Goal: Task Accomplishment & Management: Use online tool/utility

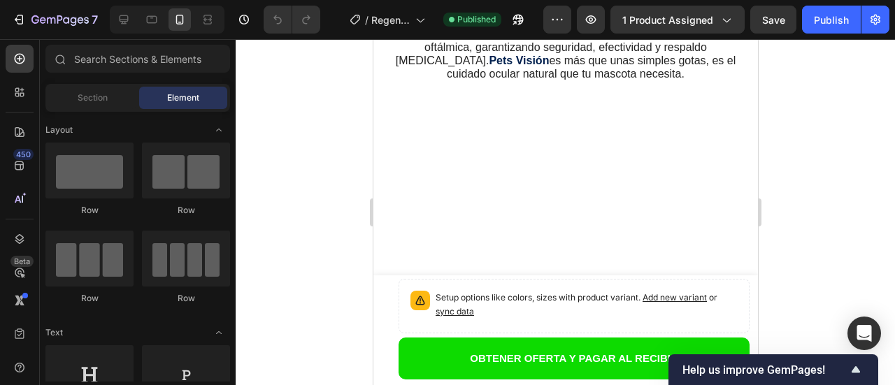
scroll to position [2516, 0]
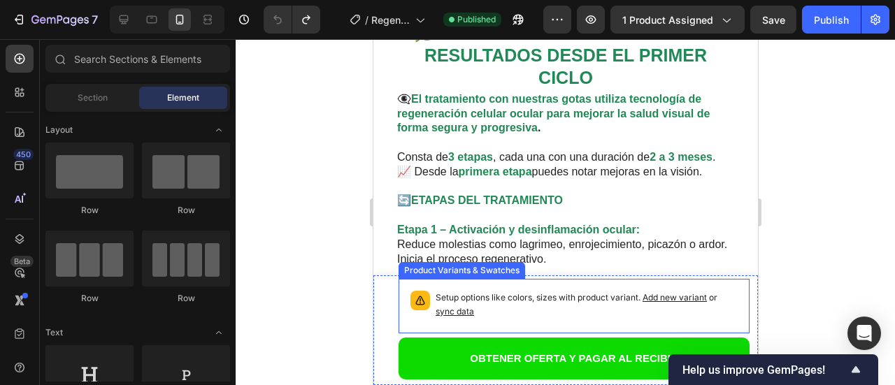
scroll to position [2462, 0]
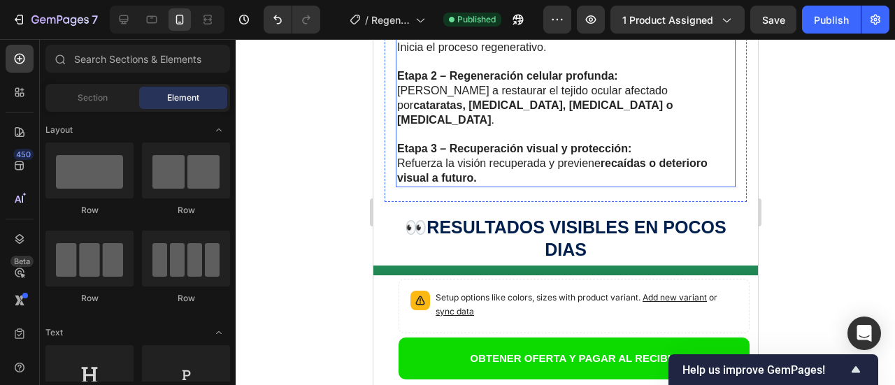
scroll to position [2183, 0]
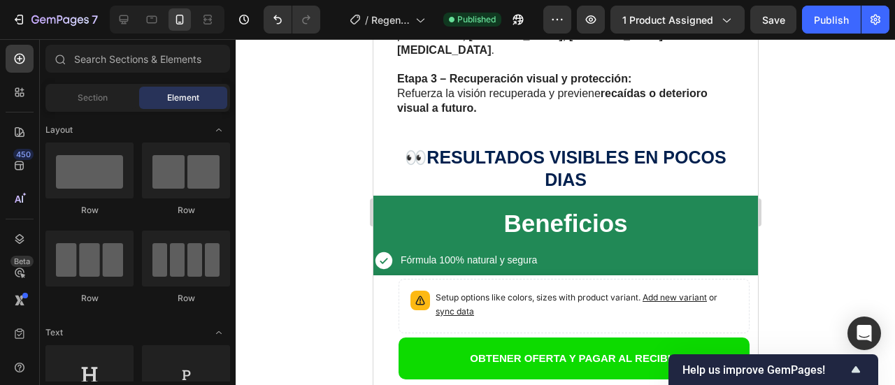
click at [303, 224] on div at bounding box center [565, 212] width 659 height 346
click at [87, 102] on span "Section" at bounding box center [93, 98] width 30 height 13
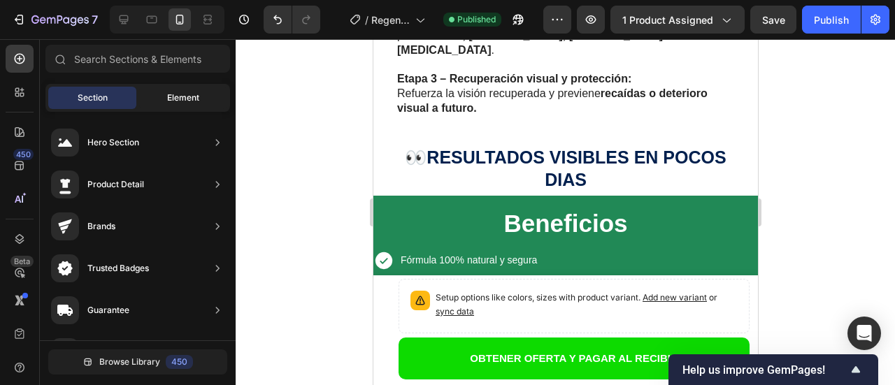
click at [180, 96] on span "Element" at bounding box center [183, 98] width 32 height 13
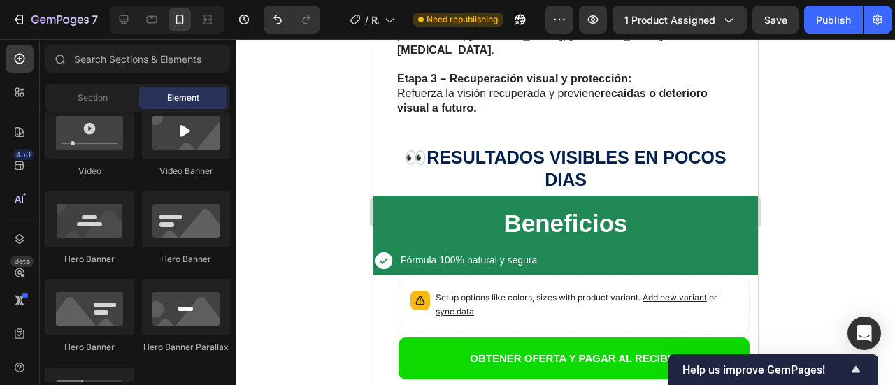
scroll to position [489, 0]
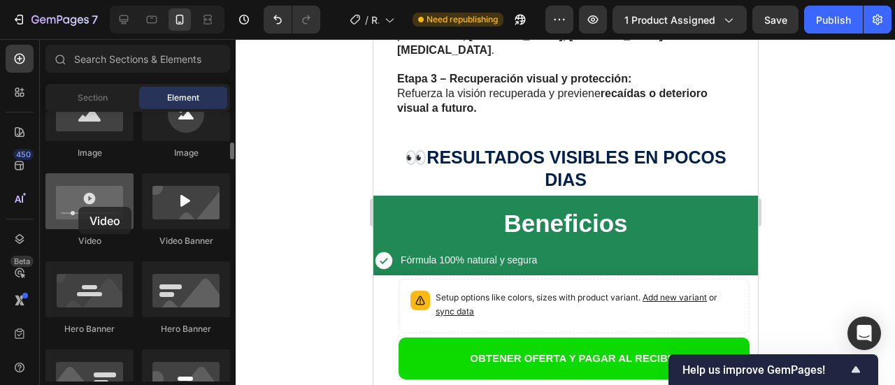
click at [78, 207] on div at bounding box center [89, 201] width 88 height 56
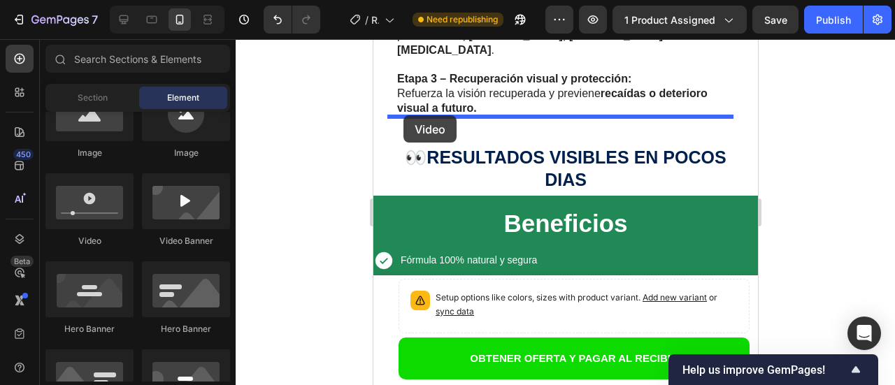
drag, startPoint x: 451, startPoint y: 246, endPoint x: 403, endPoint y: 115, distance: 139.3
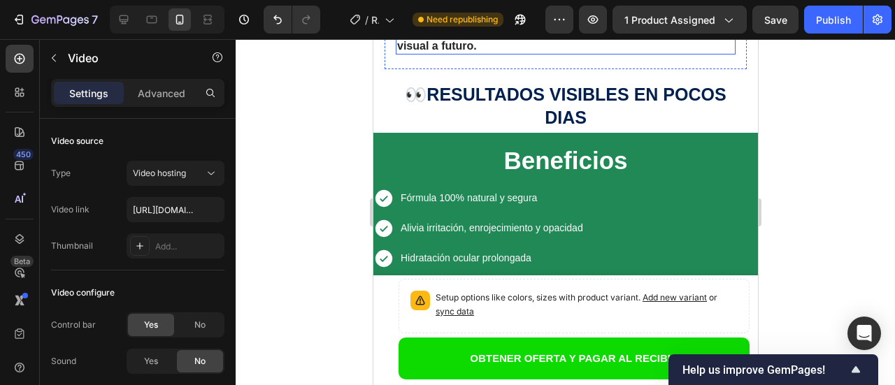
scroll to position [2322, 0]
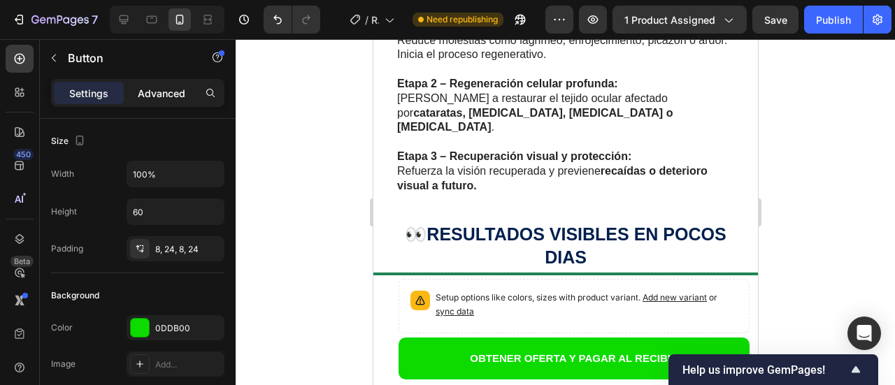
click at [157, 95] on p "Advanced" at bounding box center [162, 93] width 48 height 15
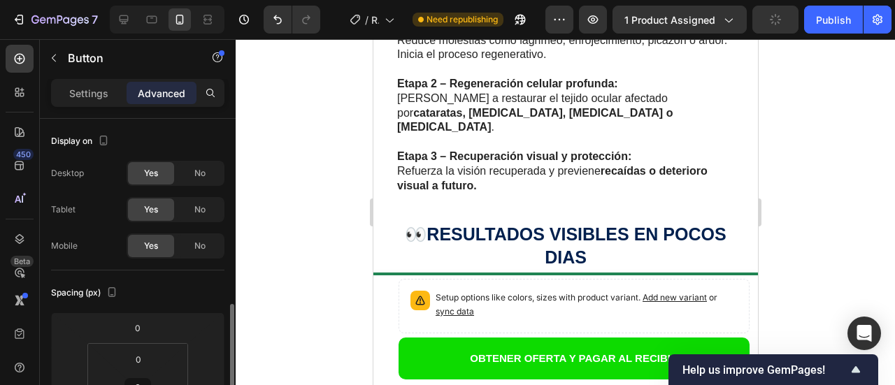
scroll to position [140, 0]
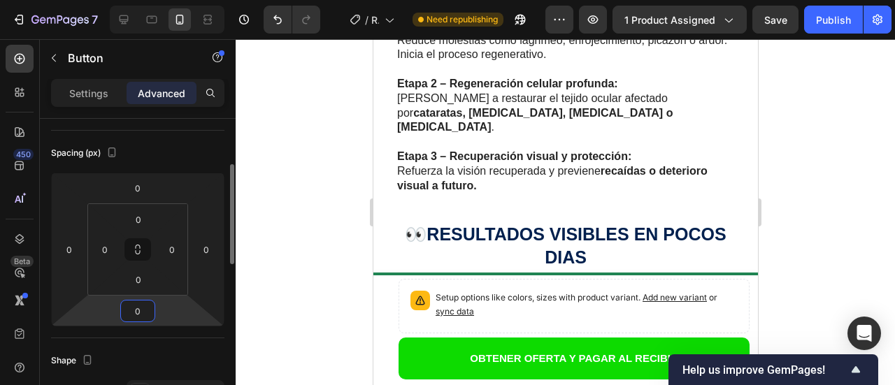
click at [143, 316] on input "0" at bounding box center [138, 311] width 28 height 21
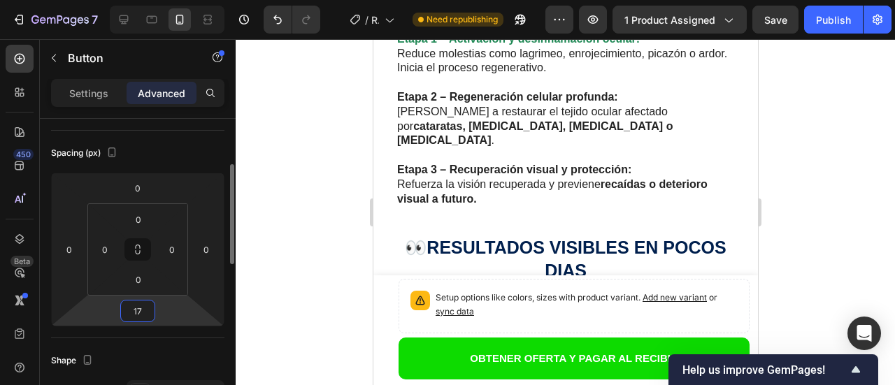
type input "16"
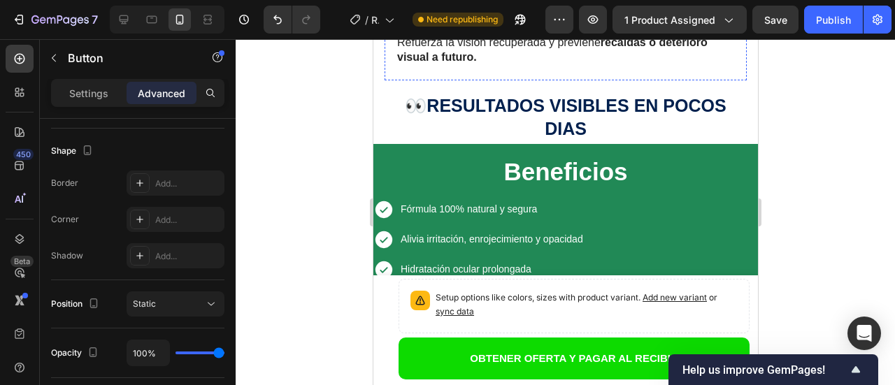
scroll to position [2392, 0]
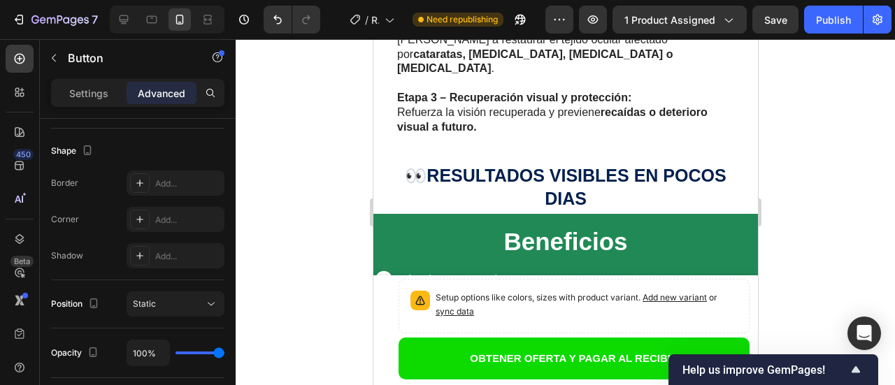
click at [845, 153] on div at bounding box center [565, 212] width 659 height 346
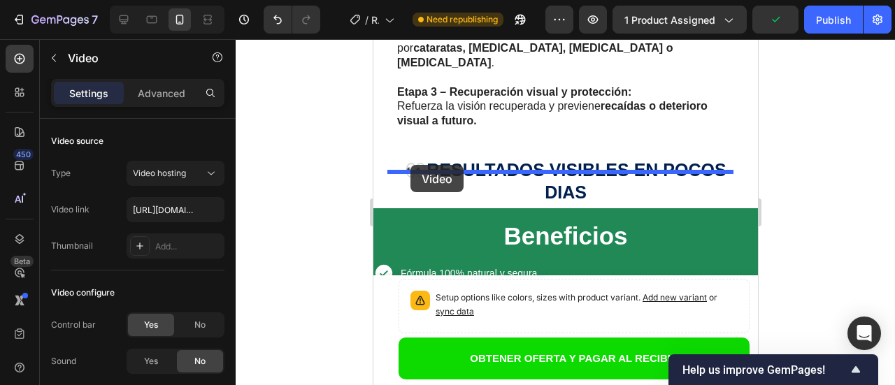
drag, startPoint x: 402, startPoint y: 129, endPoint x: 410, endPoint y: 165, distance: 36.5
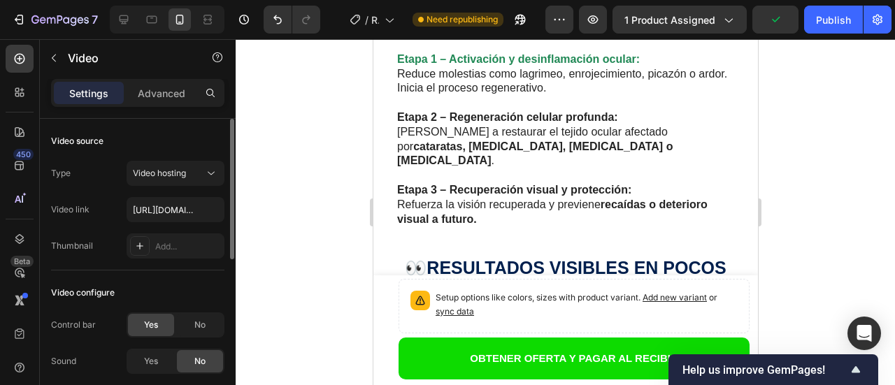
scroll to position [2180, 0]
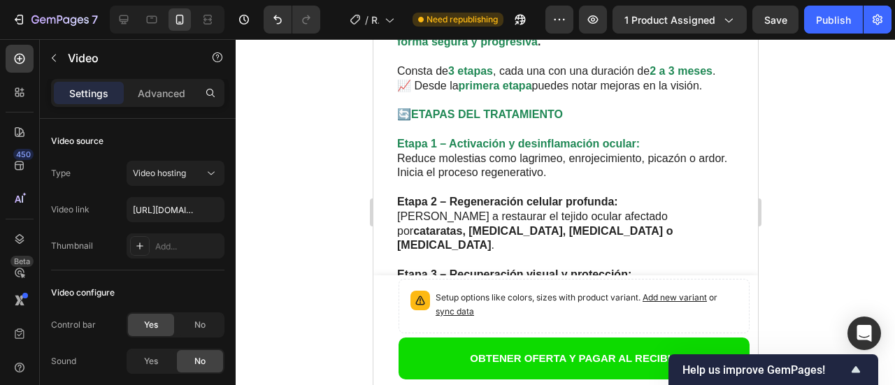
scroll to position [2250, 0]
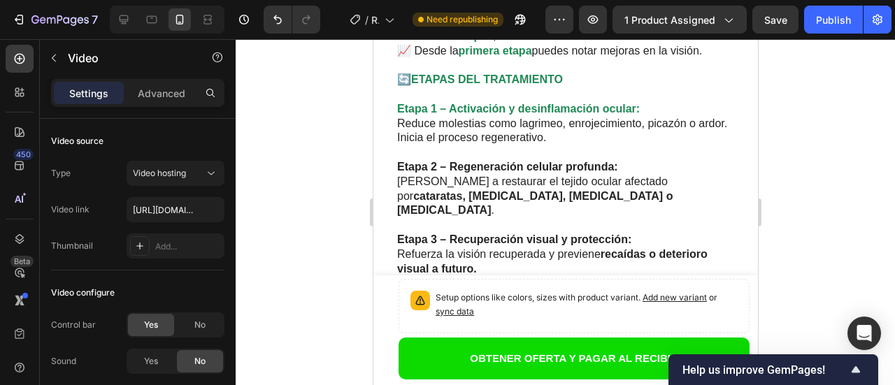
paste input "[URL][DOMAIN_NAME]"
type input "[URL][DOMAIN_NAME]"
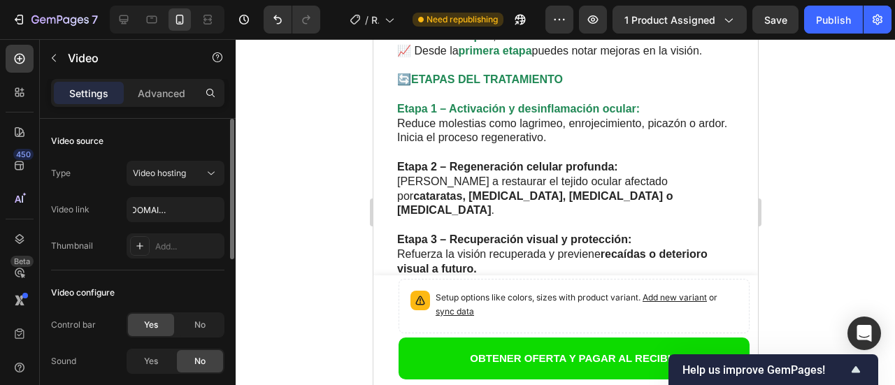
click at [300, 143] on div at bounding box center [565, 212] width 659 height 346
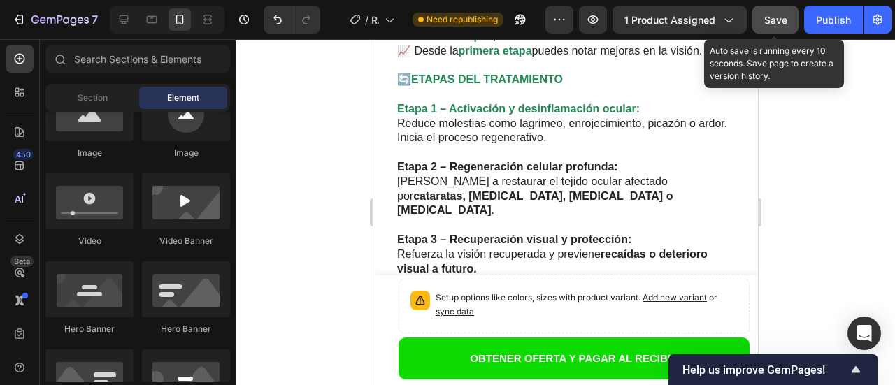
click at [779, 22] on span "Save" at bounding box center [775, 20] width 23 height 12
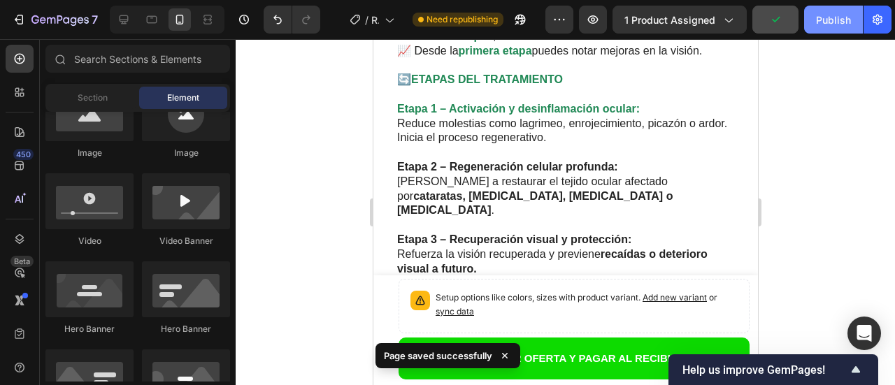
click at [837, 22] on div "Publish" at bounding box center [833, 20] width 35 height 15
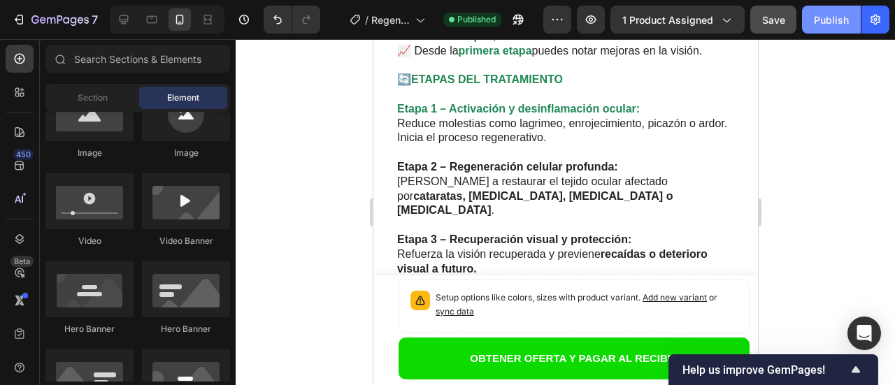
click at [837, 22] on div "Publish" at bounding box center [830, 20] width 35 height 15
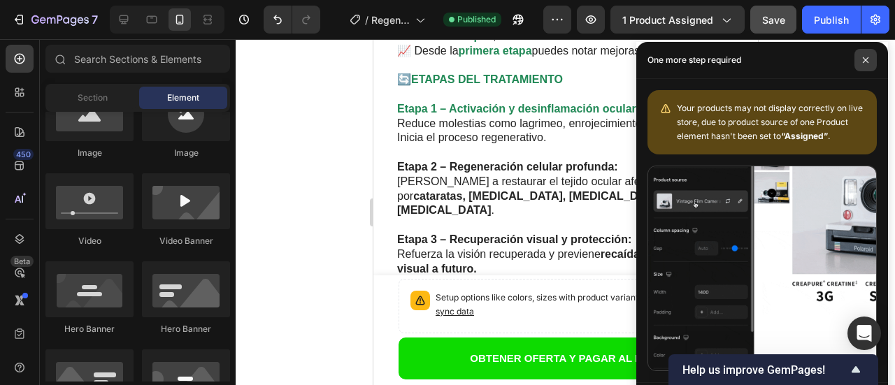
drag, startPoint x: 865, startPoint y: 59, endPoint x: 219, endPoint y: 46, distance: 645.2
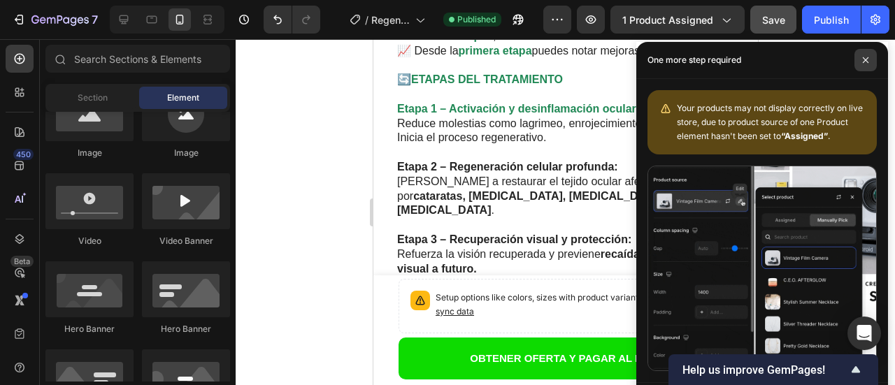
click at [865, 59] on icon at bounding box center [865, 60] width 6 height 6
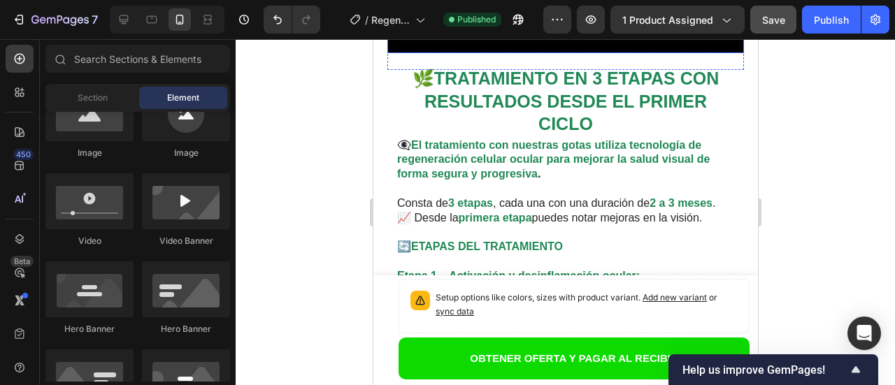
scroll to position [2180, 0]
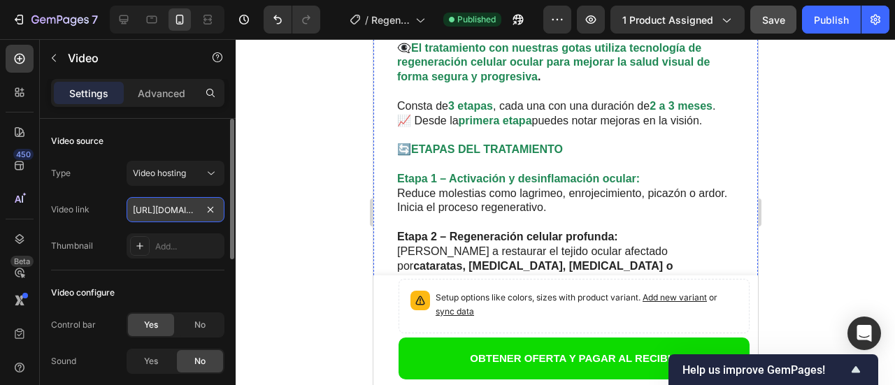
click at [177, 214] on input "[URL][DOMAIN_NAME]" at bounding box center [175, 209] width 98 height 25
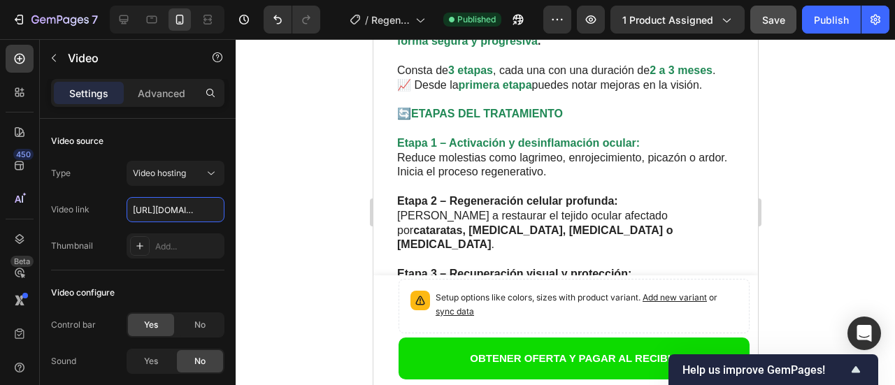
scroll to position [2250, 0]
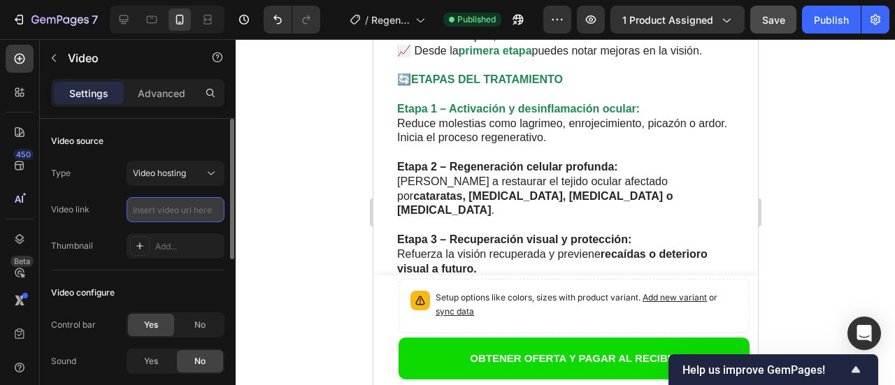
paste input "[URL][DOMAIN_NAME]"
type input "[URL][DOMAIN_NAME]"
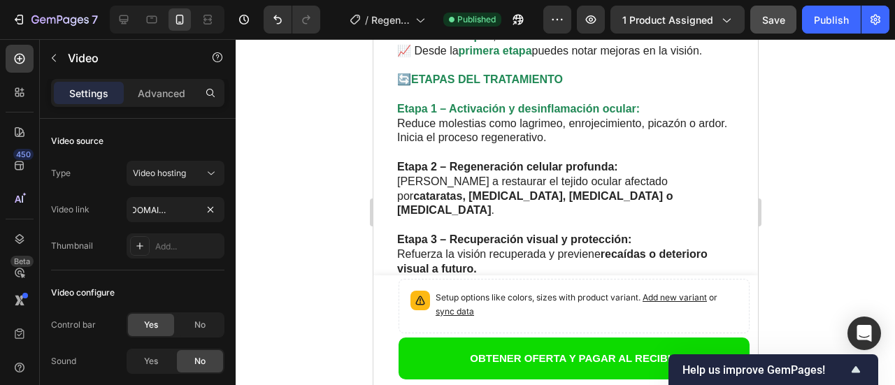
scroll to position [0, 0]
click at [276, 263] on div at bounding box center [565, 212] width 659 height 346
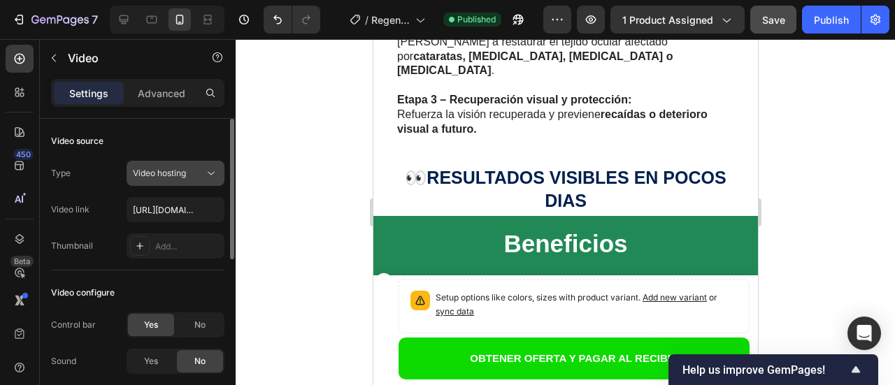
click at [206, 176] on icon at bounding box center [211, 173] width 14 height 14
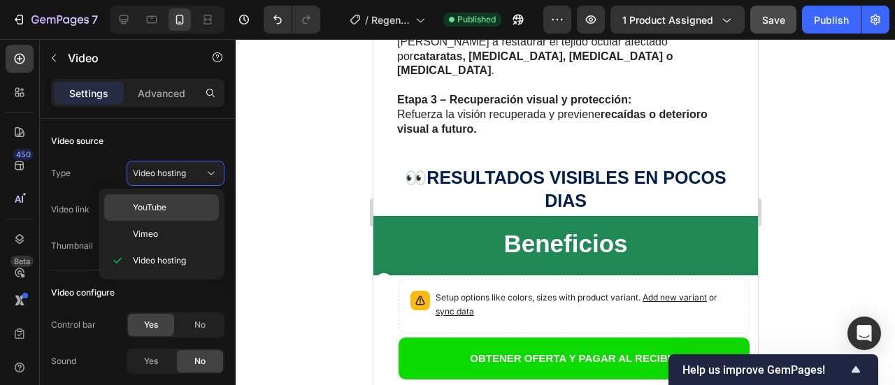
click at [152, 203] on span "YouTube" at bounding box center [150, 207] width 34 height 13
type input "[URL][DOMAIN_NAME]"
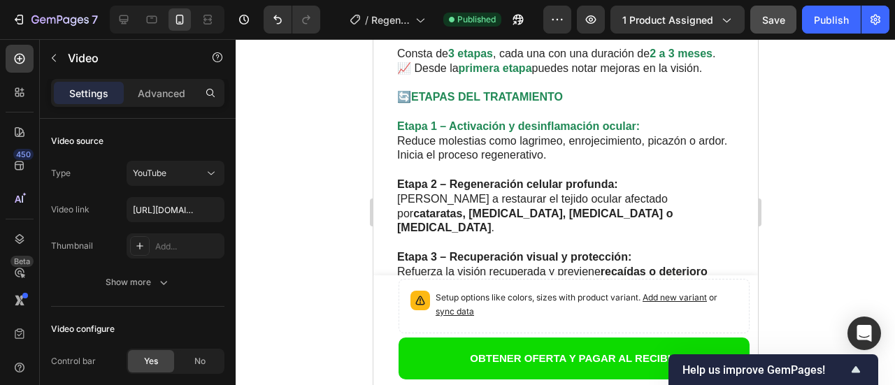
scroll to position [2320, 0]
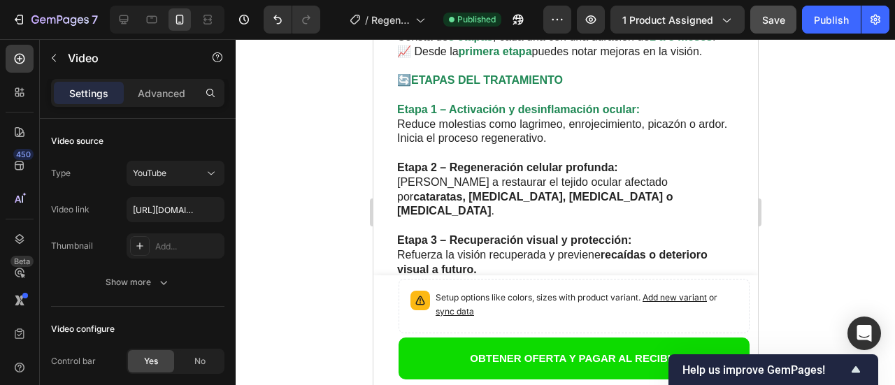
scroll to position [2250, 0]
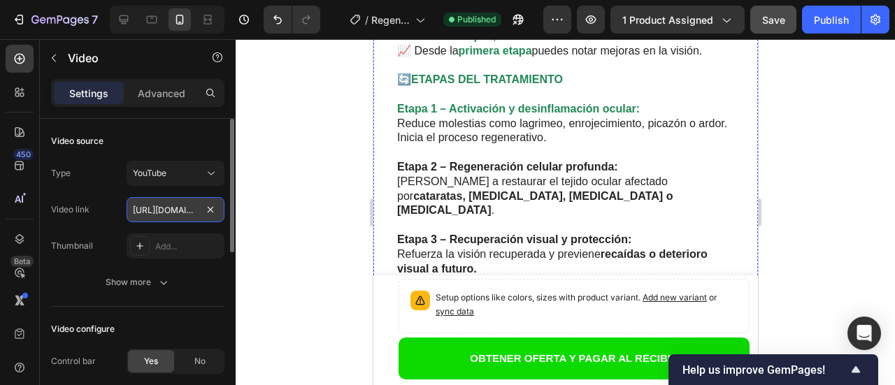
click at [177, 212] on input "[URL][DOMAIN_NAME]" at bounding box center [175, 209] width 98 height 25
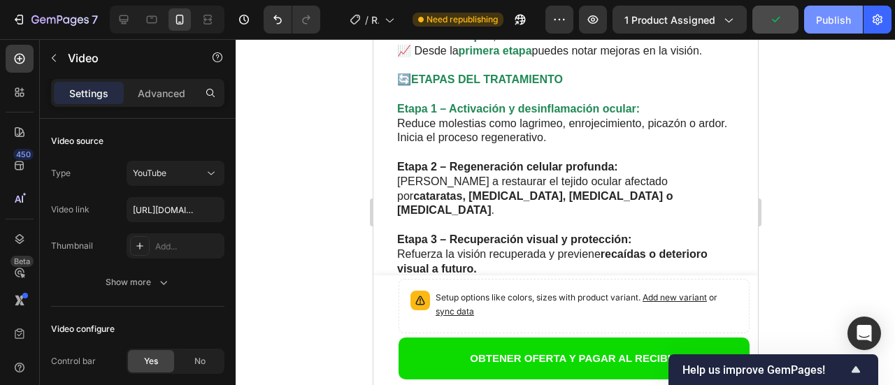
click at [821, 25] on div "Publish" at bounding box center [833, 20] width 35 height 15
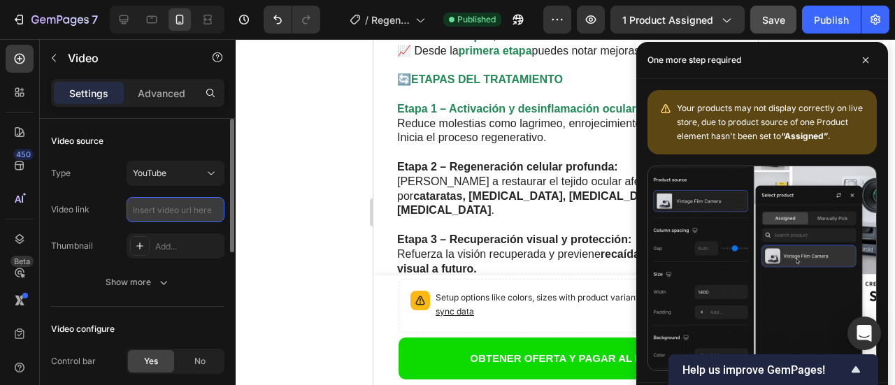
paste input "[URL][DOMAIN_NAME]"
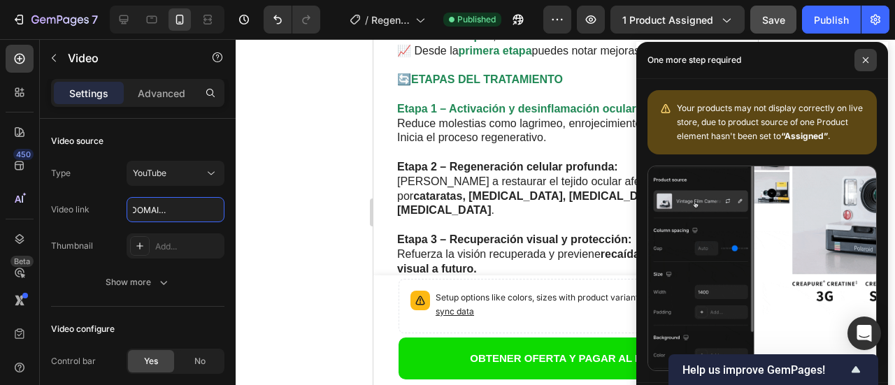
type input "[URL][DOMAIN_NAME]"
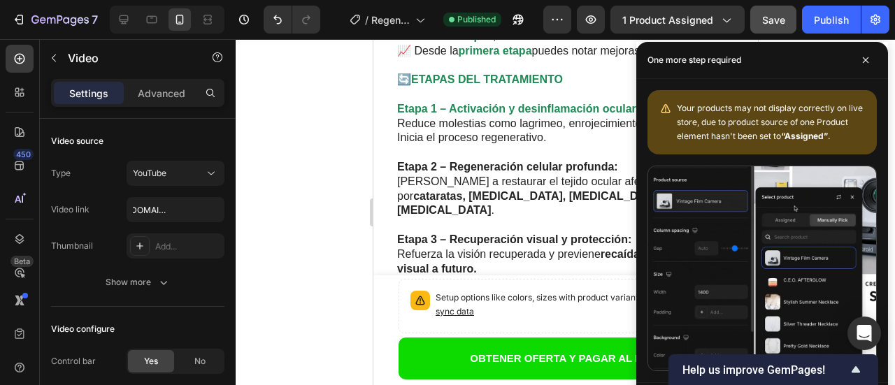
drag, startPoint x: 865, startPoint y: 62, endPoint x: 892, endPoint y: 57, distance: 27.7
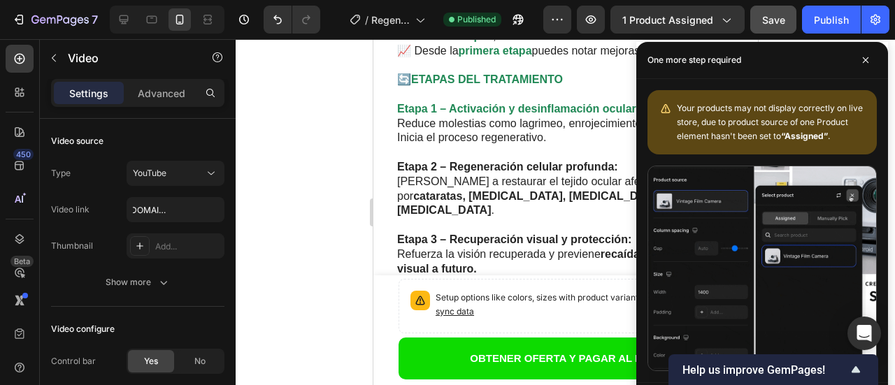
click at [865, 62] on icon at bounding box center [865, 60] width 7 height 7
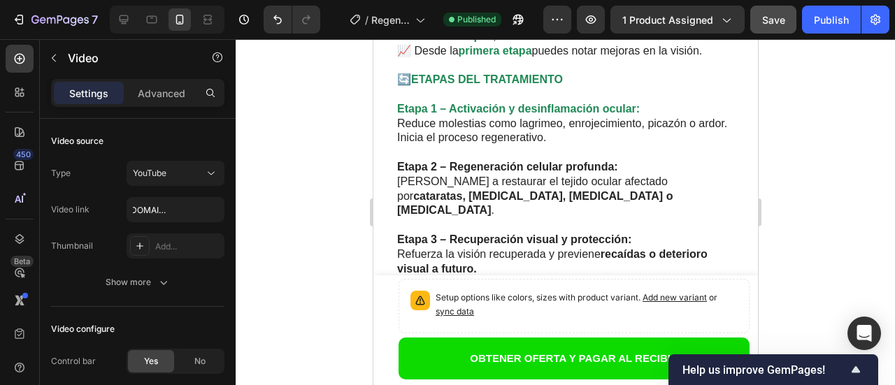
scroll to position [0, 0]
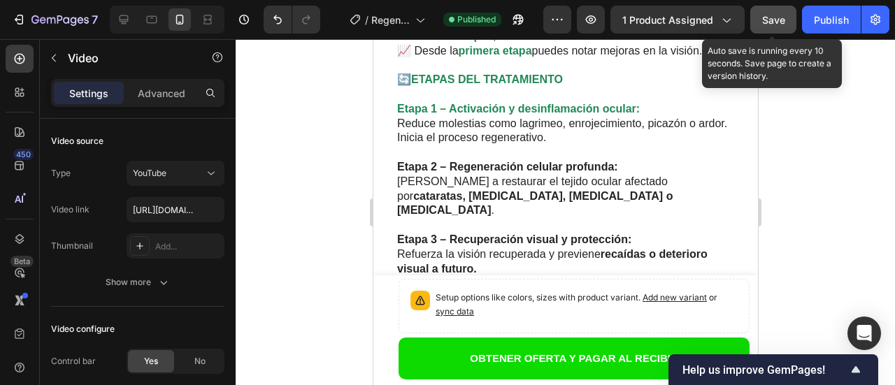
drag, startPoint x: 760, startPoint y: 21, endPoint x: 782, endPoint y: 20, distance: 21.7
click at [761, 20] on button "Save" at bounding box center [773, 20] width 46 height 28
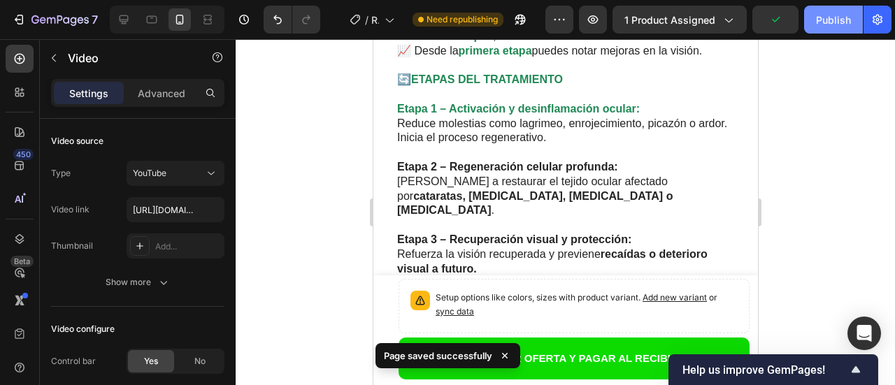
click at [834, 20] on div "Publish" at bounding box center [833, 20] width 35 height 15
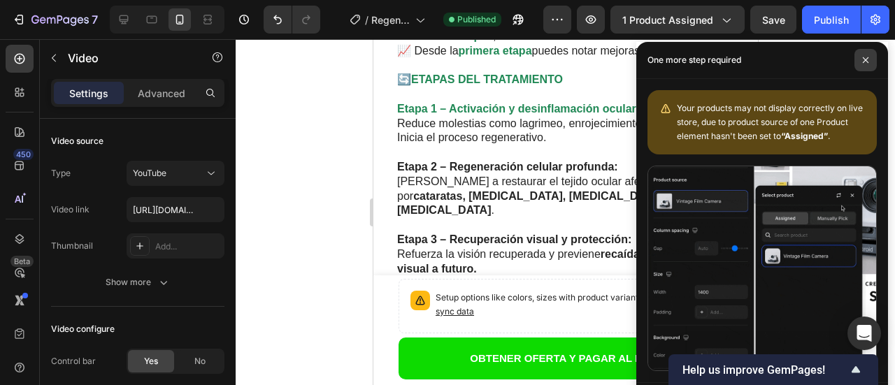
click at [864, 57] on icon at bounding box center [865, 60] width 7 height 7
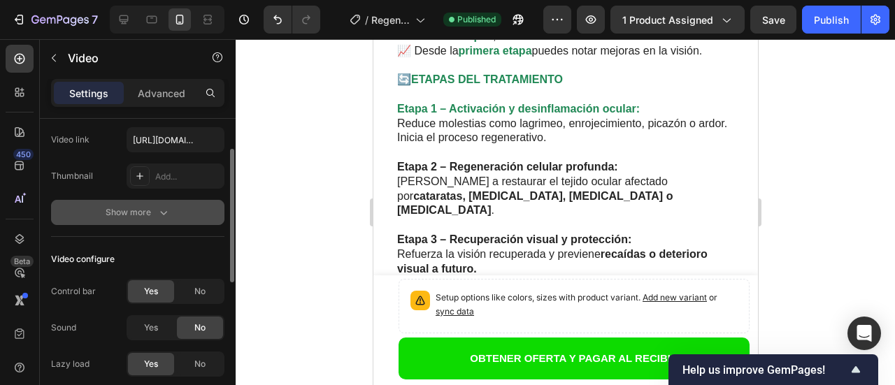
scroll to position [140, 0]
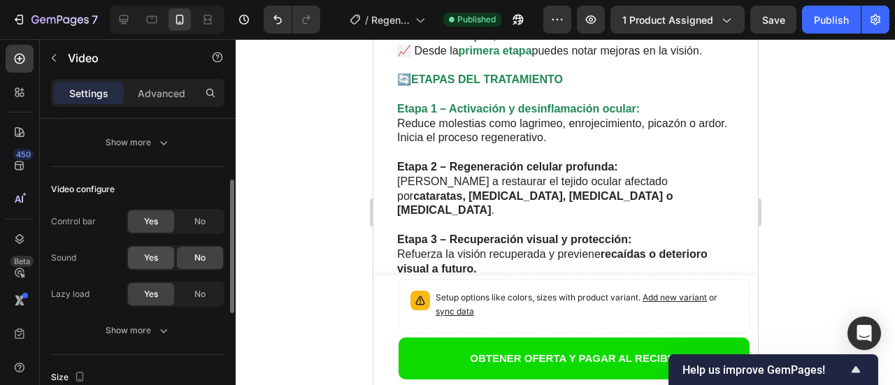
click at [150, 263] on span "Yes" at bounding box center [151, 258] width 14 height 13
click at [201, 221] on span "No" at bounding box center [199, 221] width 11 height 13
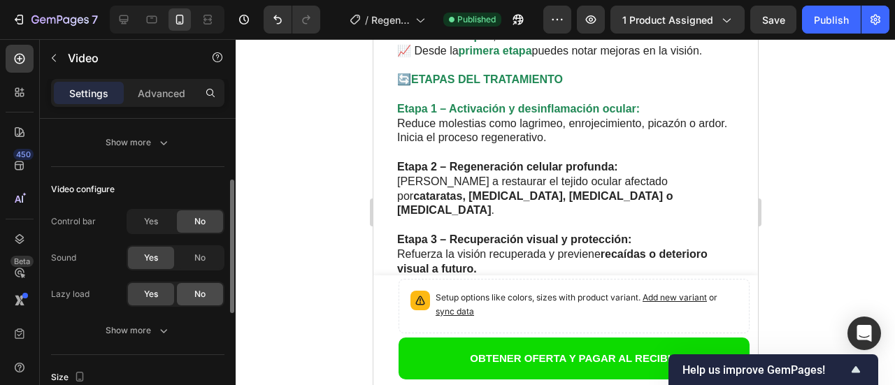
click at [187, 291] on div "No" at bounding box center [200, 294] width 46 height 22
click at [157, 292] on span "Yes" at bounding box center [151, 294] width 14 height 13
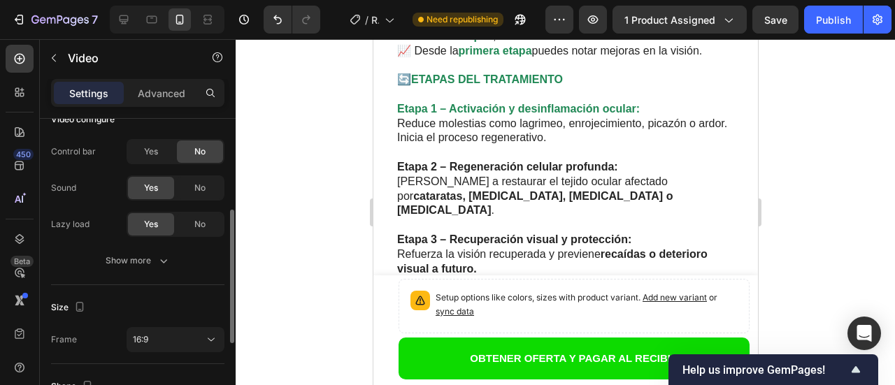
scroll to position [280, 0]
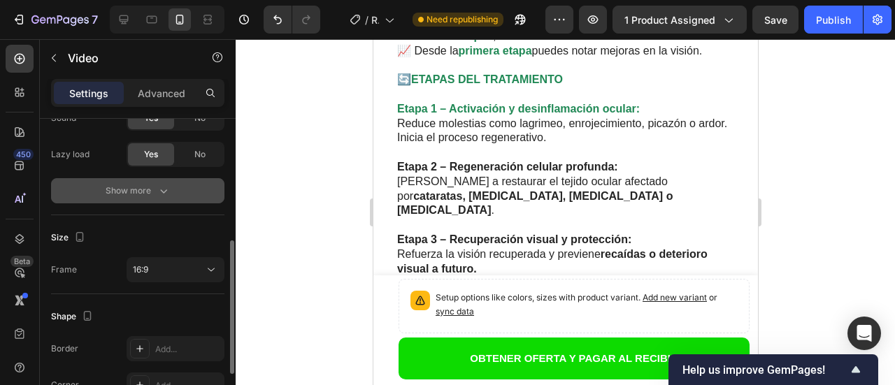
click at [168, 194] on icon "button" at bounding box center [164, 191] width 14 height 14
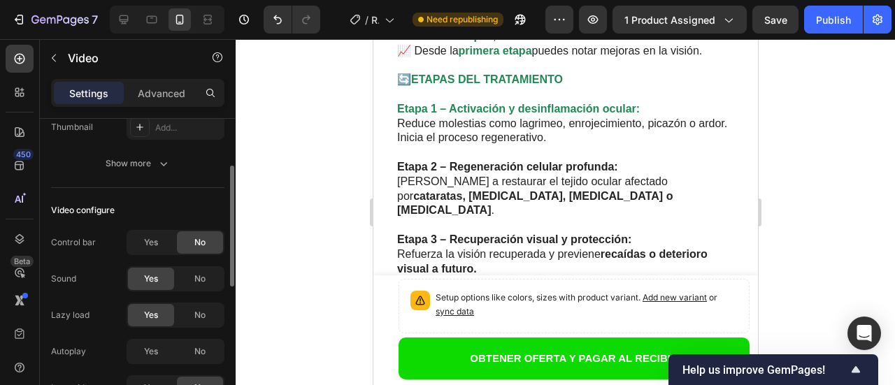
scroll to position [49, 0]
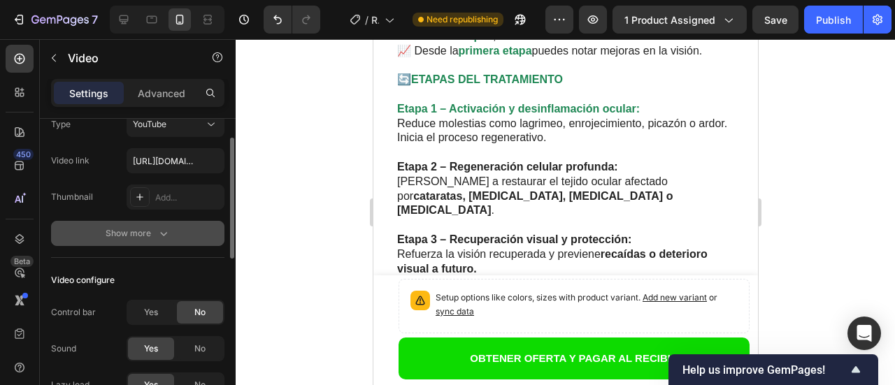
click at [164, 235] on icon "button" at bounding box center [163, 234] width 7 height 4
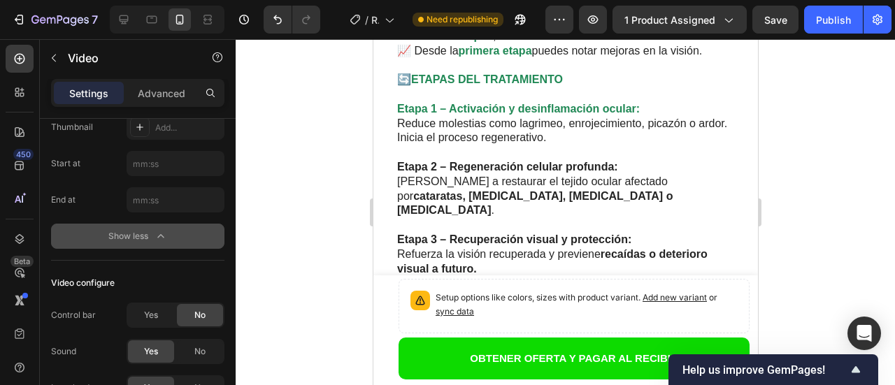
scroll to position [0, 0]
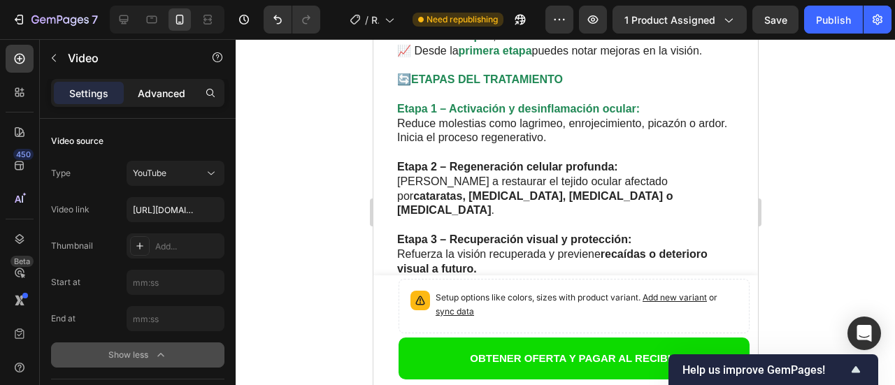
click at [168, 95] on p "Advanced" at bounding box center [162, 93] width 48 height 15
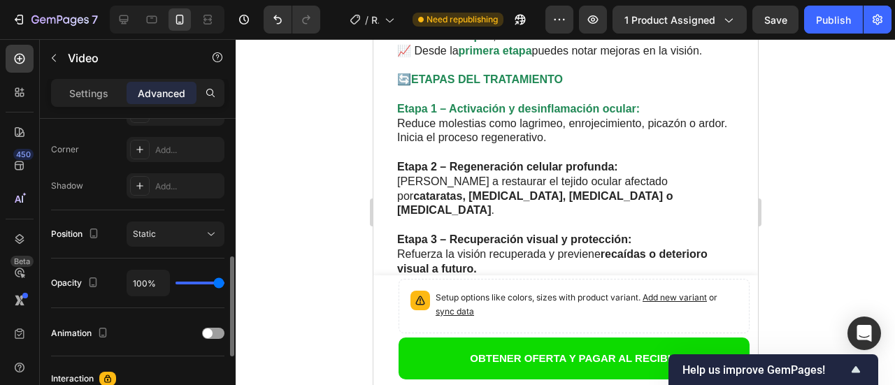
scroll to position [489, 0]
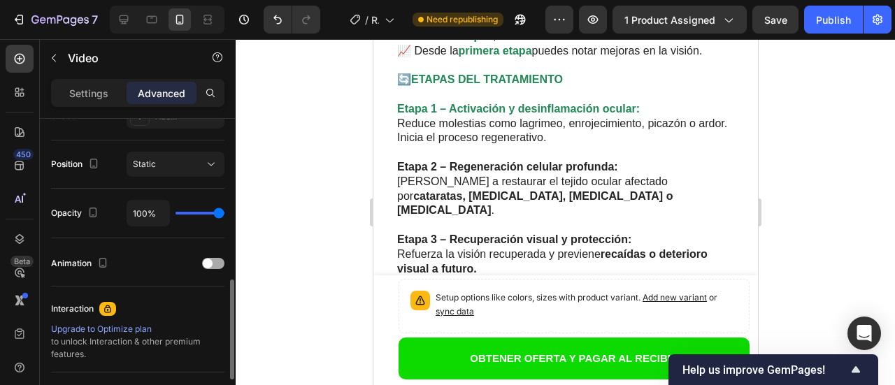
click at [216, 264] on div at bounding box center [213, 263] width 22 height 11
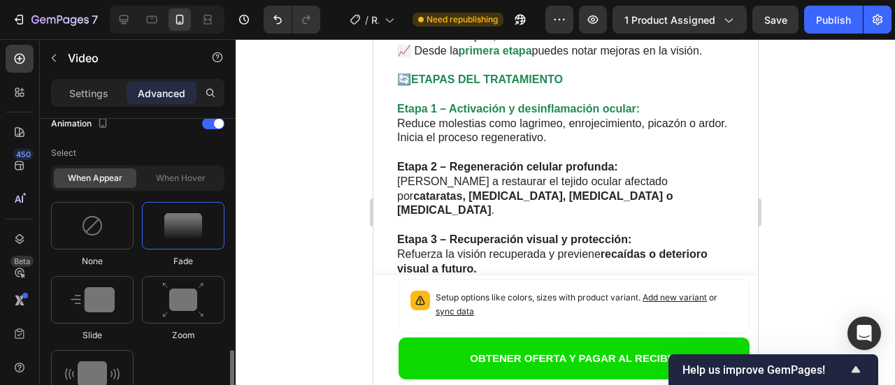
scroll to position [699, 0]
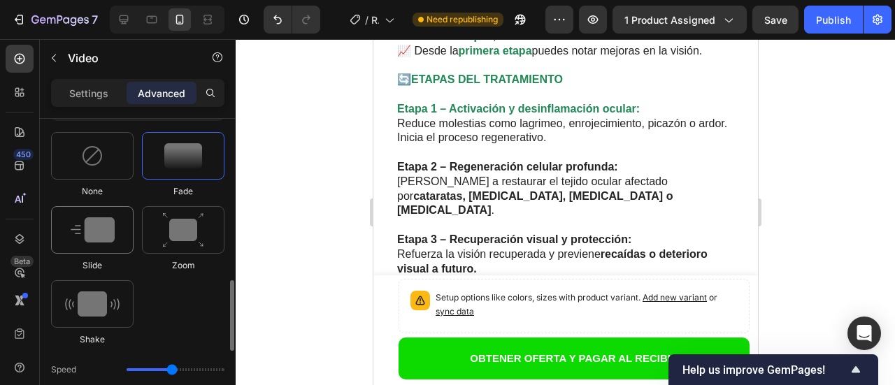
click at [96, 233] on img at bounding box center [93, 229] width 44 height 25
click at [180, 226] on img at bounding box center [183, 230] width 42 height 36
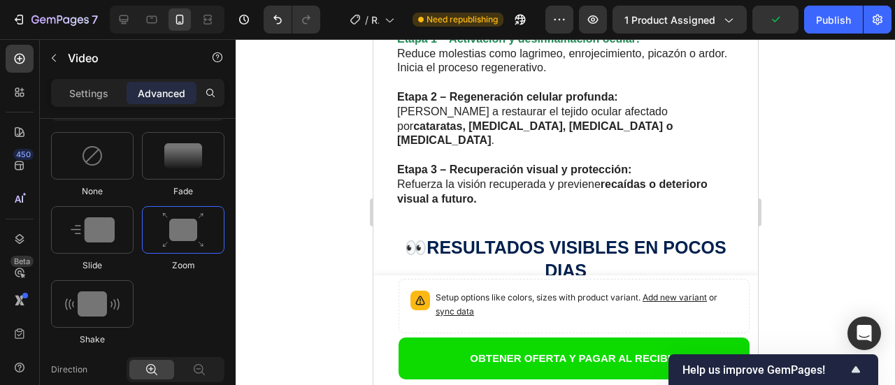
scroll to position [2250, 0]
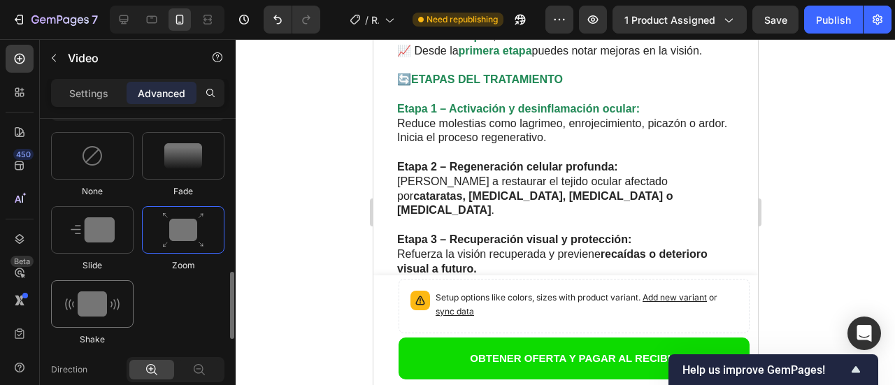
click at [96, 303] on img at bounding box center [92, 303] width 55 height 25
type input "0.7"
click at [91, 162] on img at bounding box center [92, 156] width 22 height 22
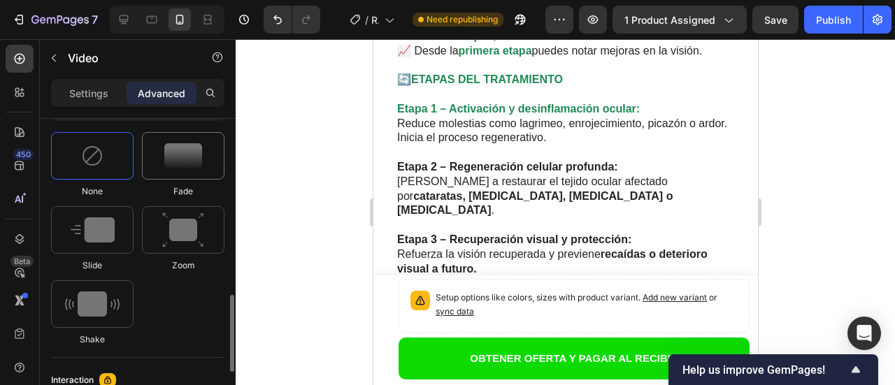
click at [186, 159] on img at bounding box center [183, 155] width 38 height 25
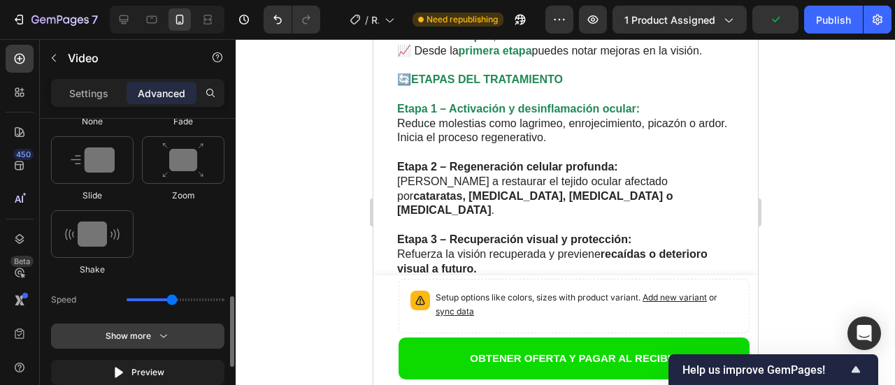
click at [154, 335] on div "Show more" at bounding box center [138, 336] width 65 height 14
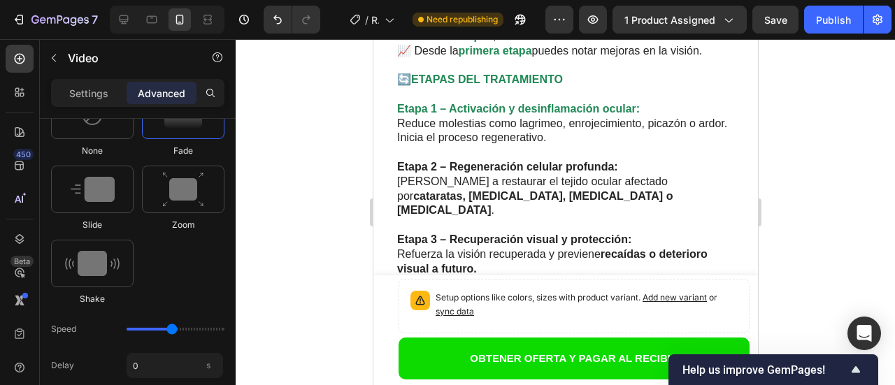
scroll to position [390, 0]
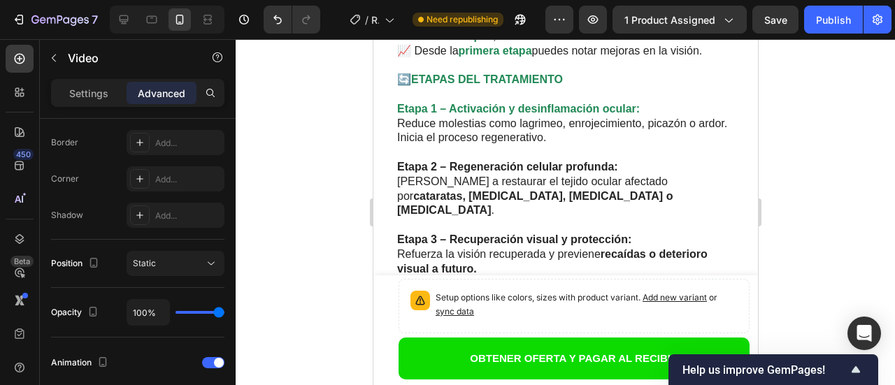
click at [258, 173] on div at bounding box center [565, 212] width 659 height 346
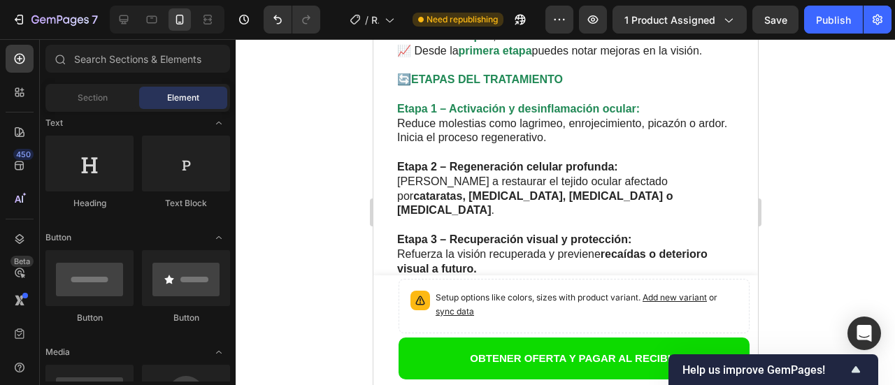
scroll to position [0, 0]
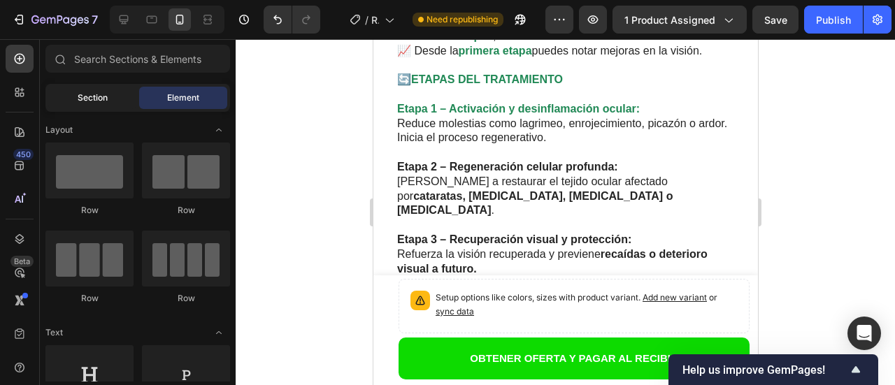
click at [85, 89] on div "Section" at bounding box center [92, 98] width 88 height 22
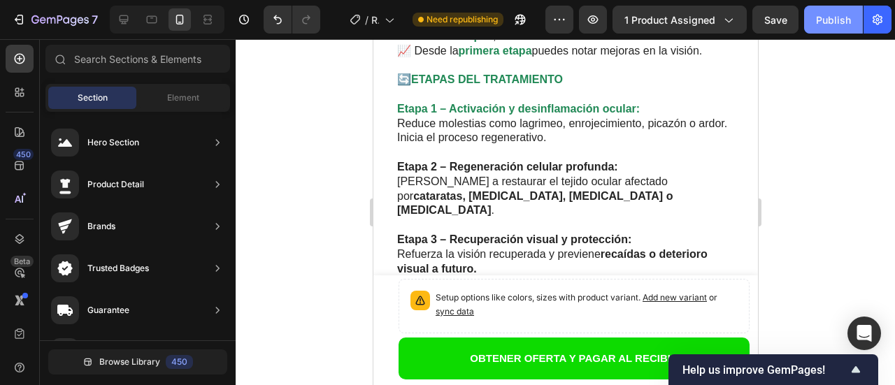
click at [832, 17] on div "Publish" at bounding box center [833, 20] width 35 height 15
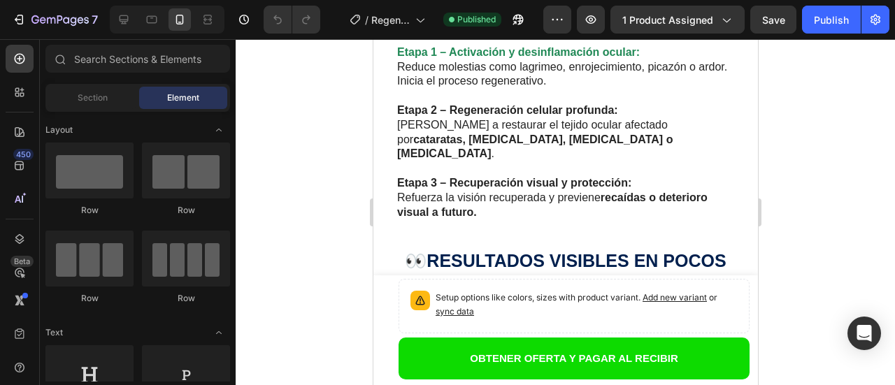
scroll to position [2306, 0]
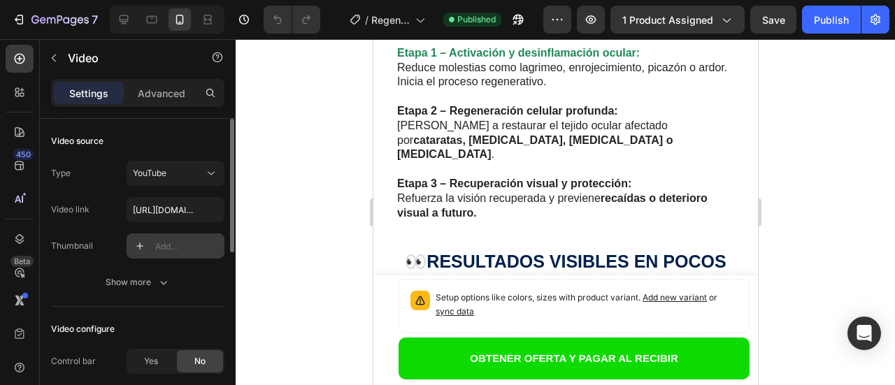
scroll to position [140, 0]
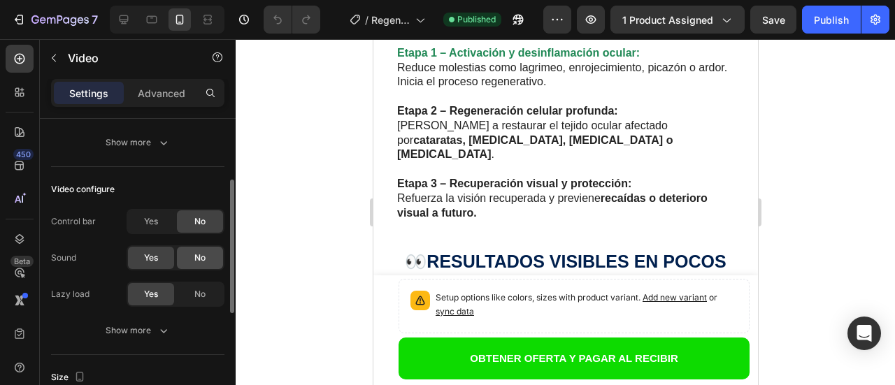
click at [202, 261] on span "No" at bounding box center [199, 258] width 11 height 13
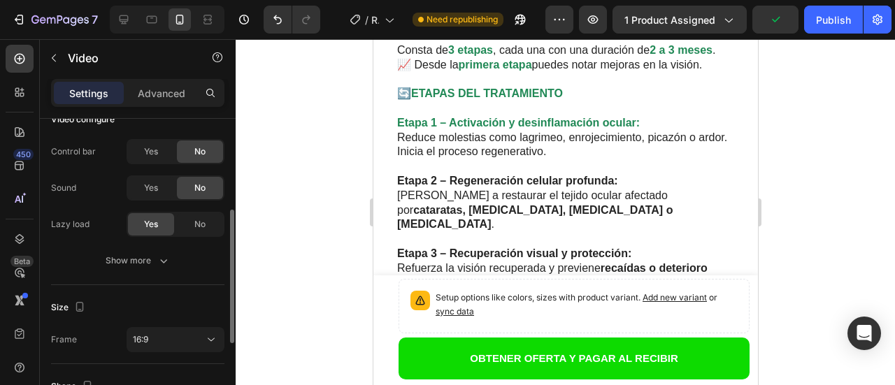
scroll to position [349, 0]
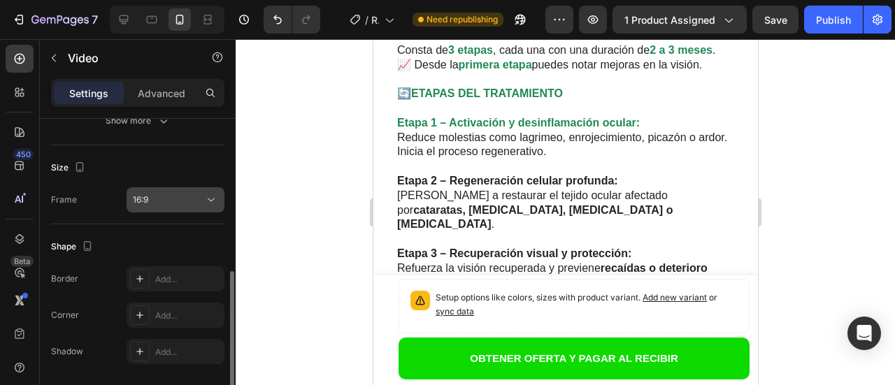
click at [207, 199] on icon at bounding box center [211, 200] width 14 height 14
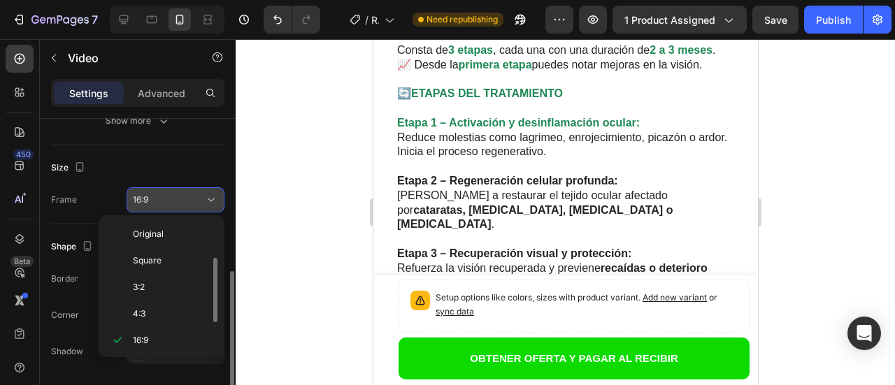
scroll to position [25, 0]
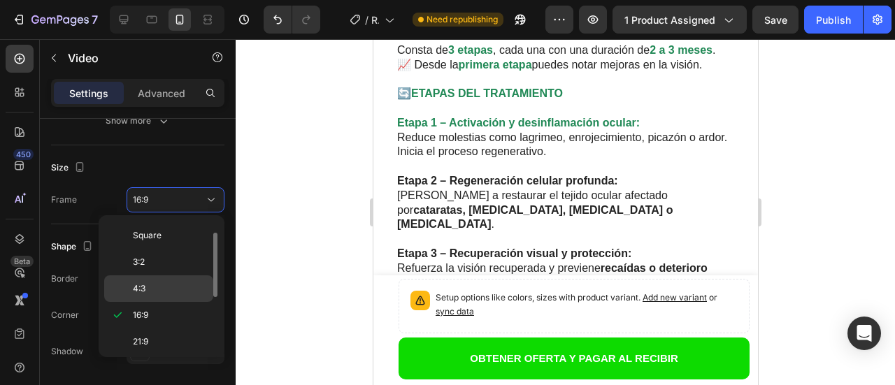
click at [167, 287] on p "4:3" at bounding box center [170, 288] width 74 height 13
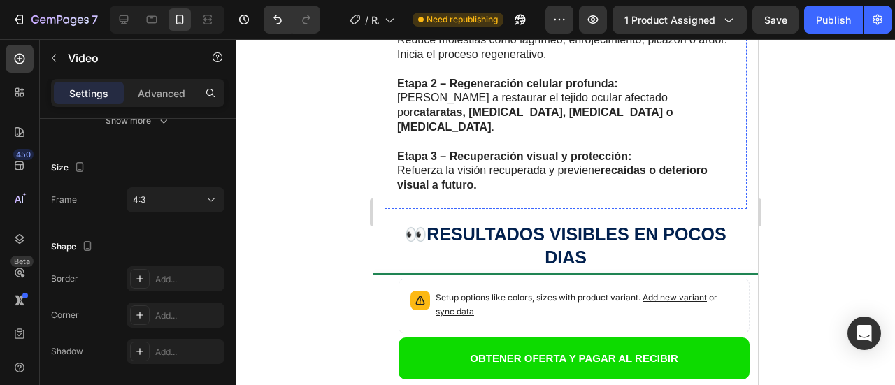
scroll to position [2376, 0]
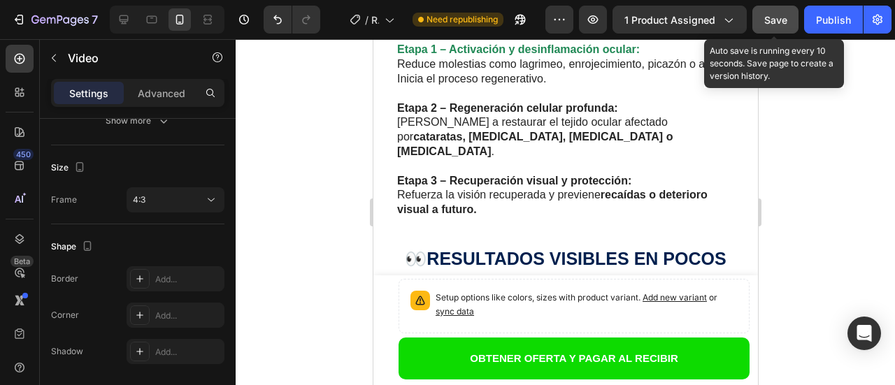
click at [786, 15] on span "Save" at bounding box center [775, 20] width 23 height 12
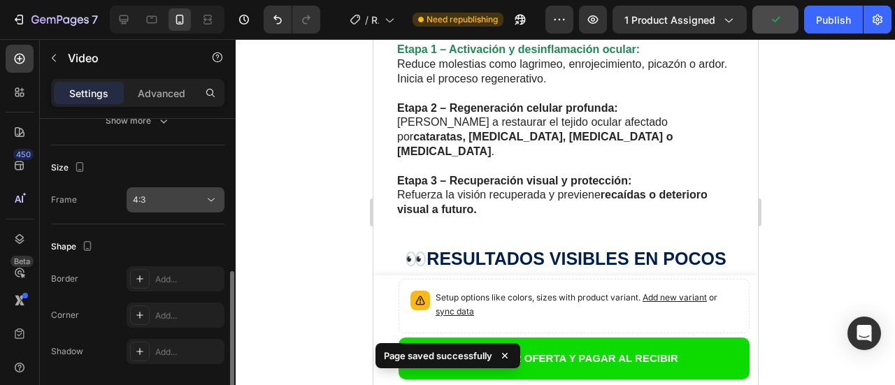
click at [202, 207] on button "4:3" at bounding box center [175, 199] width 98 height 25
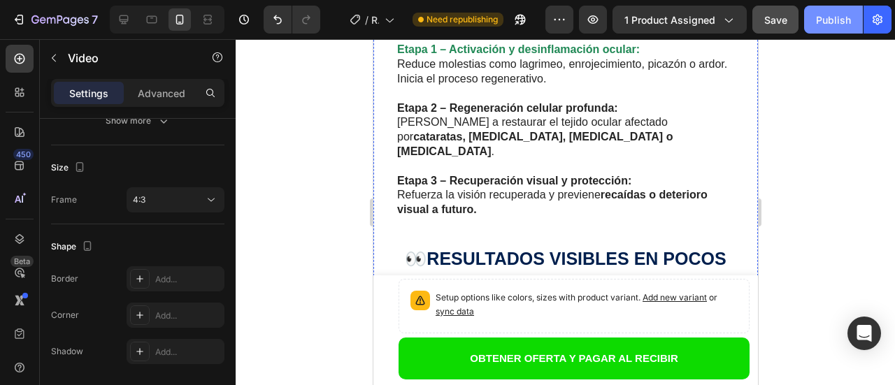
click at [839, 23] on div "Publish" at bounding box center [833, 20] width 35 height 15
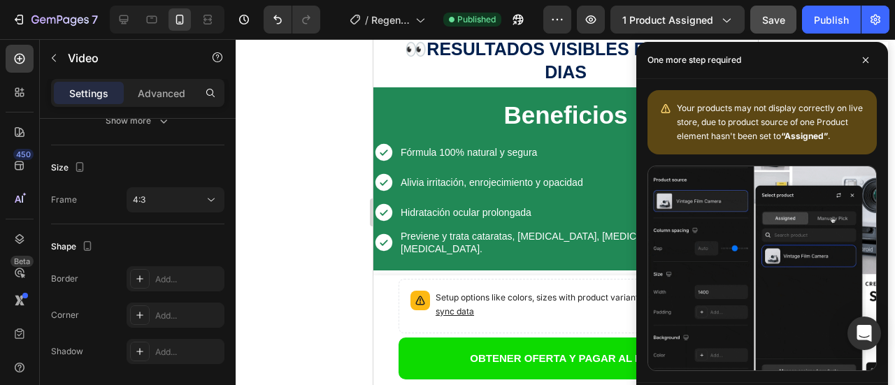
scroll to position [2516, 0]
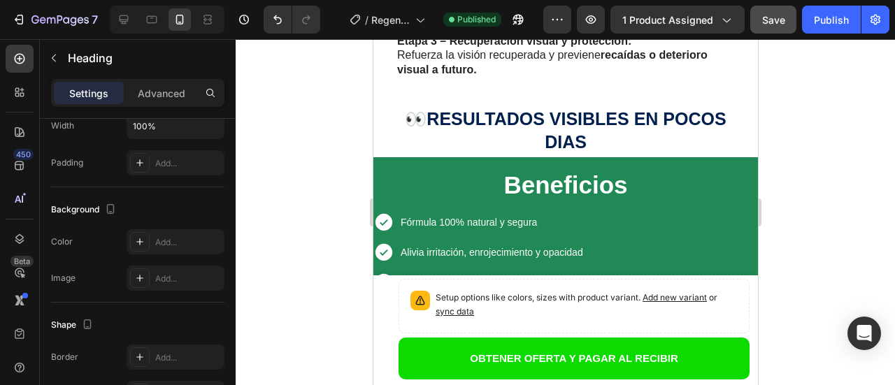
scroll to position [0, 0]
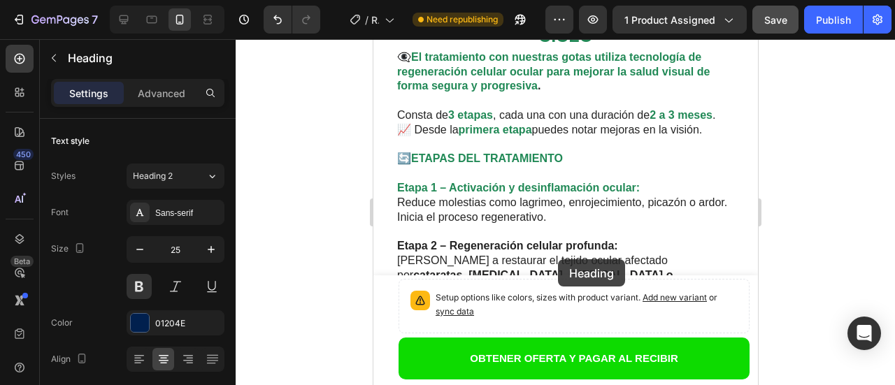
scroll to position [2239, 0]
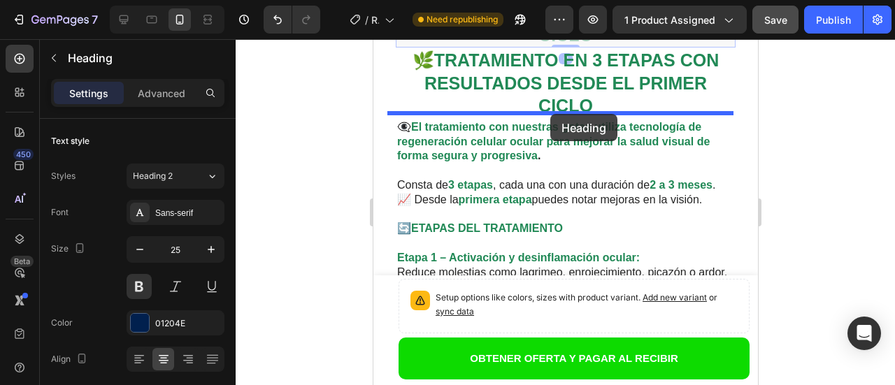
drag, startPoint x: 557, startPoint y: 259, endPoint x: 549, endPoint y: 114, distance: 145.6
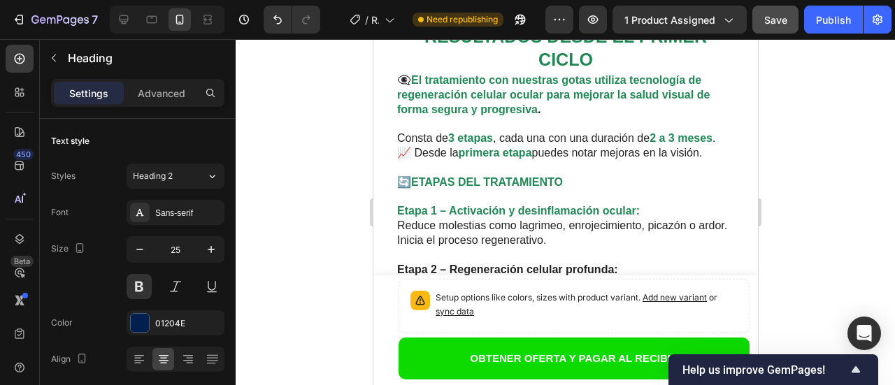
scroll to position [2309, 0]
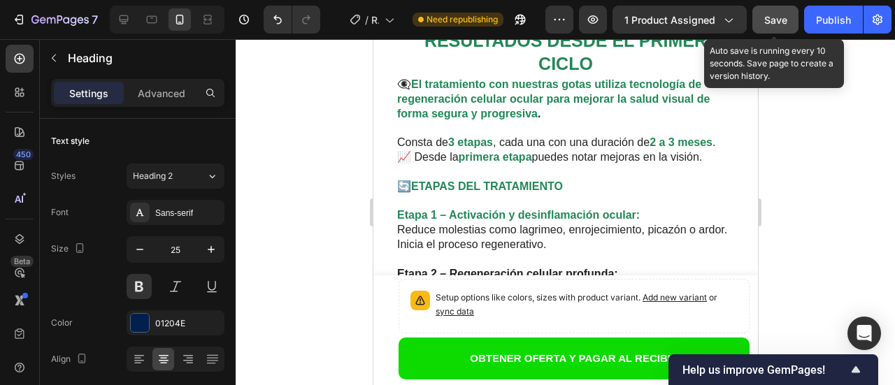
click at [767, 24] on span "Save" at bounding box center [775, 20] width 23 height 12
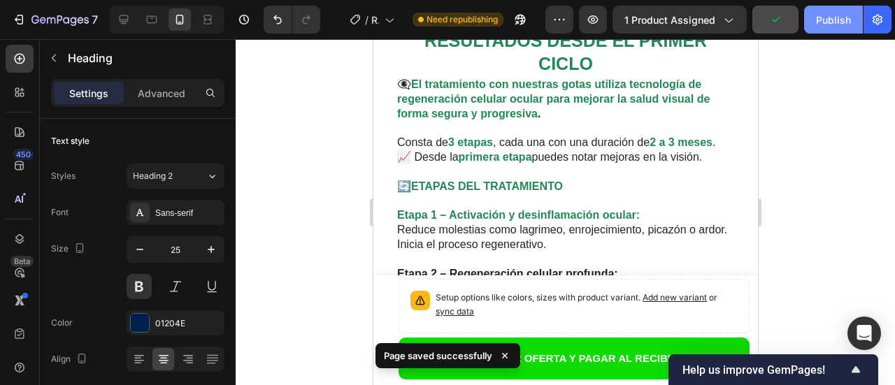
click at [830, 22] on div "Publish" at bounding box center [833, 20] width 35 height 15
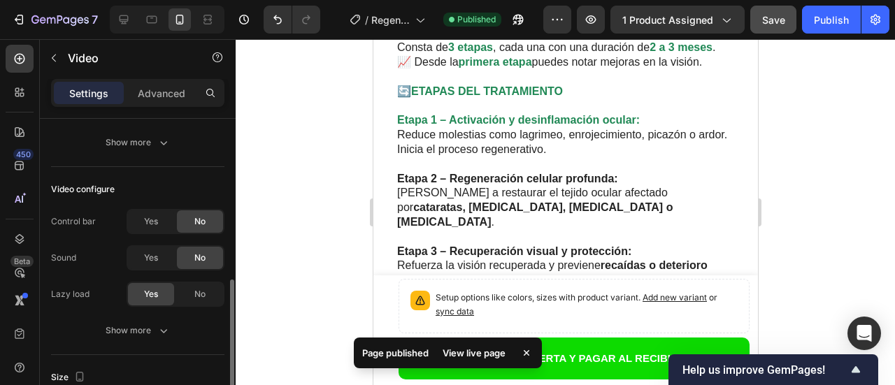
scroll to position [210, 0]
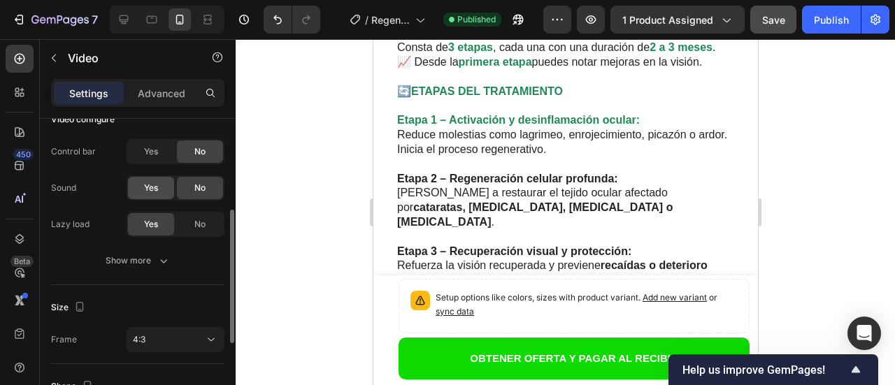
click at [144, 191] on span "Yes" at bounding box center [151, 188] width 14 height 13
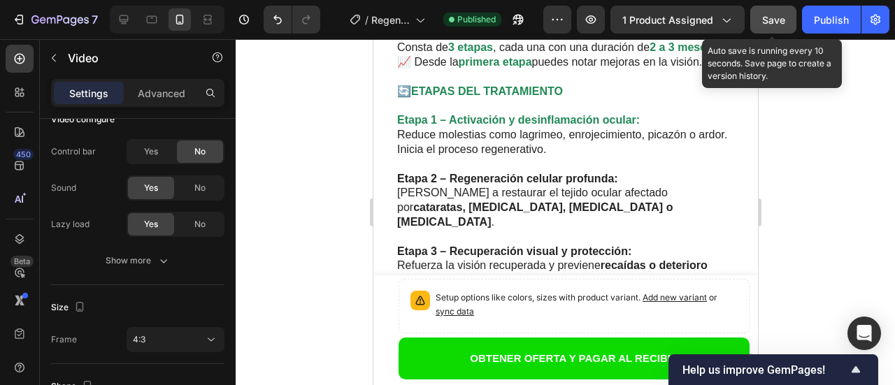
click at [772, 23] on span "Save" at bounding box center [773, 20] width 23 height 12
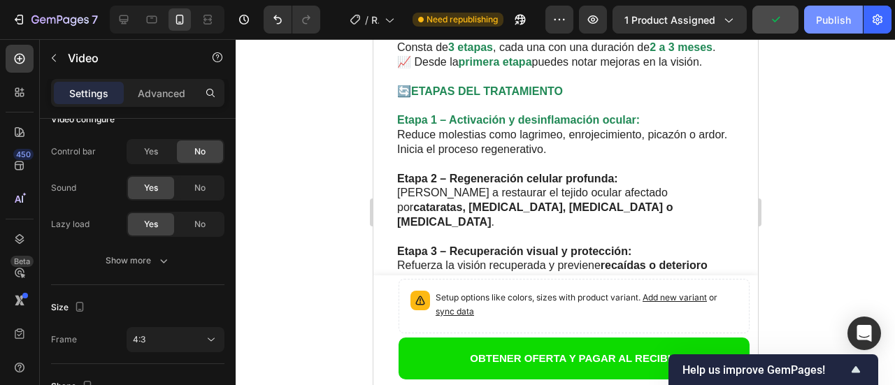
click at [825, 19] on div "Publish" at bounding box center [833, 20] width 35 height 15
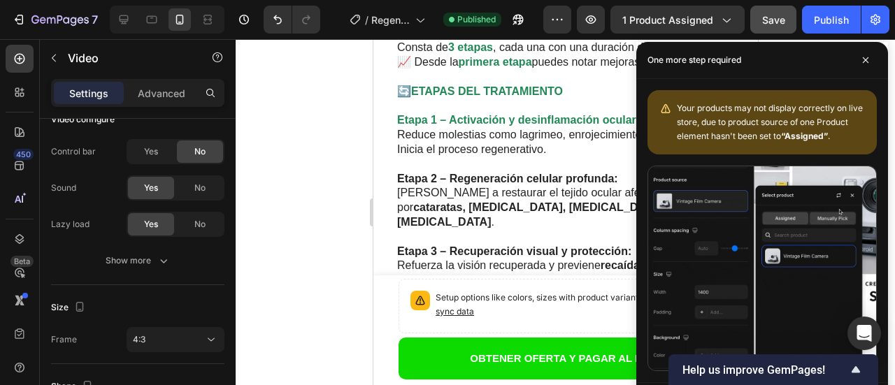
click at [314, 152] on div at bounding box center [565, 212] width 659 height 346
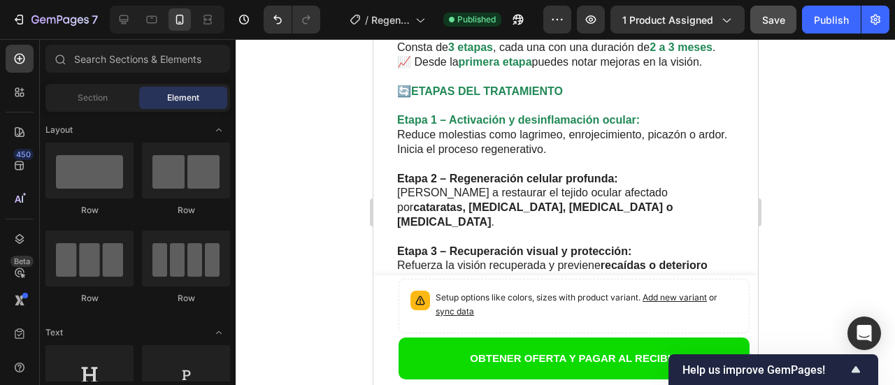
scroll to position [2194, 0]
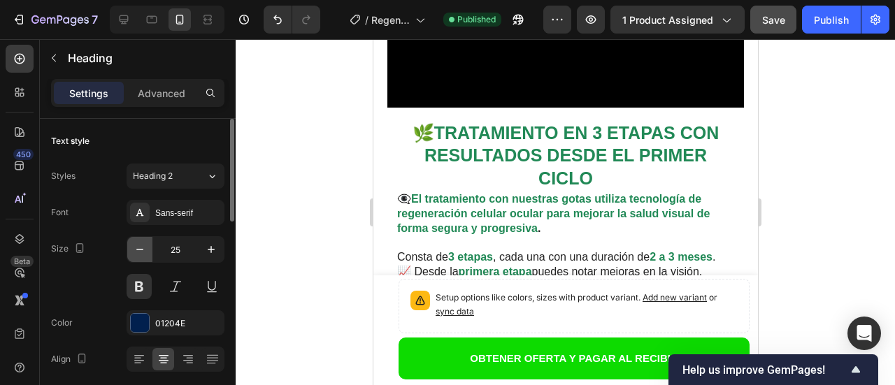
click at [139, 252] on icon "button" at bounding box center [140, 250] width 14 height 14
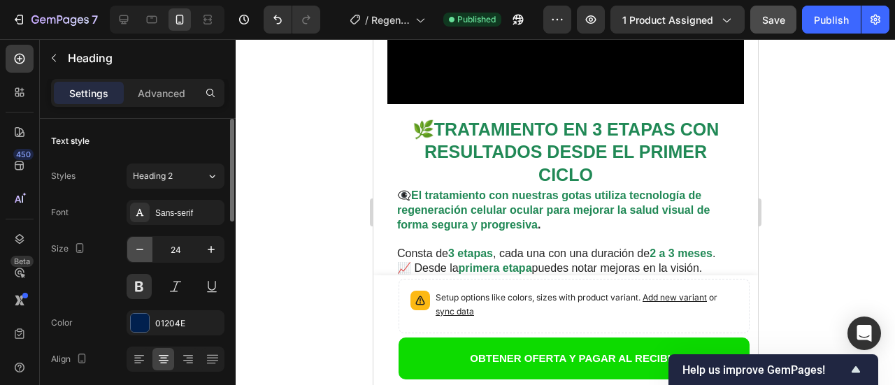
click at [139, 252] on icon "button" at bounding box center [140, 250] width 14 height 14
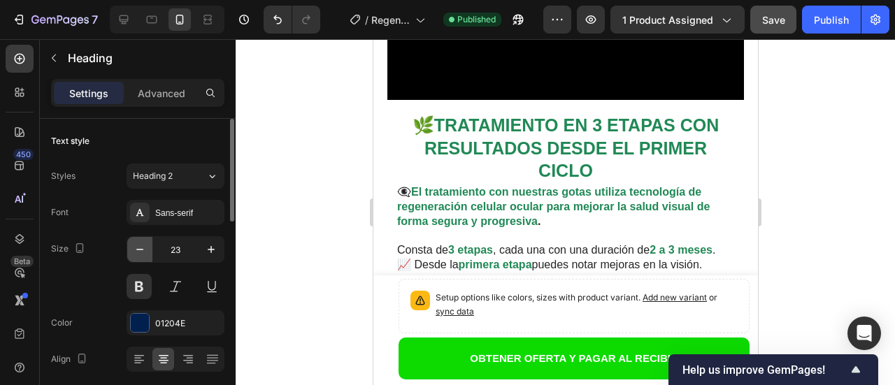
click at [139, 252] on icon "button" at bounding box center [140, 250] width 14 height 14
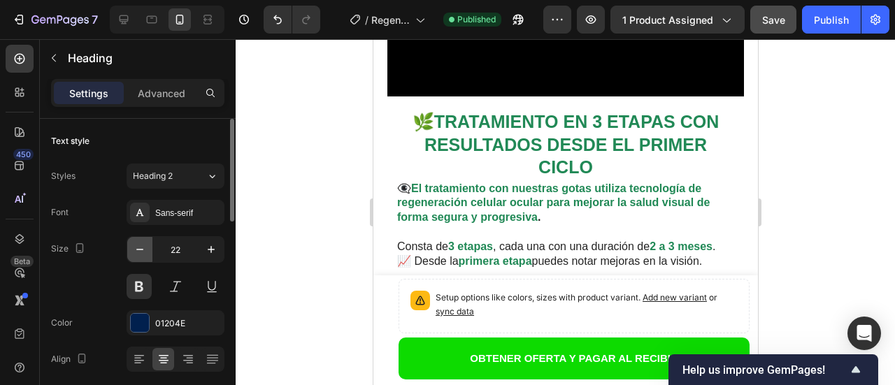
click at [139, 252] on icon "button" at bounding box center [140, 250] width 14 height 14
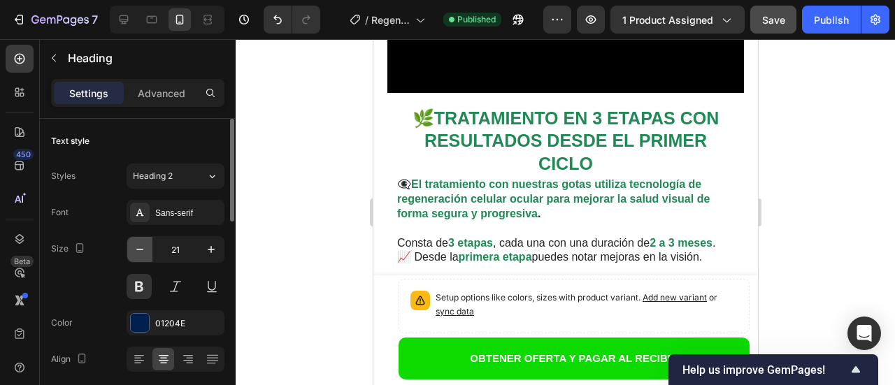
click at [139, 252] on icon "button" at bounding box center [140, 250] width 14 height 14
type input "20"
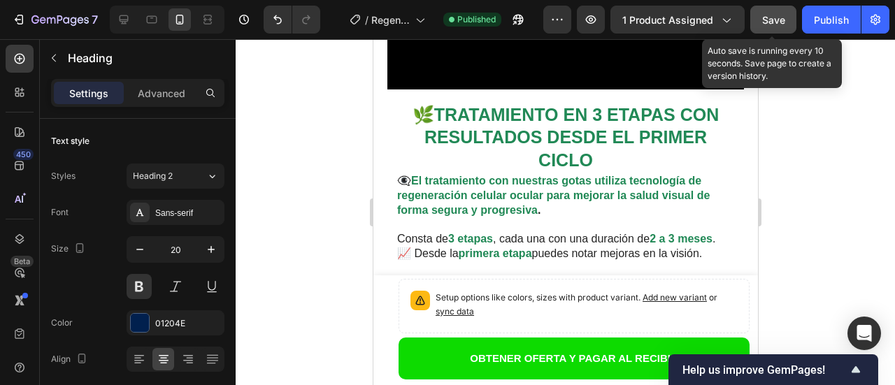
click at [779, 18] on span "Save" at bounding box center [773, 20] width 23 height 12
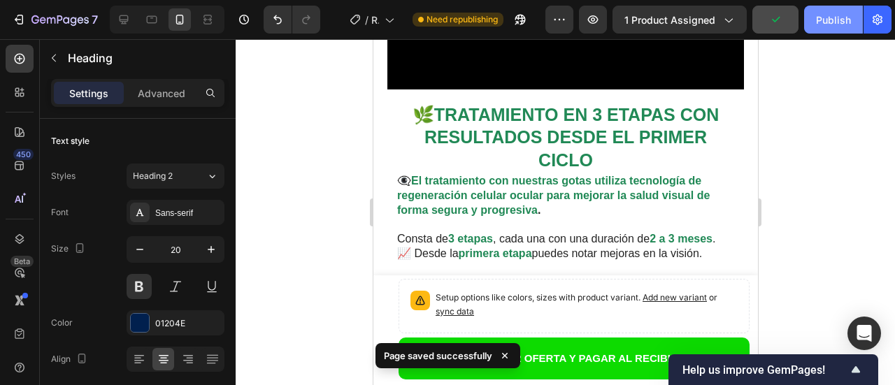
click at [823, 22] on div "Publish" at bounding box center [833, 20] width 35 height 15
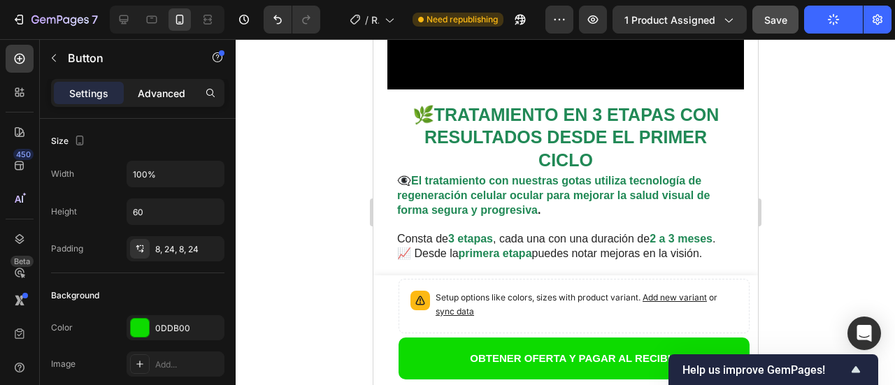
click at [161, 96] on p "Advanced" at bounding box center [162, 93] width 48 height 15
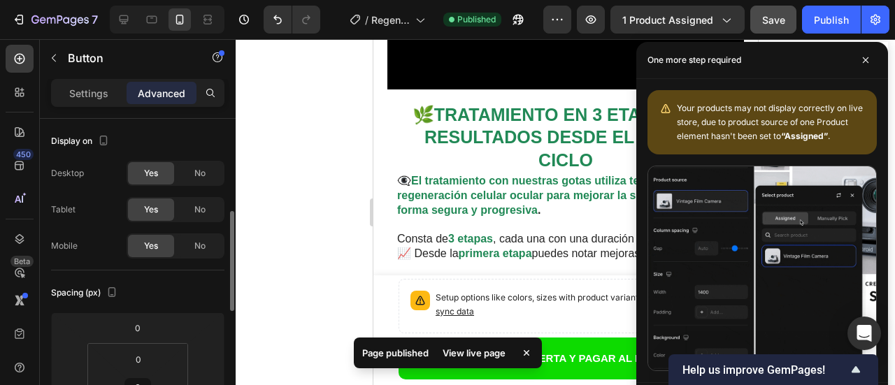
scroll to position [70, 0]
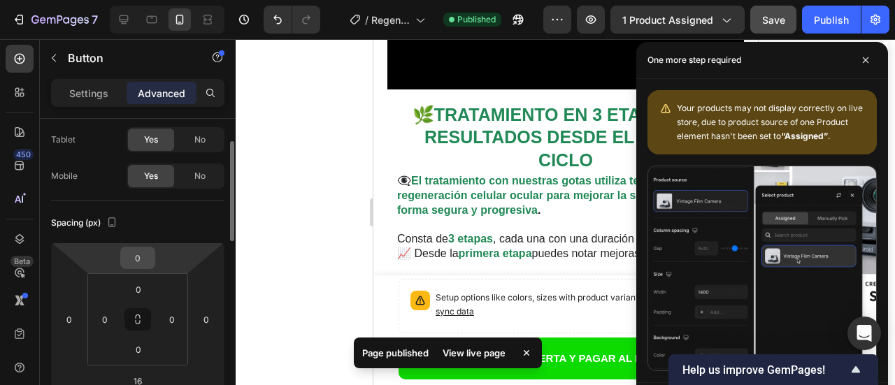
click at [140, 262] on input "0" at bounding box center [138, 257] width 28 height 21
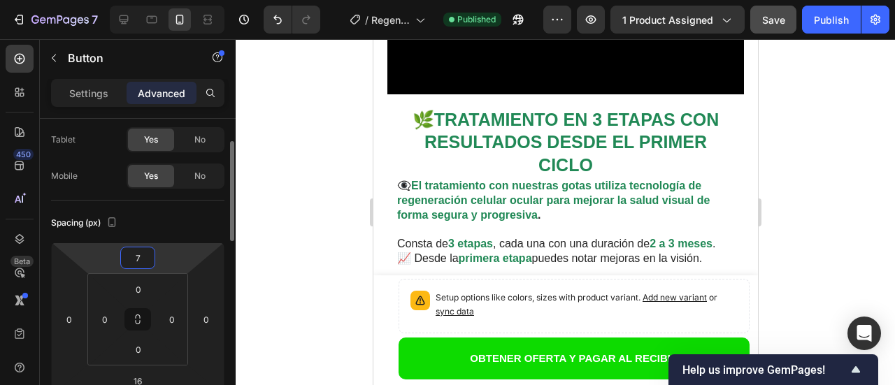
type input "8"
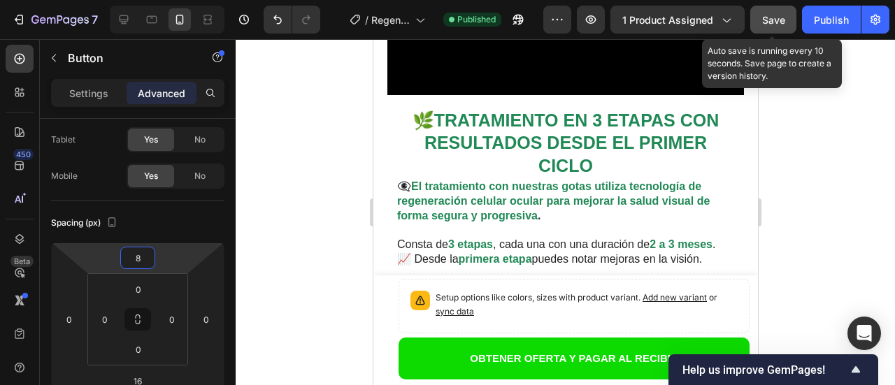
click at [772, 22] on span "Save" at bounding box center [773, 20] width 23 height 12
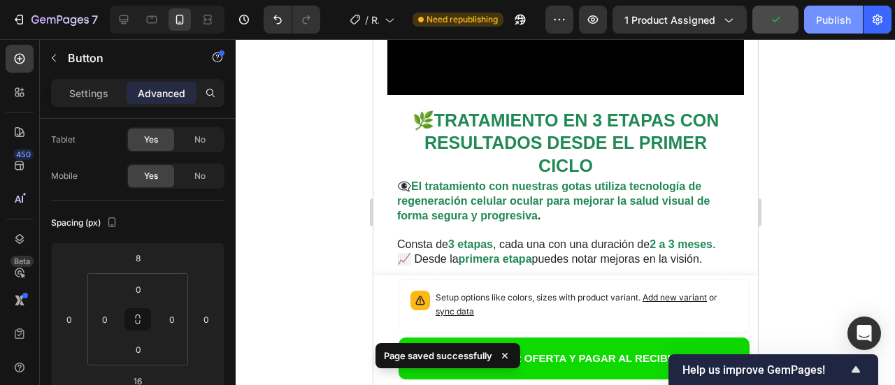
click at [830, 20] on div "Publish" at bounding box center [833, 20] width 35 height 15
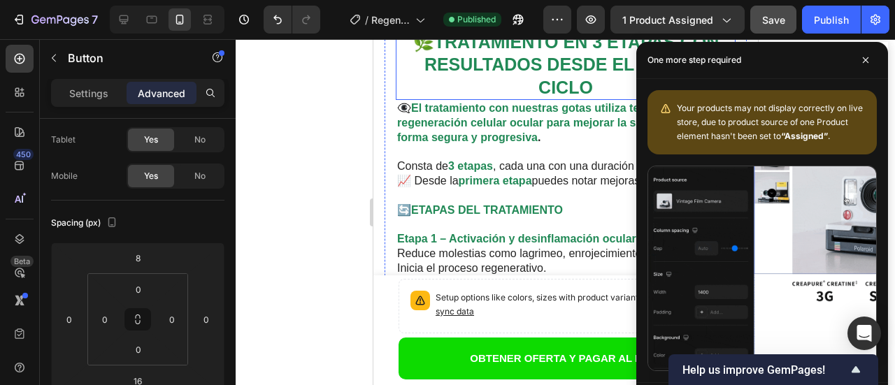
scroll to position [2264, 0]
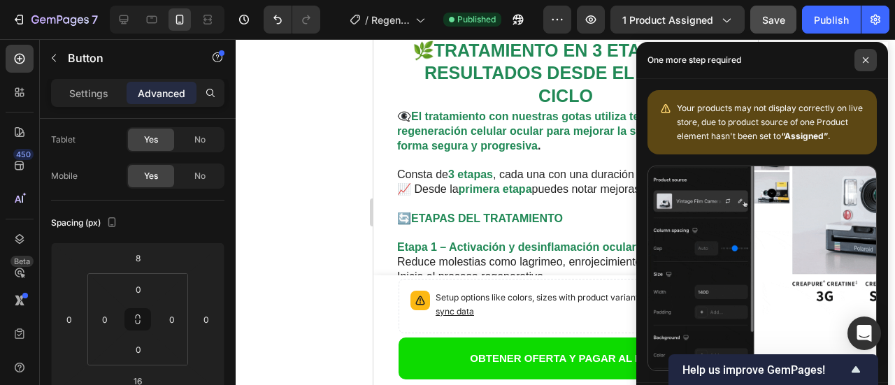
click at [869, 60] on span at bounding box center [865, 60] width 22 height 22
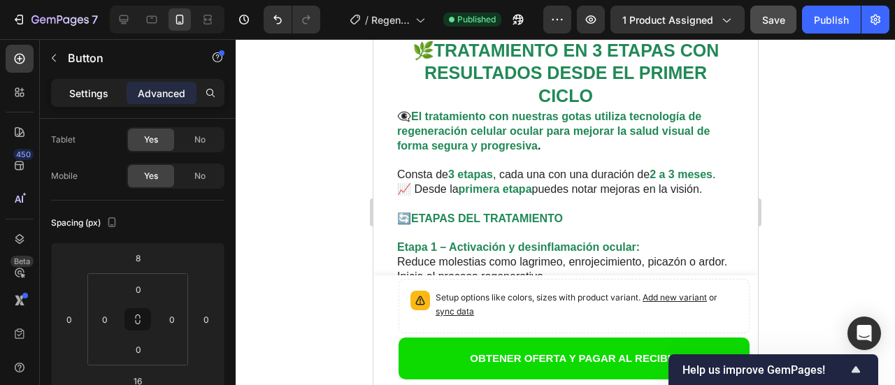
click at [84, 97] on p "Settings" at bounding box center [88, 93] width 39 height 15
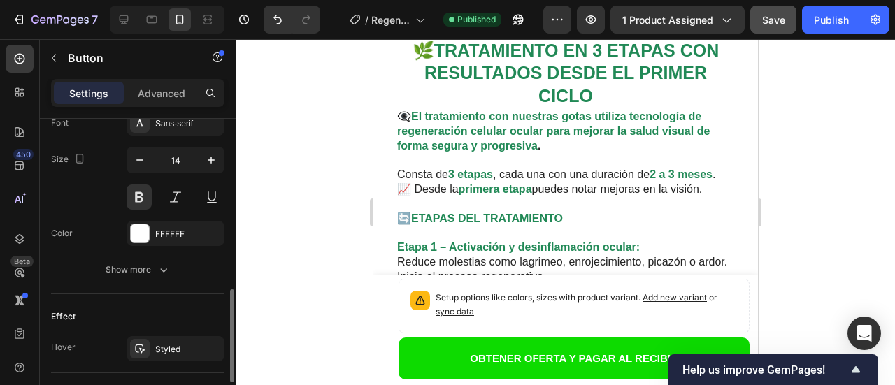
scroll to position [696, 0]
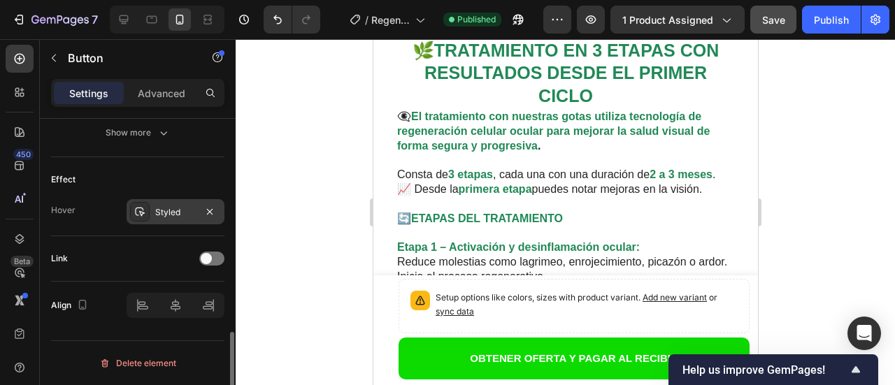
click at [167, 216] on div "Styled" at bounding box center [175, 212] width 41 height 13
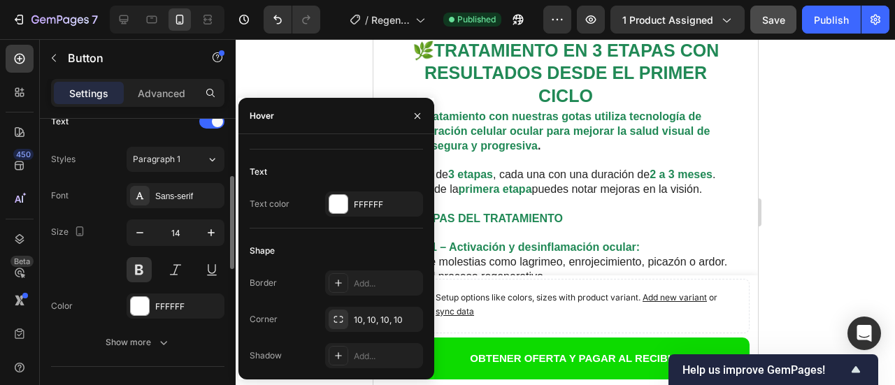
scroll to position [417, 0]
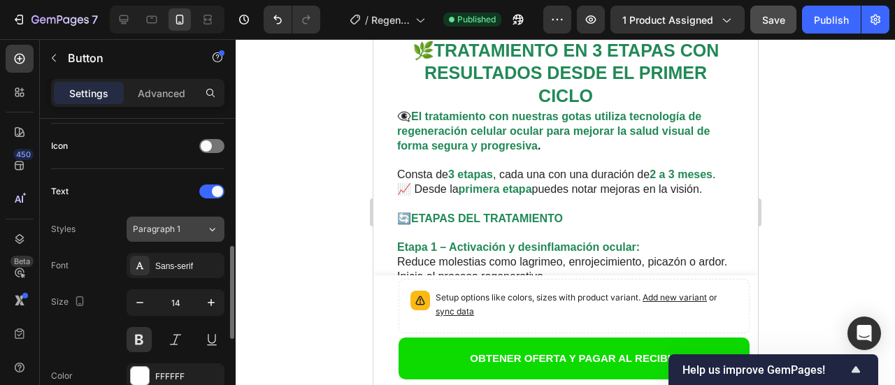
click at [185, 236] on button "Paragraph 1" at bounding box center [175, 229] width 98 height 25
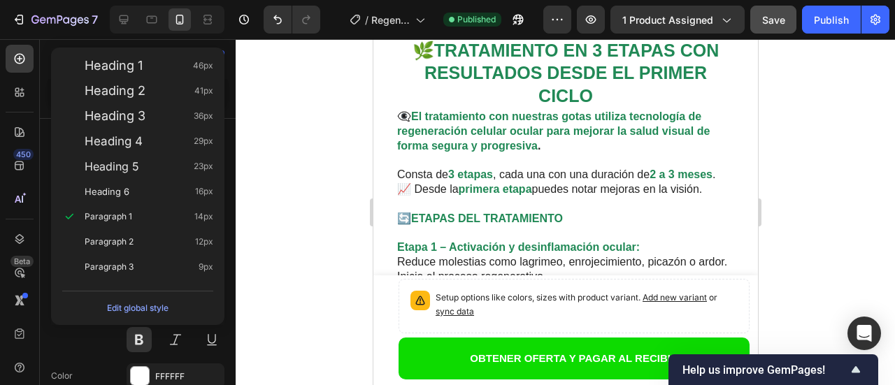
click at [249, 226] on div at bounding box center [565, 212] width 659 height 346
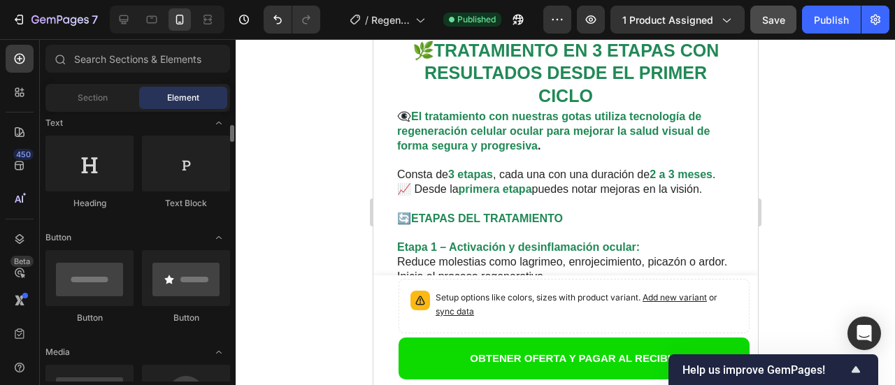
scroll to position [70, 0]
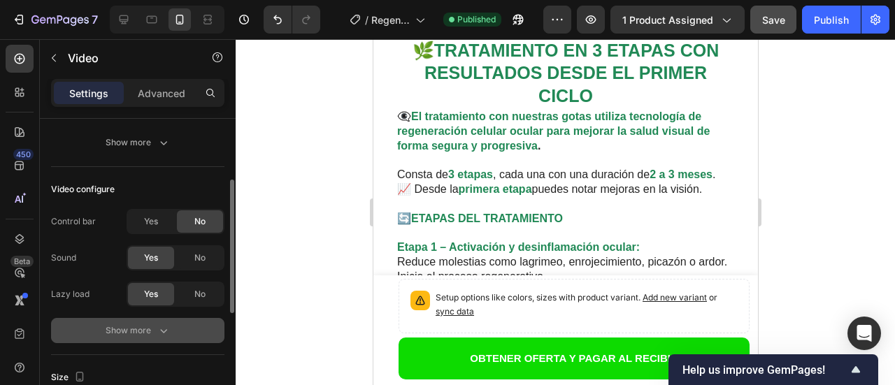
scroll to position [280, 0]
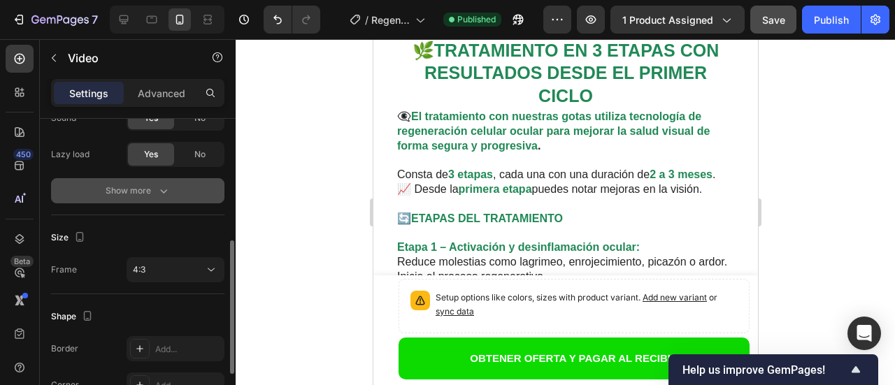
click at [163, 187] on icon "button" at bounding box center [164, 191] width 14 height 14
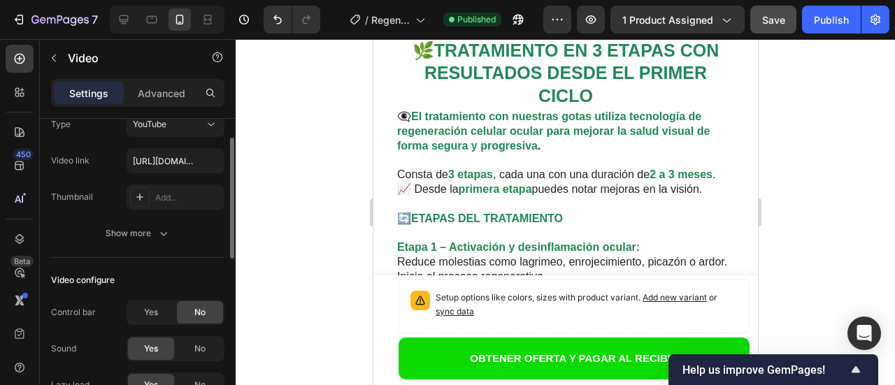
scroll to position [0, 0]
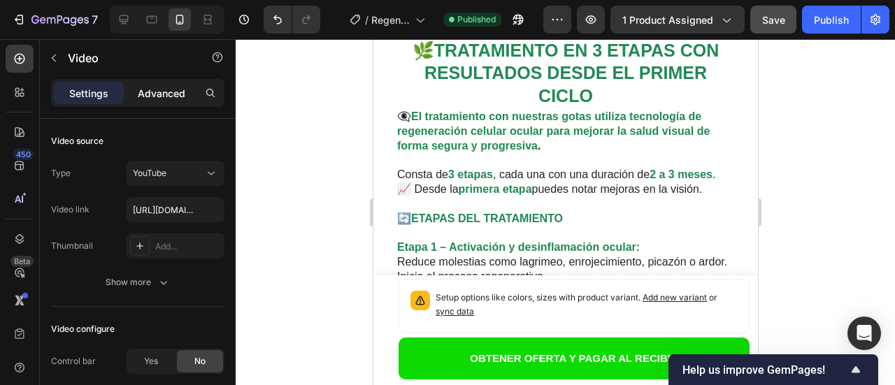
click at [165, 99] on p "Advanced" at bounding box center [162, 93] width 48 height 15
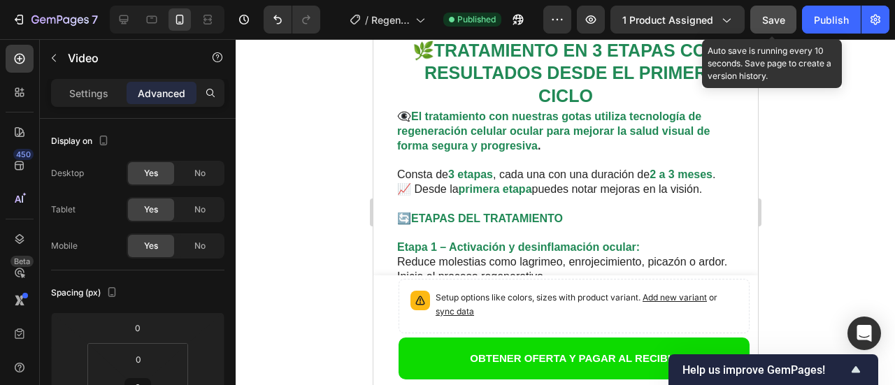
click at [780, 22] on span "Save" at bounding box center [773, 20] width 23 height 12
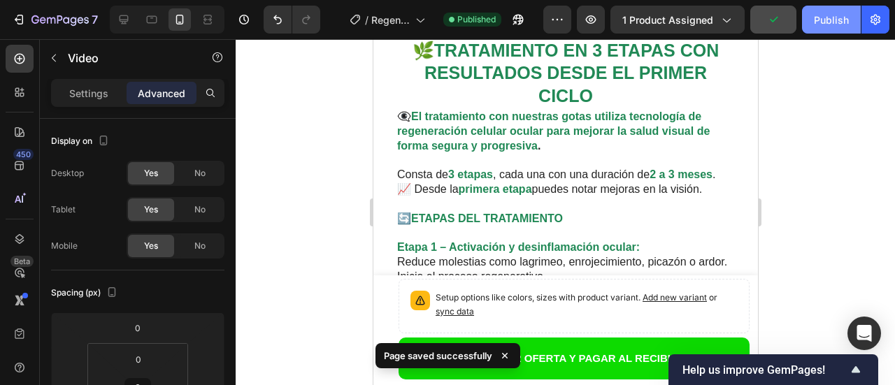
click at [828, 18] on div "Publish" at bounding box center [830, 20] width 35 height 15
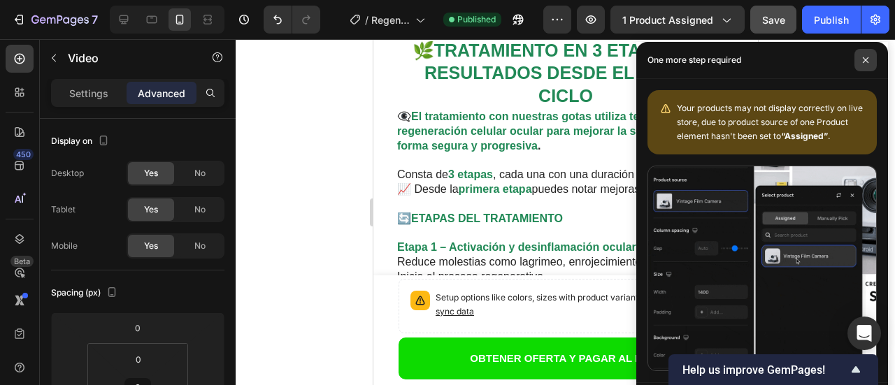
click at [867, 57] on icon at bounding box center [865, 60] width 7 height 7
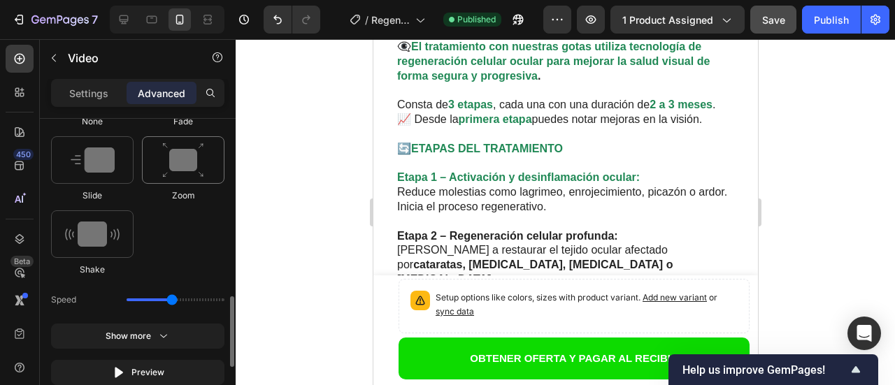
scroll to position [839, 0]
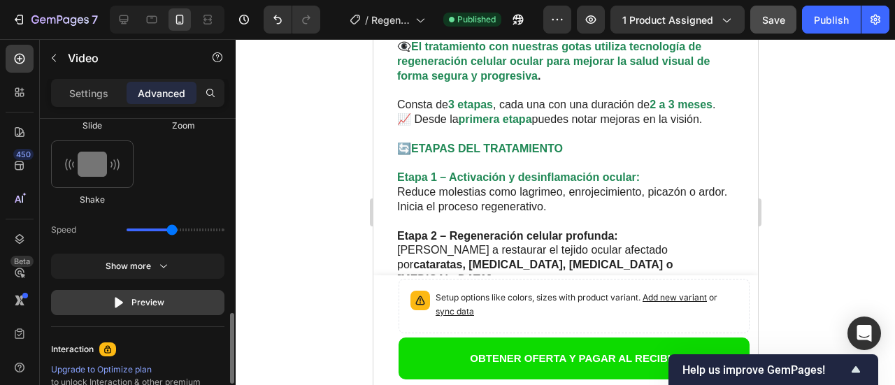
click at [136, 305] on div "Preview" at bounding box center [138, 303] width 52 height 14
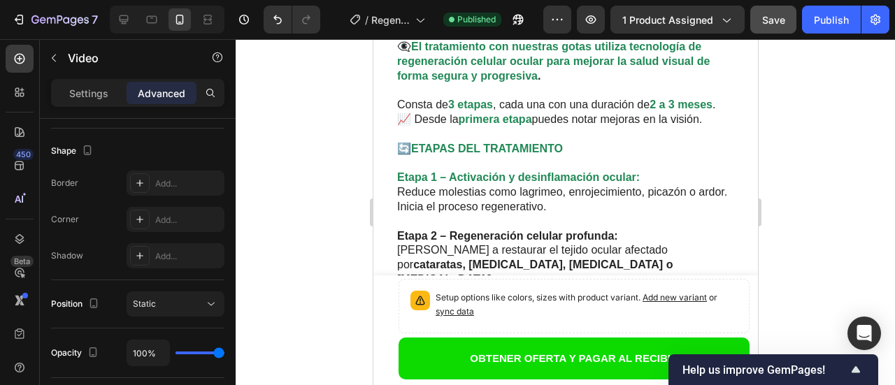
scroll to position [0, 0]
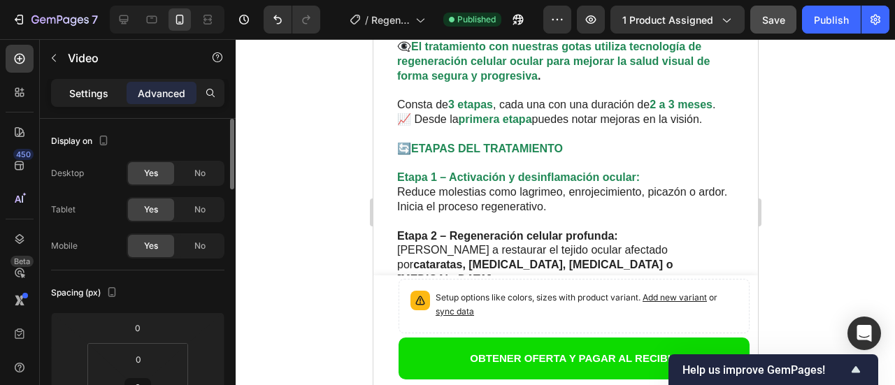
click at [99, 95] on p "Settings" at bounding box center [88, 93] width 39 height 15
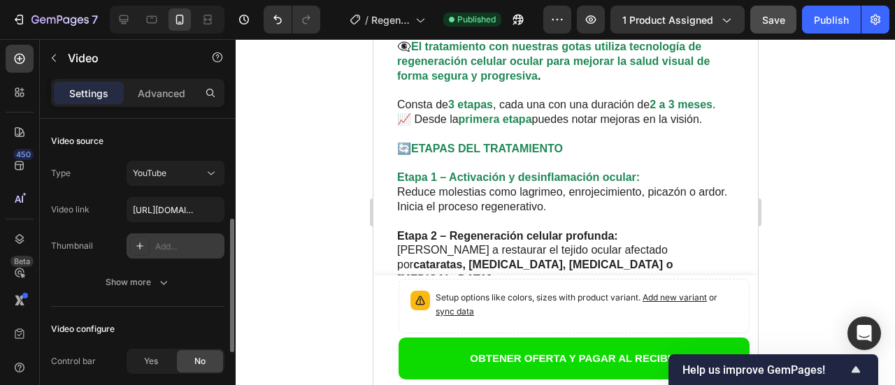
scroll to position [70, 0]
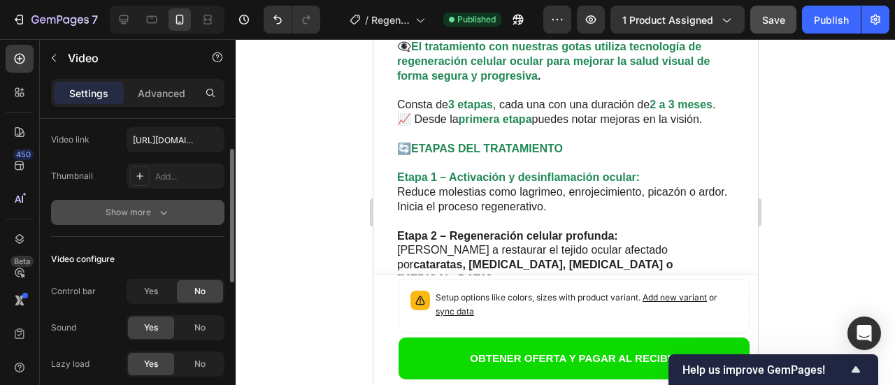
click at [168, 215] on icon "button" at bounding box center [164, 212] width 14 height 14
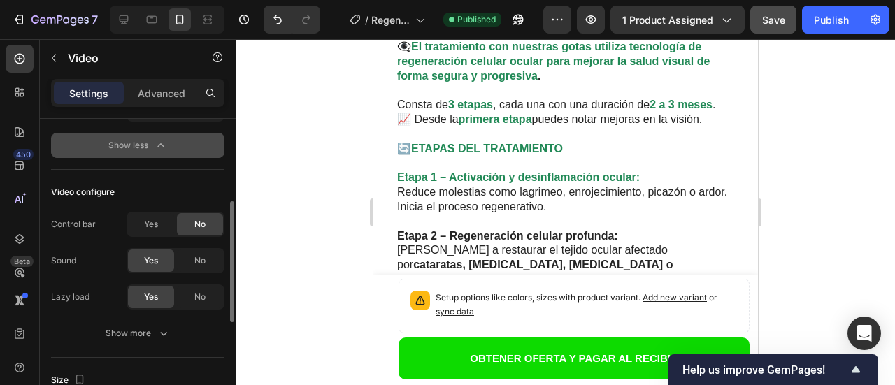
scroll to position [280, 0]
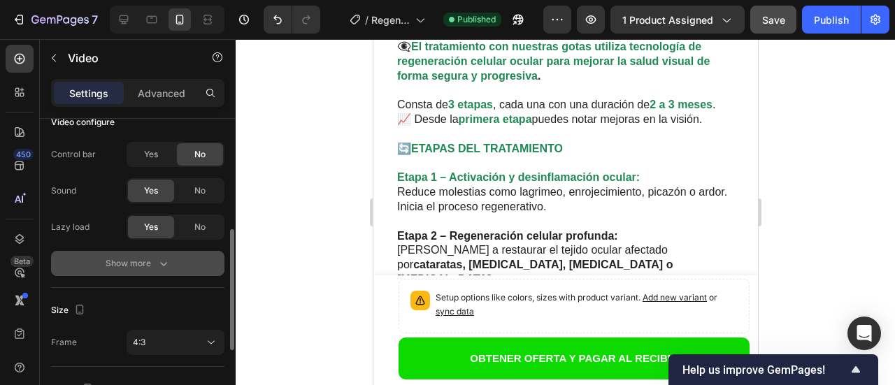
click at [166, 261] on icon "button" at bounding box center [164, 263] width 14 height 14
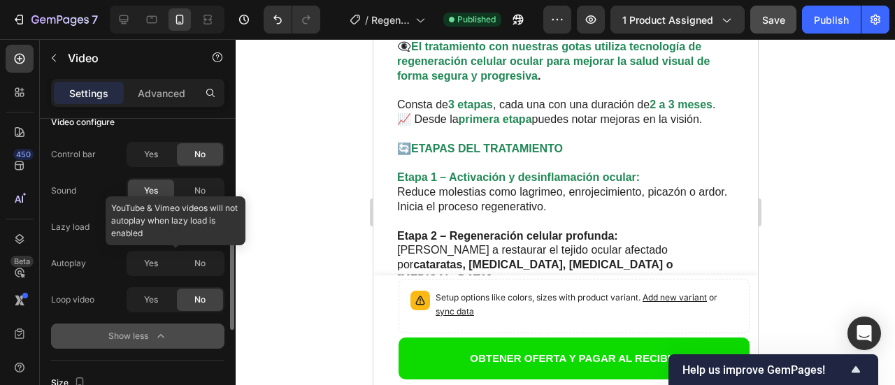
click at [200, 262] on div at bounding box center [175, 263] width 98 height 25
click at [133, 267] on div at bounding box center [175, 263] width 98 height 25
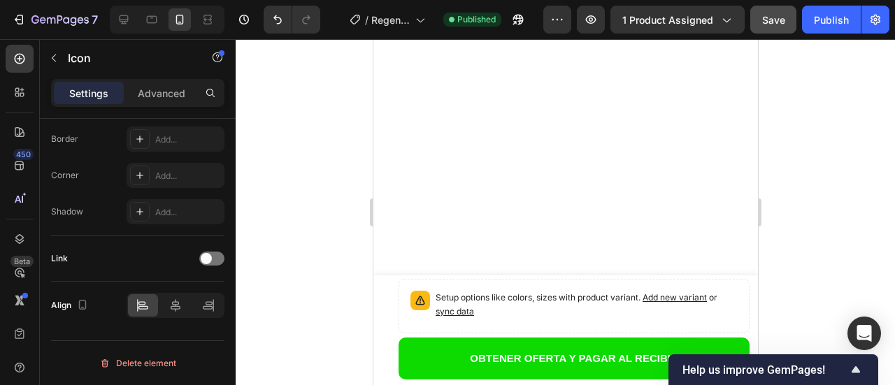
scroll to position [0, 0]
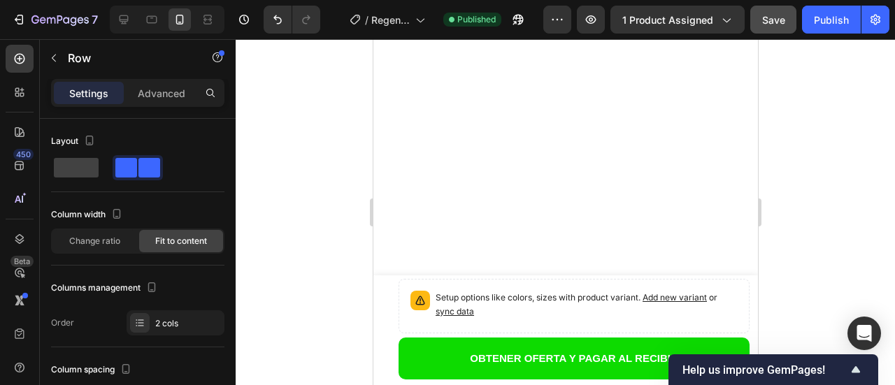
click at [797, 136] on div at bounding box center [565, 212] width 659 height 346
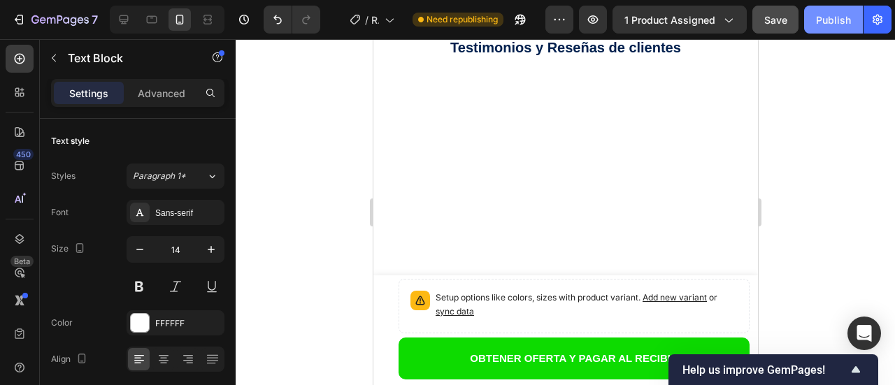
click at [832, 22] on div "Publish" at bounding box center [833, 20] width 35 height 15
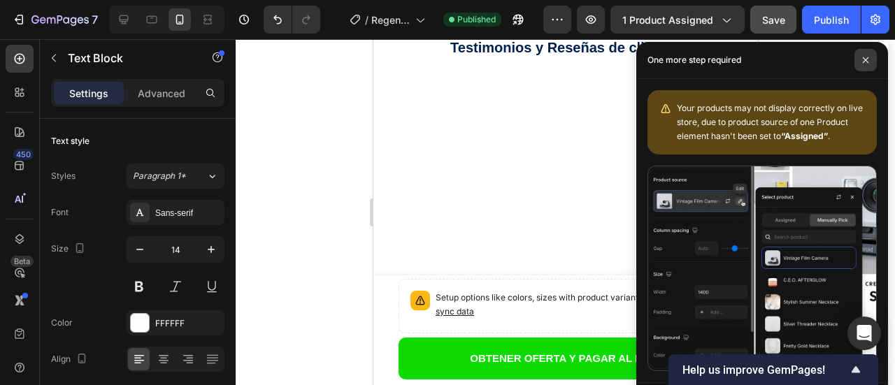
click at [864, 62] on icon at bounding box center [865, 60] width 7 height 7
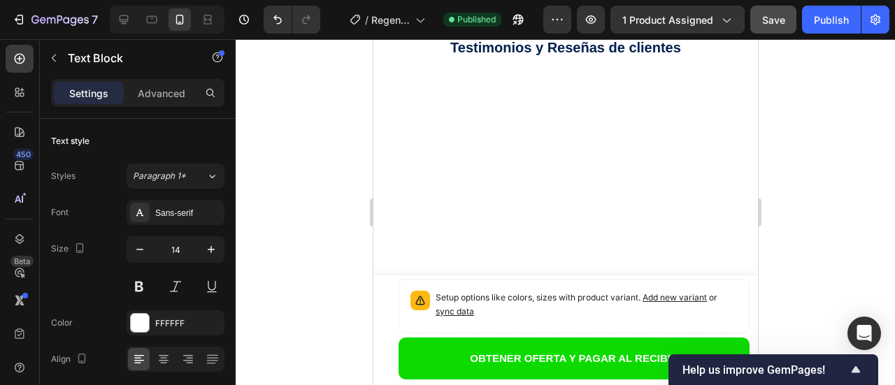
click at [297, 153] on div at bounding box center [565, 212] width 659 height 346
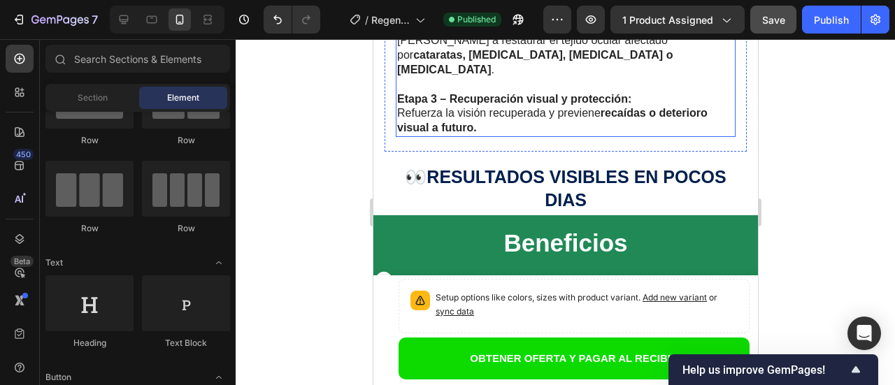
scroll to position [2614, 0]
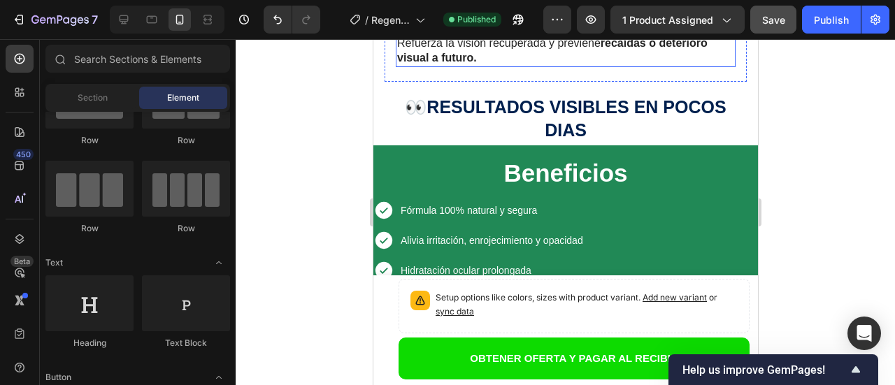
drag, startPoint x: 547, startPoint y: 186, endPoint x: 538, endPoint y: 191, distance: 10.1
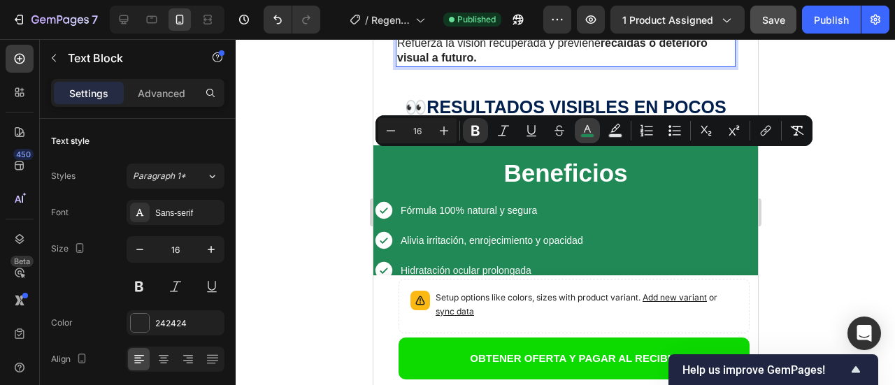
click at [591, 129] on icon "Editor contextual toolbar" at bounding box center [587, 131] width 14 height 14
type input "218956"
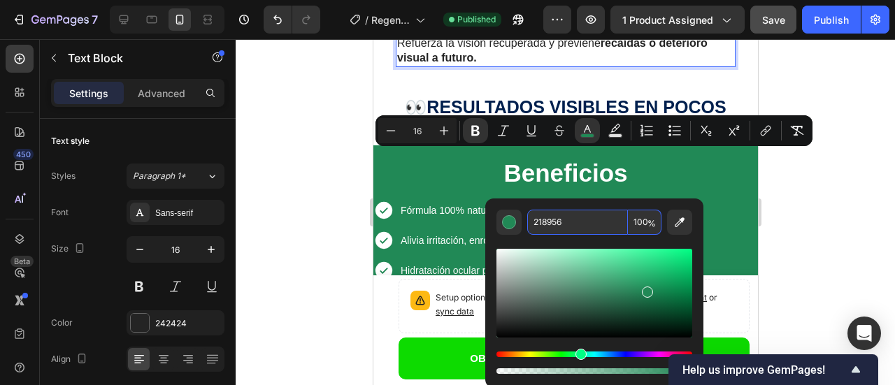
click at [588, 217] on input "218956" at bounding box center [577, 222] width 101 height 25
type input "000"
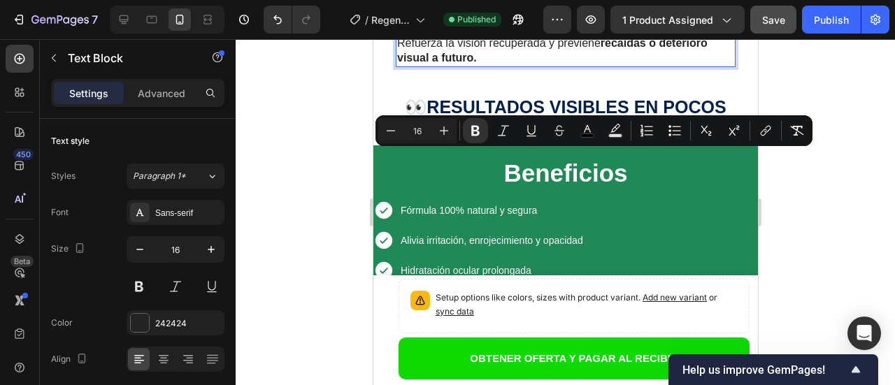
click at [777, 171] on div at bounding box center [565, 212] width 659 height 346
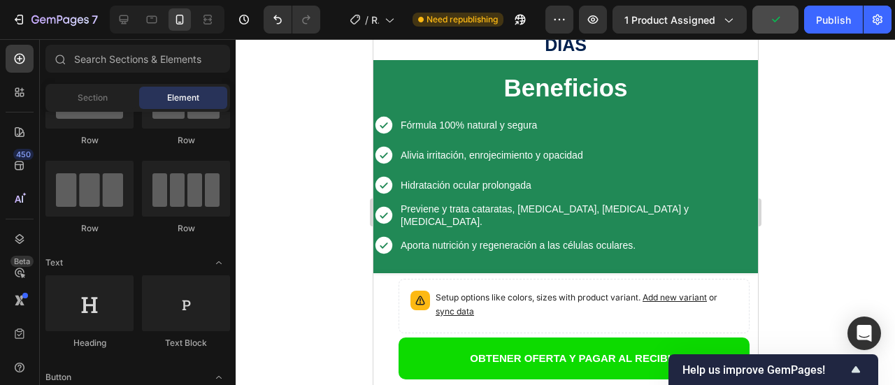
scroll to position [2684, 0]
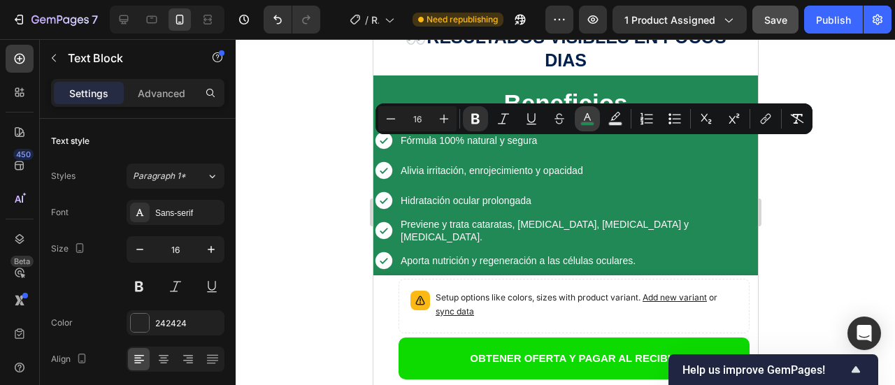
click at [587, 119] on icon "Editor contextual toolbar" at bounding box center [587, 119] width 14 height 14
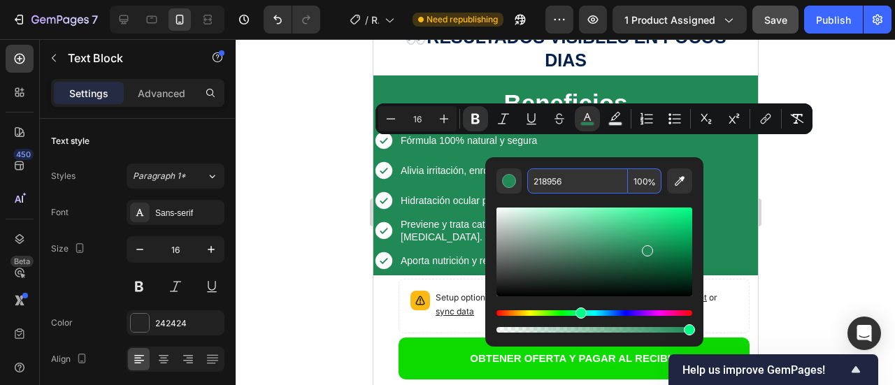
click at [584, 185] on input "218956" at bounding box center [577, 180] width 101 height 25
type input "000000"
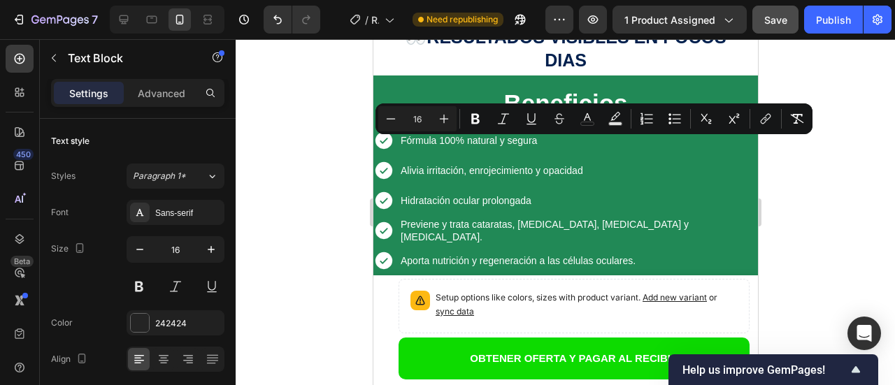
click at [589, 124] on rect "Editor contextual toolbar" at bounding box center [587, 123] width 13 height 3
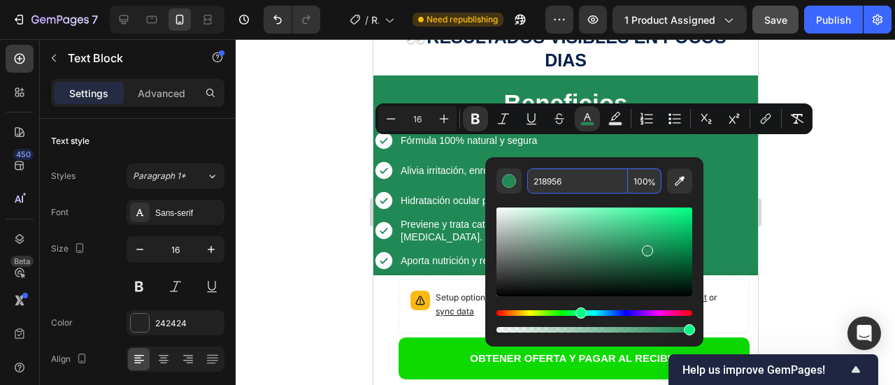
click at [574, 182] on input "218956" at bounding box center [577, 180] width 101 height 25
type input "000"
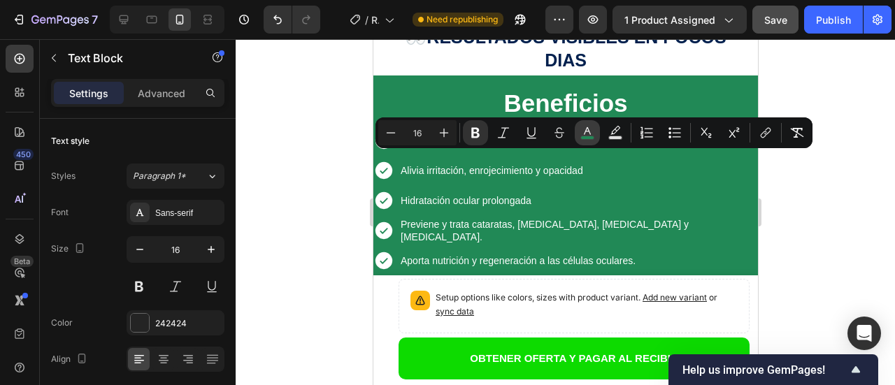
click at [586, 138] on rect "Editor contextual toolbar" at bounding box center [587, 137] width 13 height 3
type input "218956"
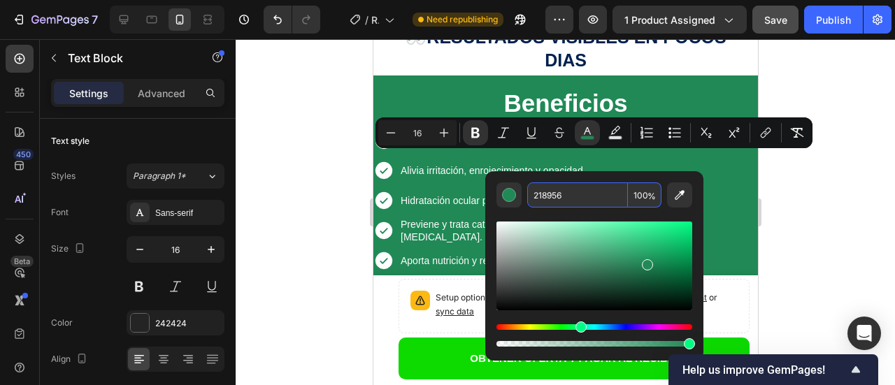
click at [591, 197] on input "218956" at bounding box center [577, 194] width 101 height 25
type input "000"
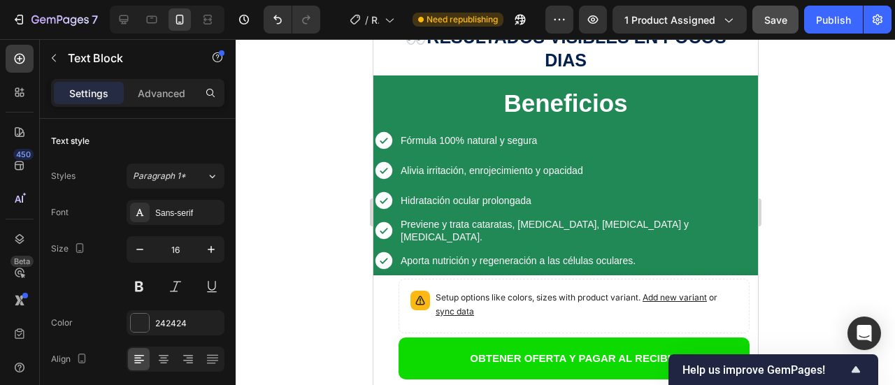
scroll to position [2754, 0]
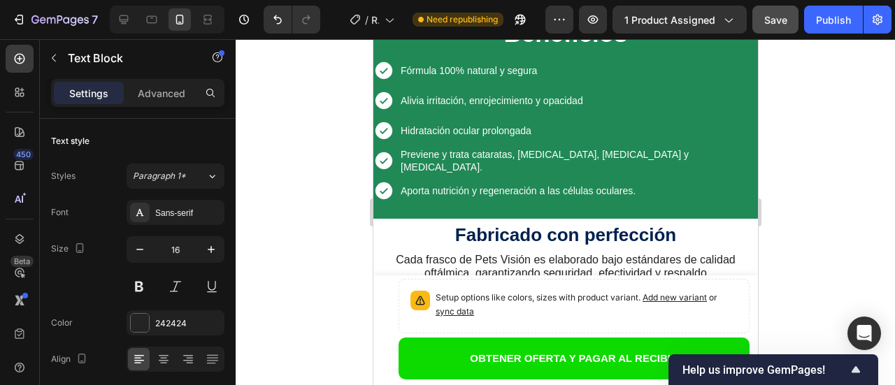
drag, startPoint x: 588, startPoint y: 147, endPoint x: 560, endPoint y: 147, distance: 28.0
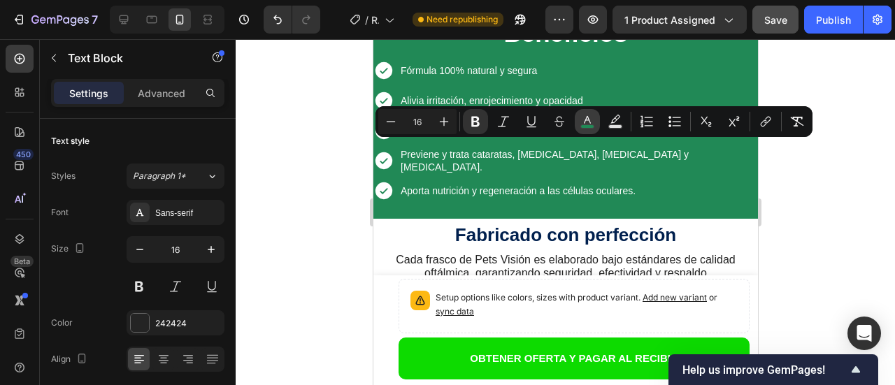
click at [591, 125] on rect "Editor contextual toolbar" at bounding box center [587, 126] width 13 height 3
type input "218956"
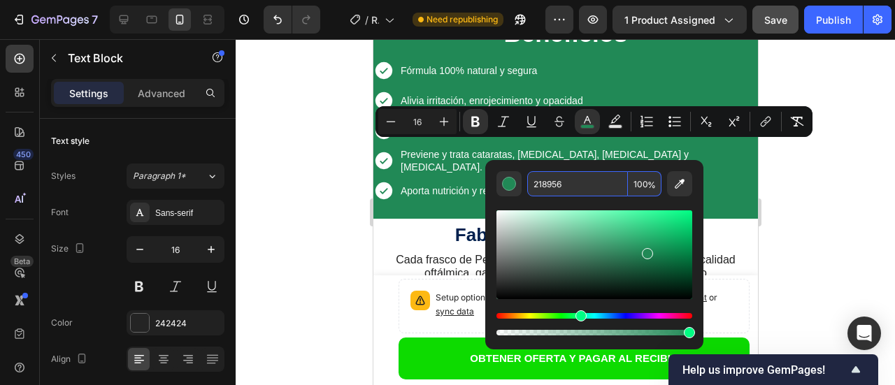
click at [584, 185] on input "218956" at bounding box center [577, 183] width 101 height 25
click at [782, 185] on div at bounding box center [565, 212] width 659 height 346
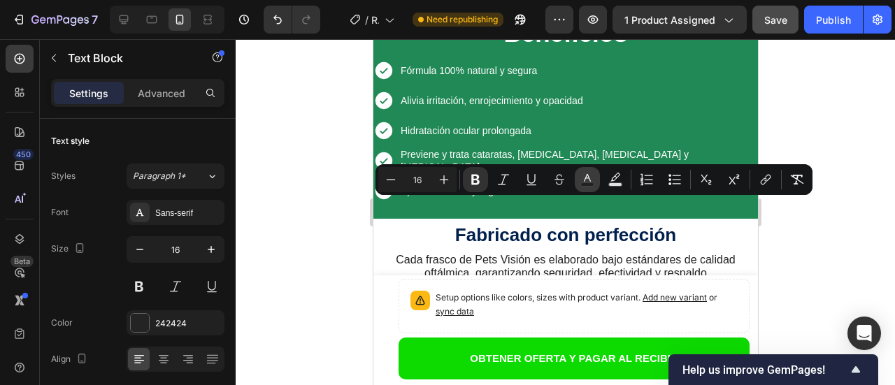
click at [588, 180] on icon "Editor contextual toolbar" at bounding box center [587, 180] width 14 height 14
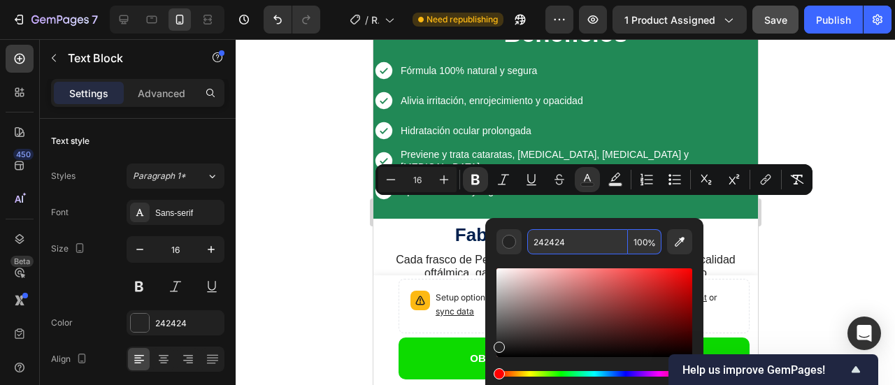
click at [581, 242] on input "242424" at bounding box center [577, 241] width 101 height 25
paste input "18956"
type input "218956"
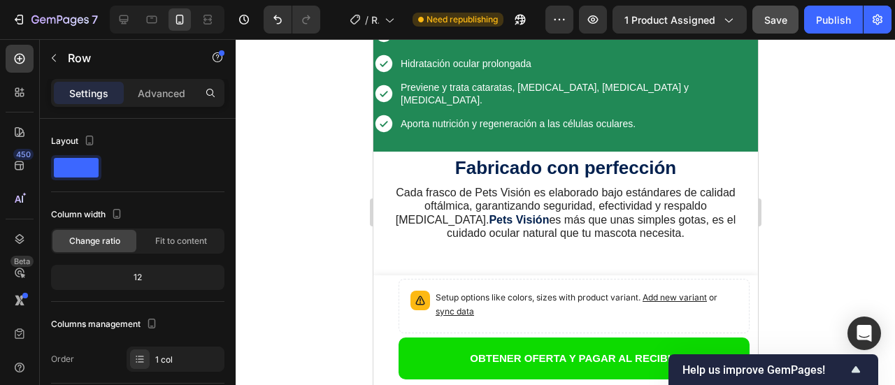
scroll to position [2823, 0]
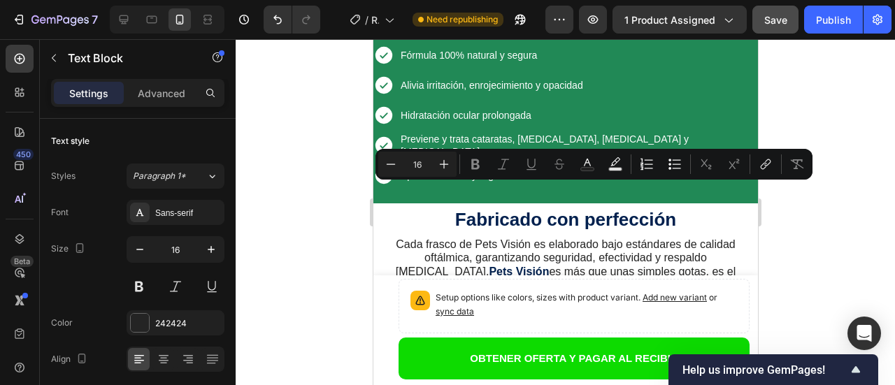
scroll to position [2839, 0]
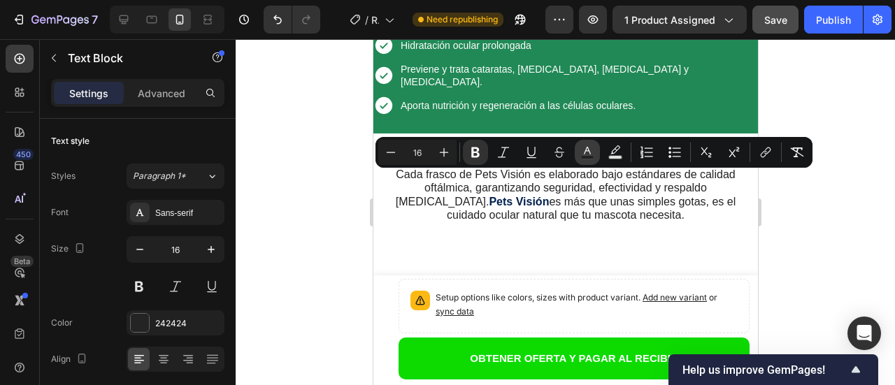
click at [590, 154] on icon "Editor contextual toolbar" at bounding box center [587, 152] width 14 height 14
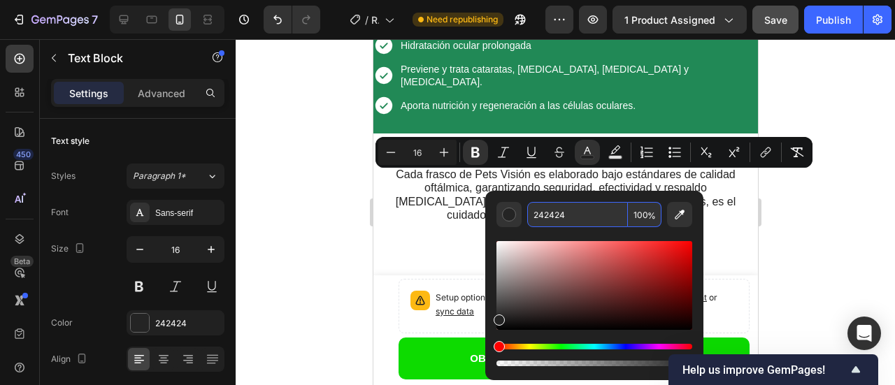
click at [582, 215] on input "242424" at bounding box center [577, 214] width 101 height 25
paste input "18956"
type input "218956"
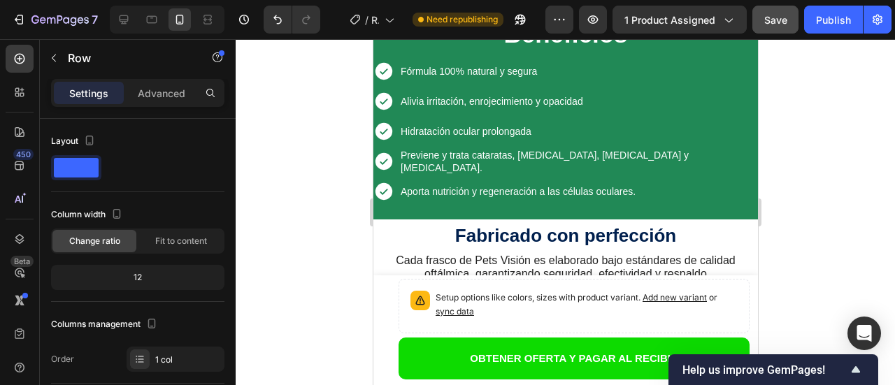
scroll to position [2769, 0]
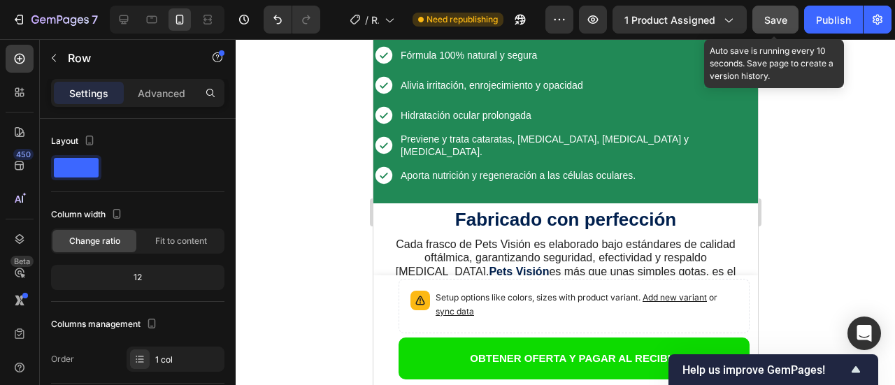
click at [772, 20] on span "Save" at bounding box center [775, 20] width 23 height 12
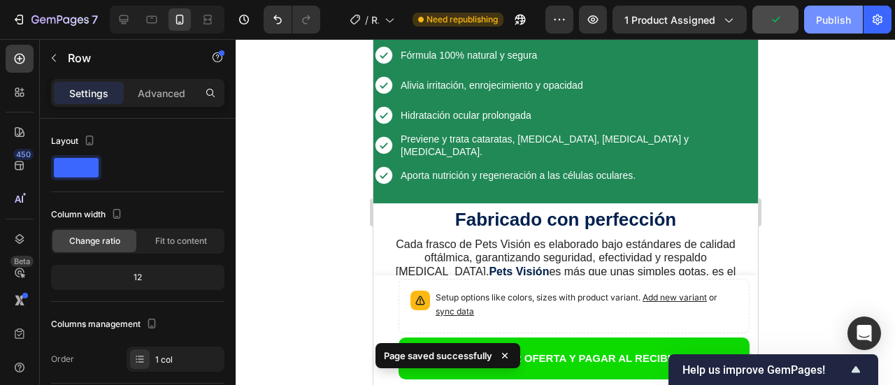
click at [825, 20] on div "Publish" at bounding box center [833, 20] width 35 height 15
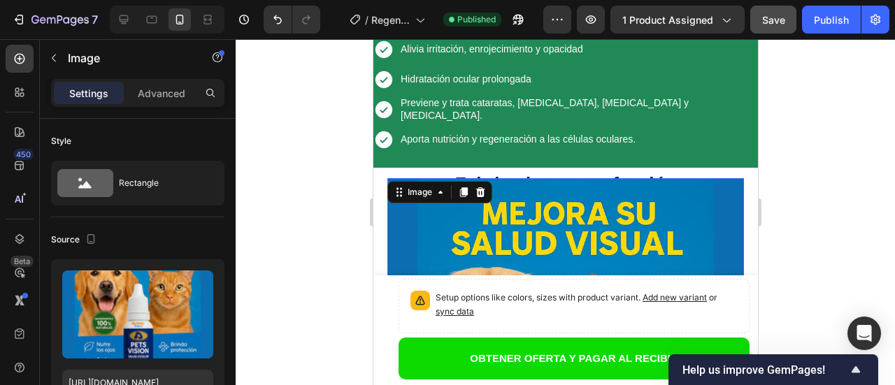
scroll to position [3258, 0]
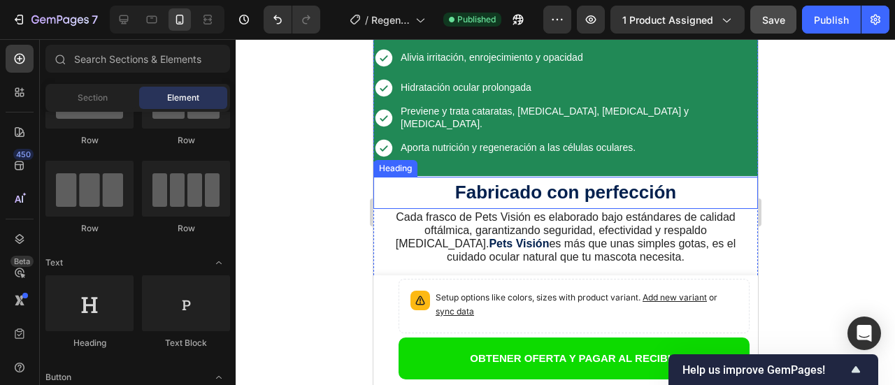
click at [620, 182] on strong "Fabricado con perfección" at bounding box center [564, 192] width 221 height 21
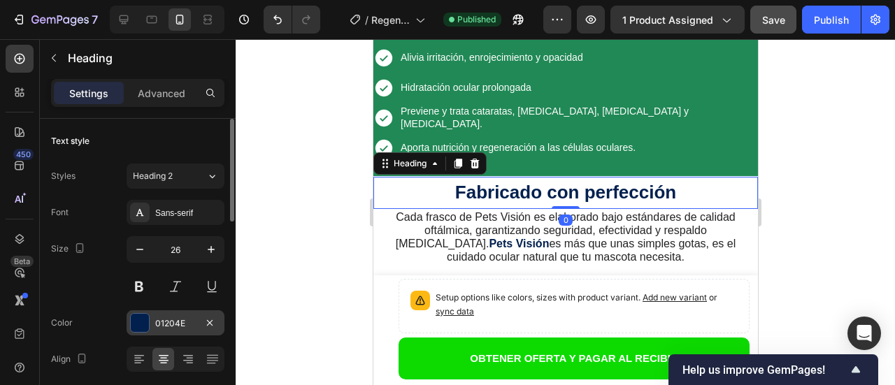
click at [140, 326] on div at bounding box center [140, 323] width 18 height 18
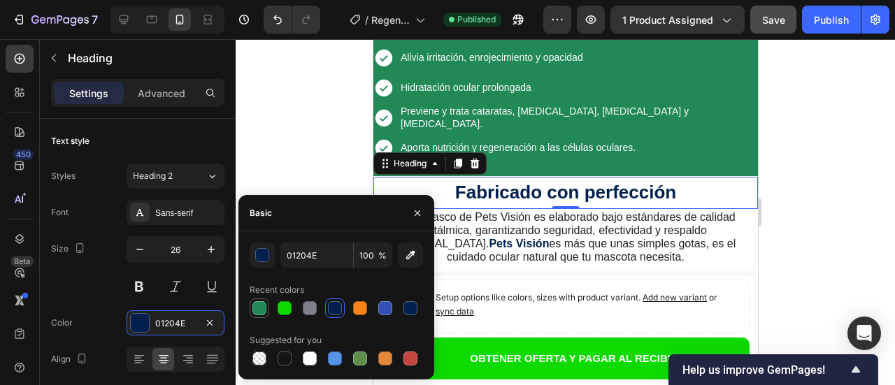
click at [266, 308] on div at bounding box center [259, 308] width 14 height 14
type input "218956"
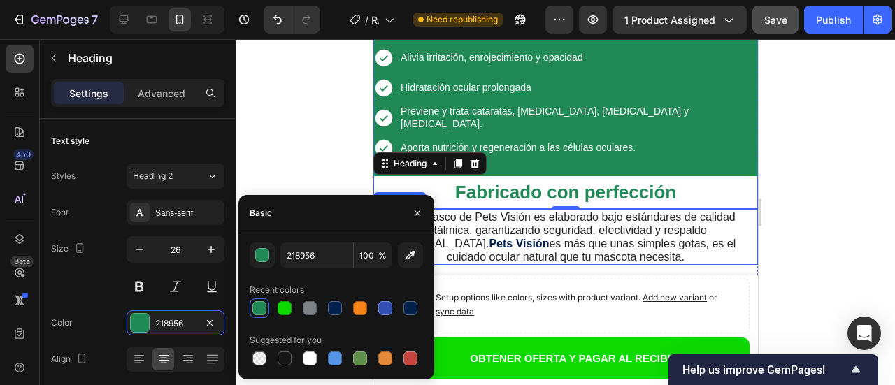
click at [521, 210] on p "Cada frasco de Pets Visión es elaborado bajo estándares de calidad oftálmica, g…" at bounding box center [565, 237] width 382 height 54
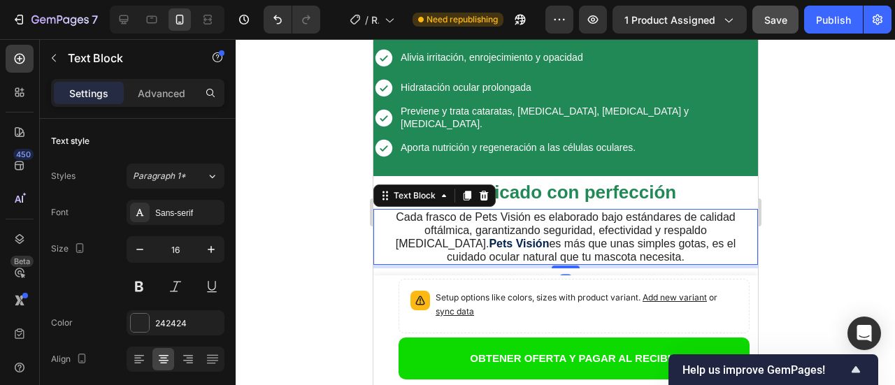
click at [522, 210] on p "Cada frasco de Pets Visión es elaborado bajo estándares de calidad oftálmica, g…" at bounding box center [565, 237] width 382 height 54
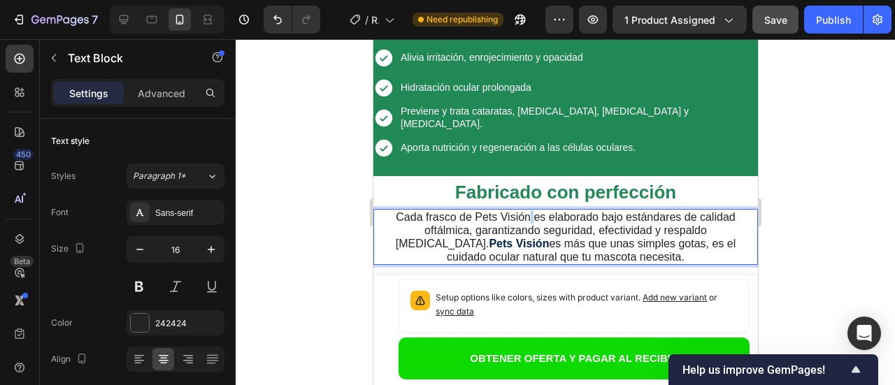
click at [522, 210] on p "Cada frasco de Pets Visión es elaborado bajo estándares de calidad oftálmica, g…" at bounding box center [565, 237] width 382 height 54
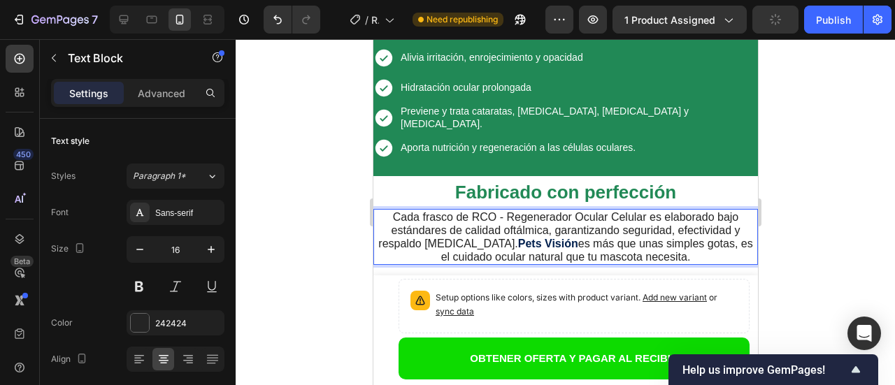
click at [468, 210] on p "Cada frasco de RCO - Regenerador Ocular Celular es elaborado bajo estándares de…" at bounding box center [565, 237] width 382 height 54
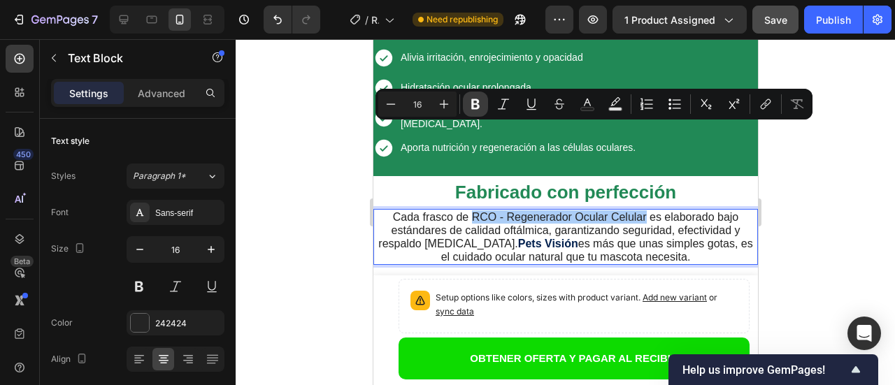
click at [475, 110] on icon "Editor contextual toolbar" at bounding box center [475, 104] width 14 height 14
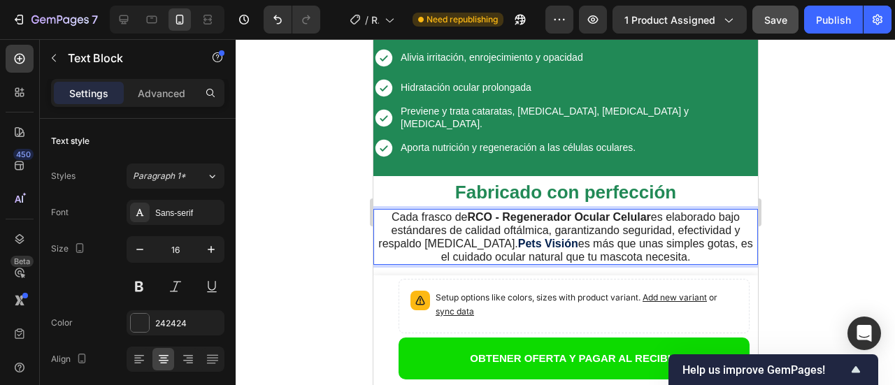
click at [480, 210] on p "Cada frasco de RCO - Regenerador Ocular Celular es elaborado bajo estándares de…" at bounding box center [565, 237] width 382 height 54
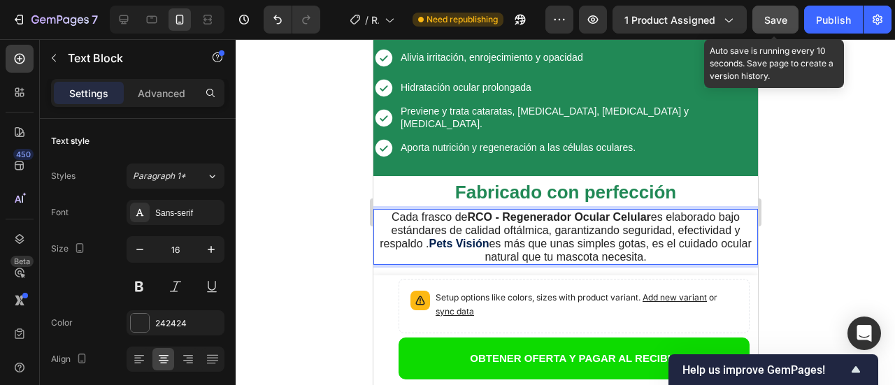
click at [769, 21] on span "Save" at bounding box center [775, 20] width 23 height 12
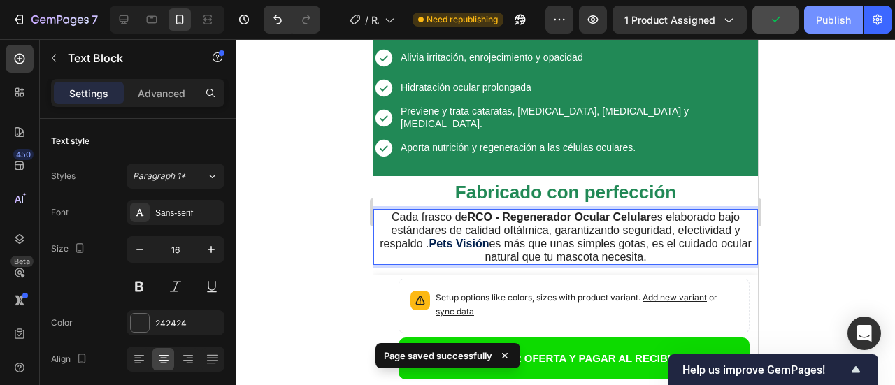
click at [832, 22] on div "Publish" at bounding box center [833, 20] width 35 height 15
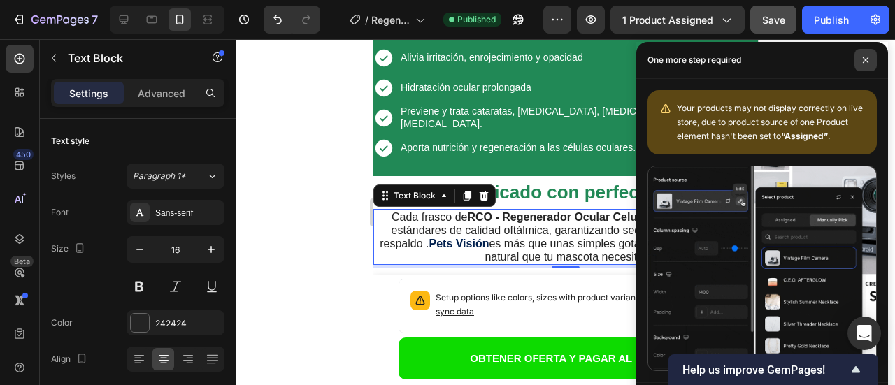
click at [865, 62] on icon at bounding box center [865, 60] width 7 height 7
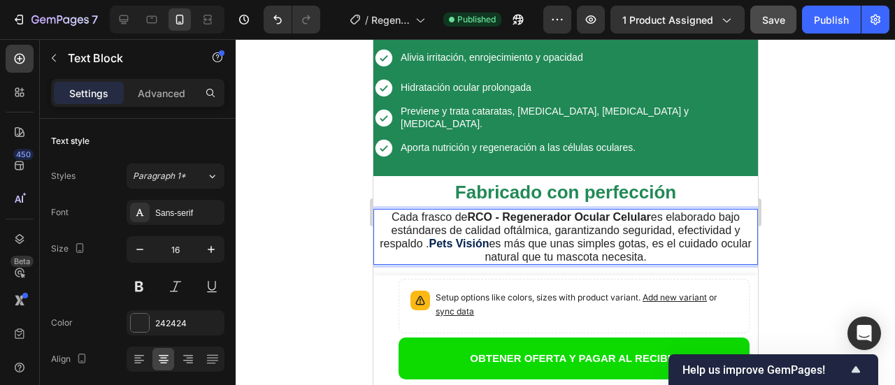
click at [430, 210] on p "Cada frasco de RCO - Regenerador Ocular Celular es elaborado bajo estándares de…" at bounding box center [565, 237] width 382 height 54
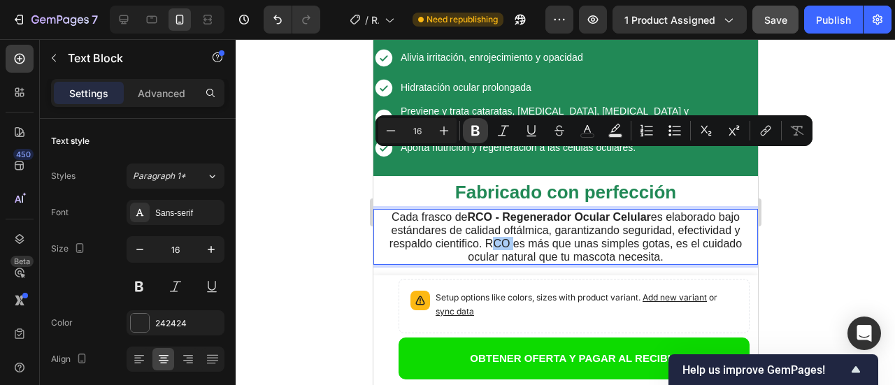
click at [478, 126] on icon "Editor contextual toolbar" at bounding box center [475, 131] width 8 height 10
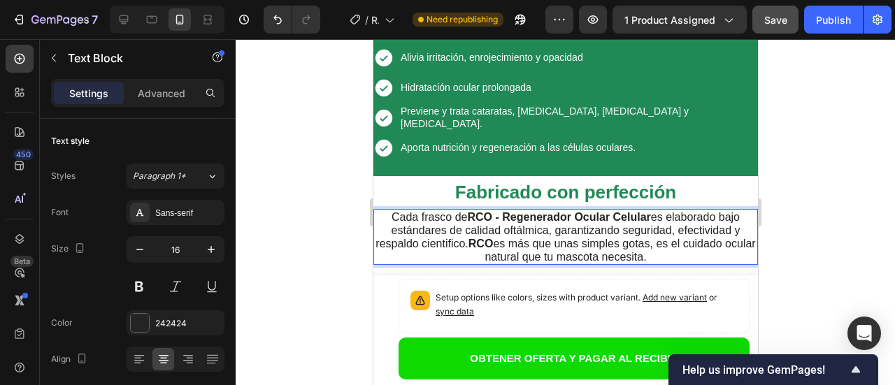
click at [612, 210] on p "Cada frasco de RCO - Regenerador Ocular Celular es elaborado bajo estándares de…" at bounding box center [565, 237] width 382 height 54
click at [587, 210] on p "Cada frasco de RCO - Regenerador Ocular Celular es elaborado bajo estándares de…" at bounding box center [565, 237] width 382 height 54
click at [642, 210] on p "Cada frasco de RCO - Regenerador Ocular Celular es elaborado bajo estándares de…" at bounding box center [565, 237] width 382 height 54
click at [824, 21] on div "Publish" at bounding box center [833, 20] width 35 height 15
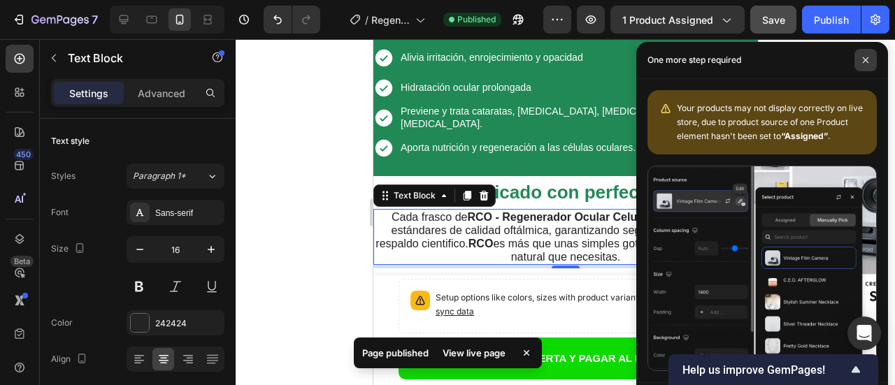
click at [869, 58] on span at bounding box center [865, 60] width 22 height 22
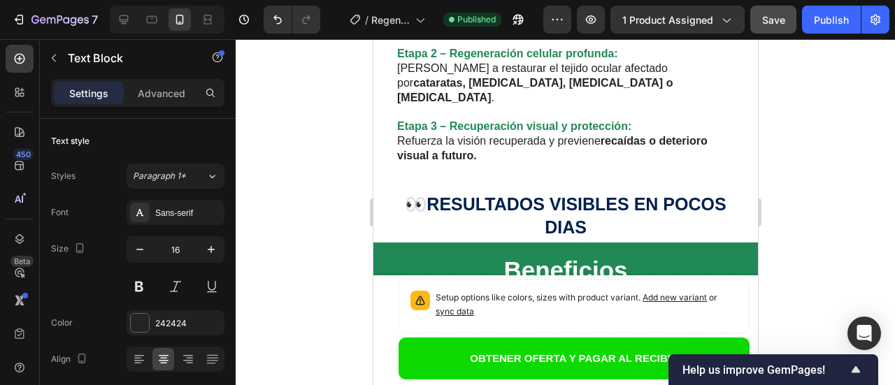
scroll to position [2979, 0]
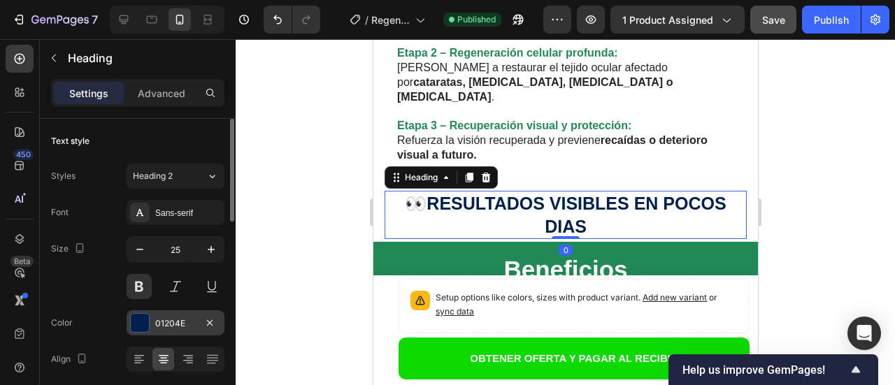
click at [144, 324] on div at bounding box center [140, 323] width 18 height 18
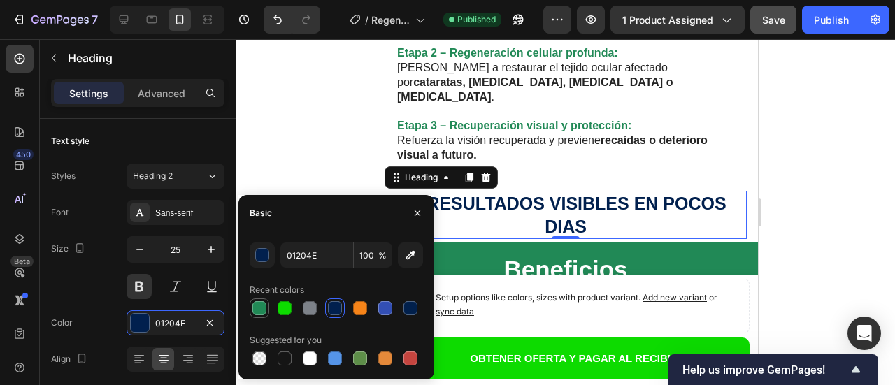
click at [254, 308] on div at bounding box center [259, 308] width 14 height 14
type input "218956"
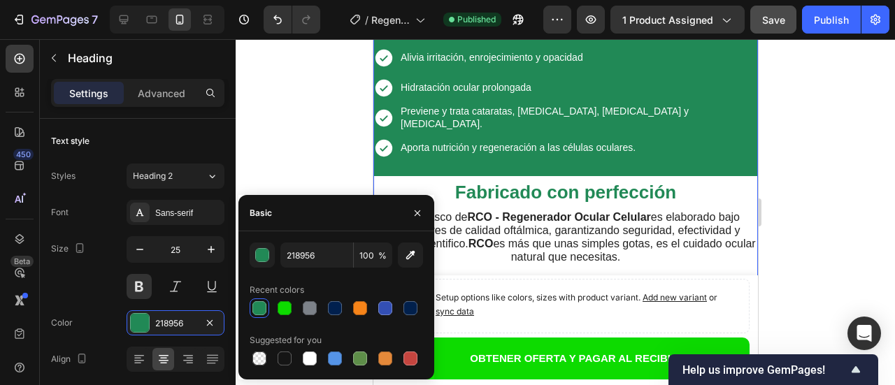
scroll to position [3118, 0]
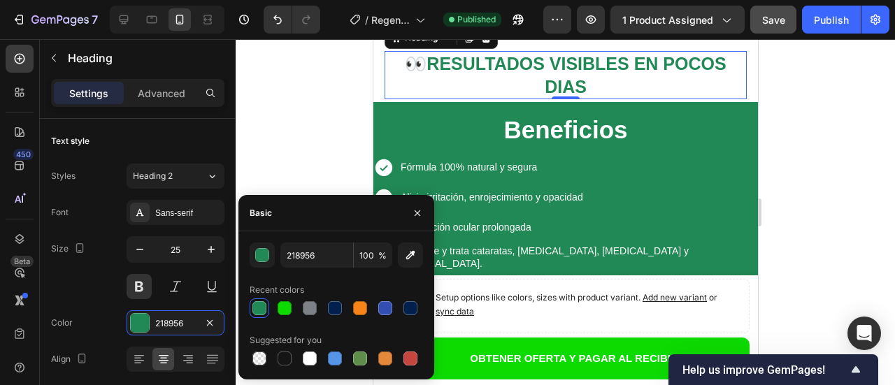
click at [333, 133] on div at bounding box center [565, 212] width 659 height 346
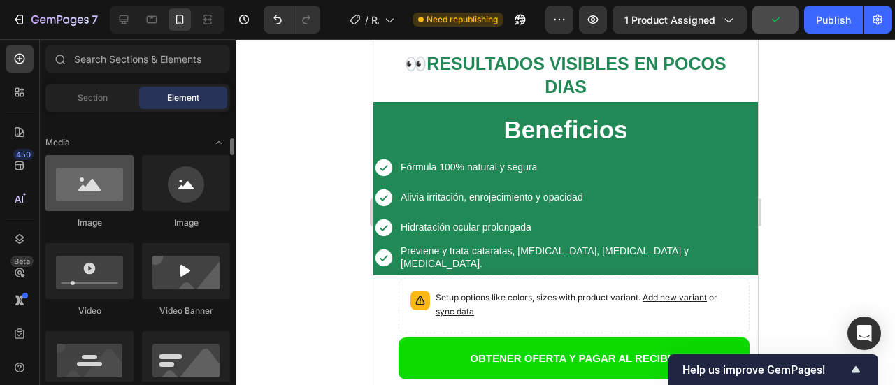
scroll to position [489, 0]
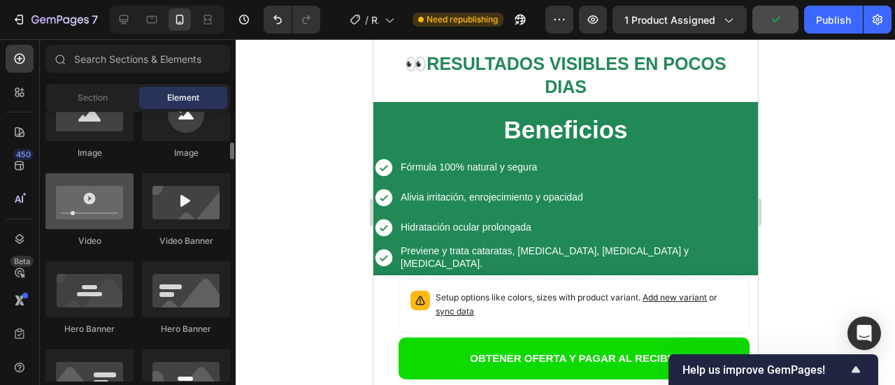
click at [93, 210] on div at bounding box center [89, 201] width 88 height 56
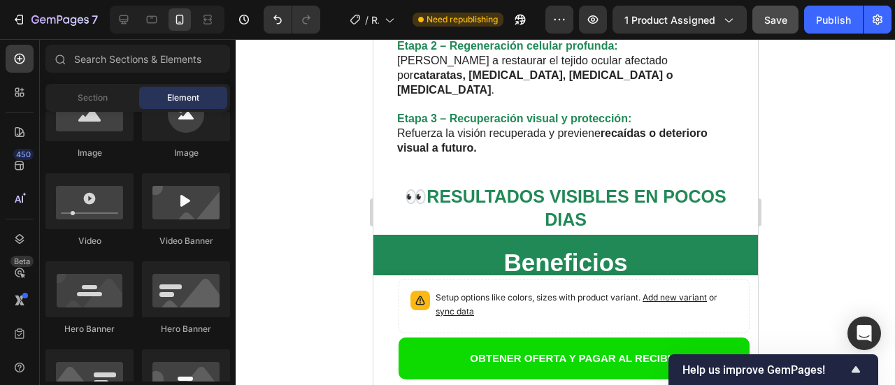
scroll to position [2979, 0]
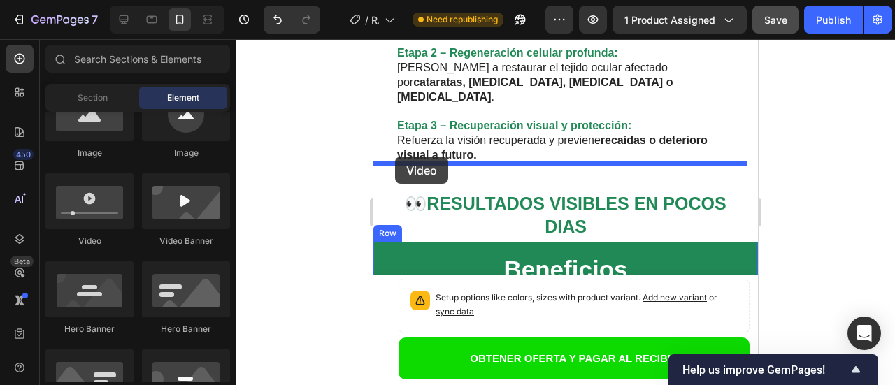
drag, startPoint x: 451, startPoint y: 254, endPoint x: 394, endPoint y: 157, distance: 112.8
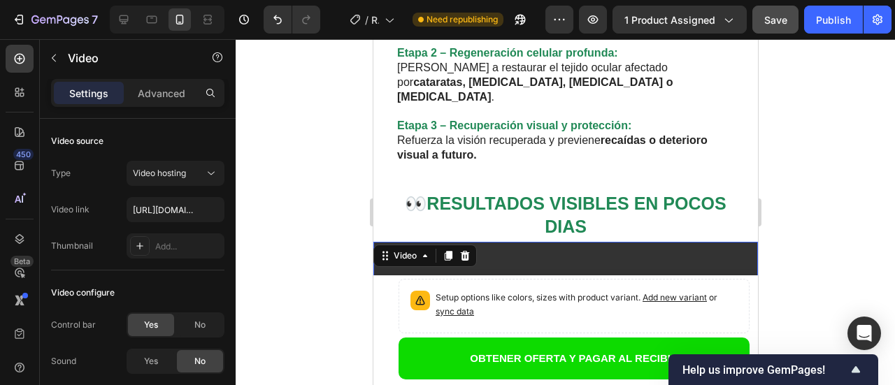
scroll to position [3188, 0]
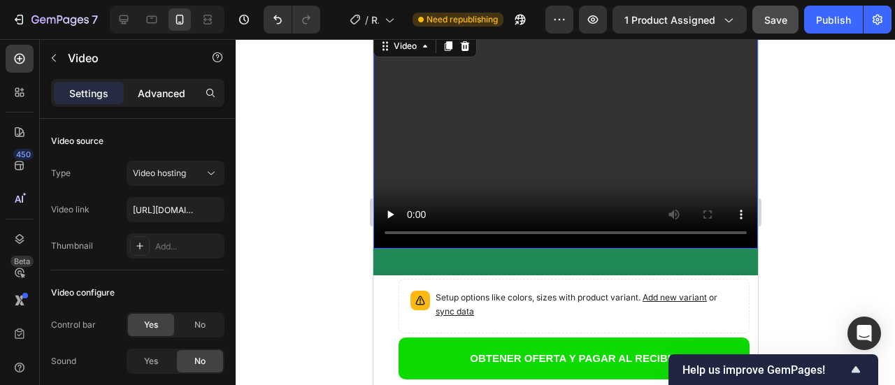
click at [163, 91] on p "Advanced" at bounding box center [162, 93] width 48 height 15
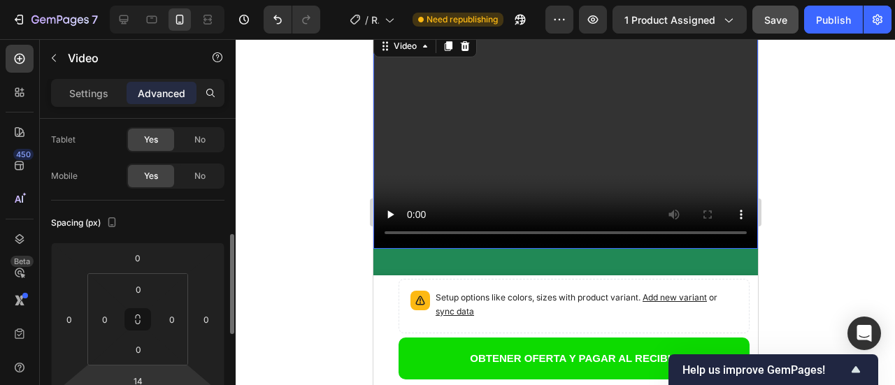
scroll to position [210, 0]
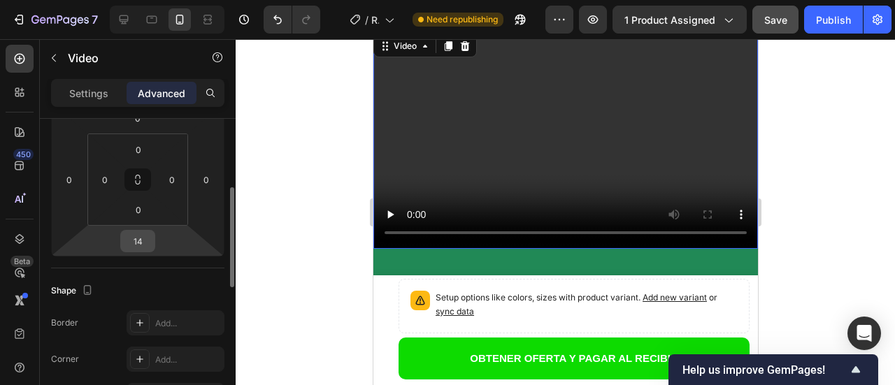
click at [140, 243] on input "14" at bounding box center [138, 241] width 28 height 21
type input "-3"
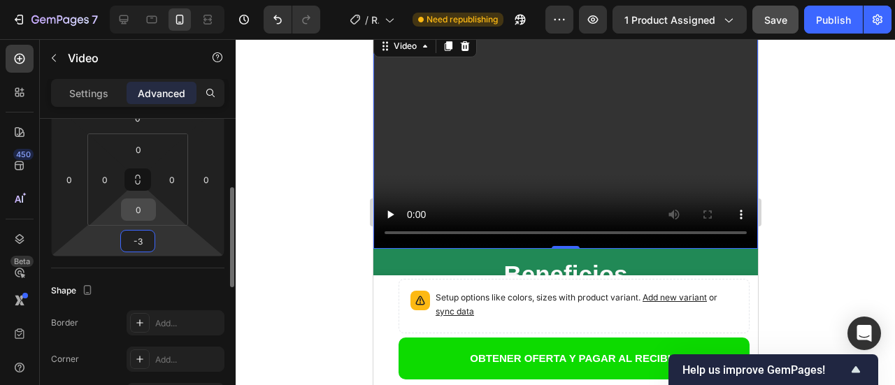
click at [143, 215] on input "0" at bounding box center [138, 209] width 28 height 21
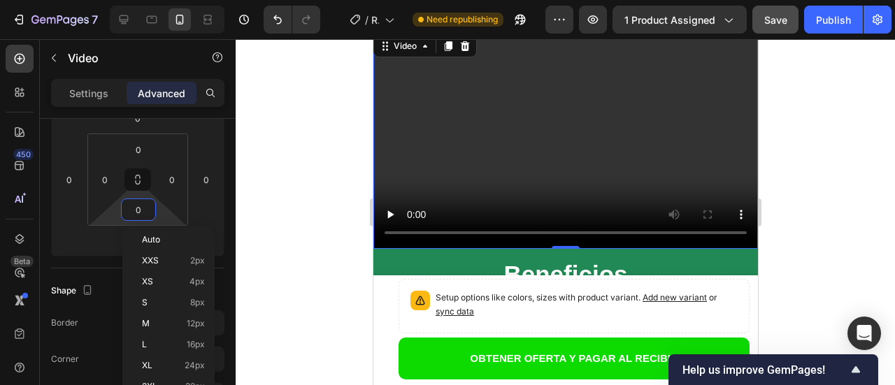
click at [412, 88] on video at bounding box center [564, 140] width 384 height 216
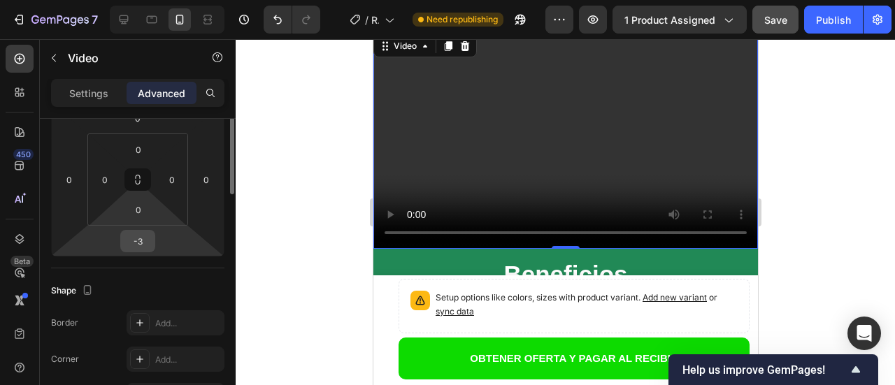
click at [147, 0] on html "7 Version history / Regenerador Celular Ocular Need republishing Preview 1 prod…" at bounding box center [447, 0] width 895 height 0
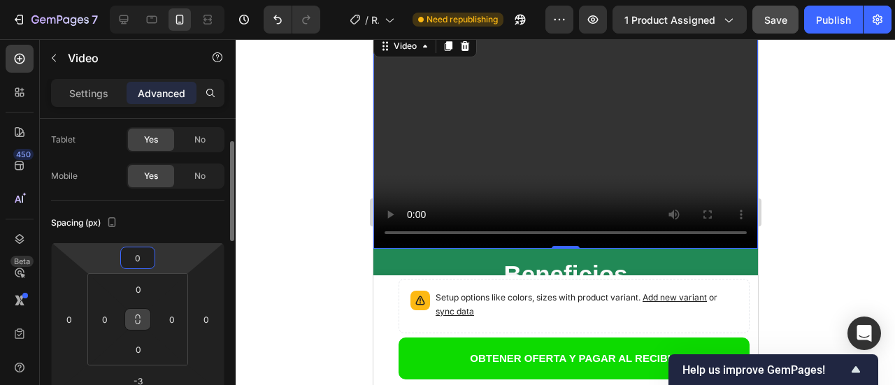
scroll to position [140, 0]
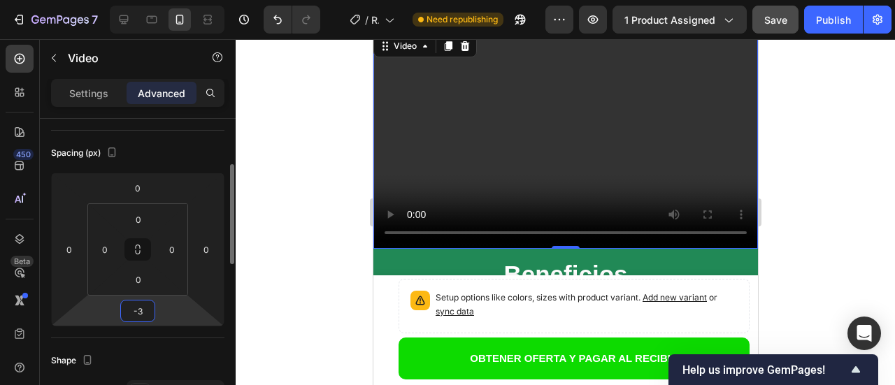
click at [136, 313] on input "-3" at bounding box center [138, 311] width 28 height 21
type input "-5"
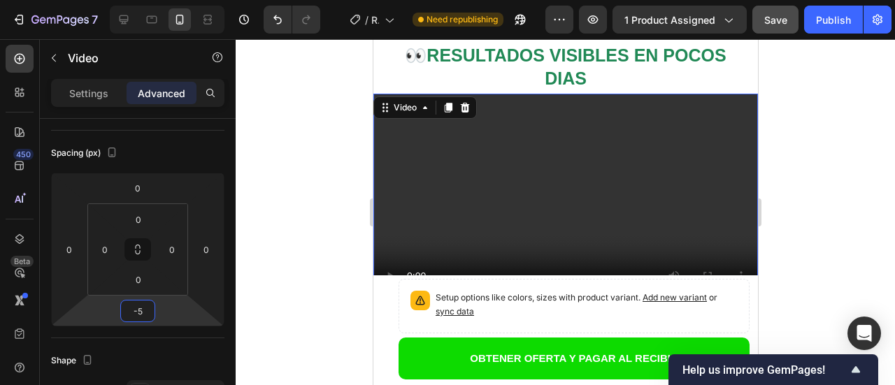
scroll to position [3118, 0]
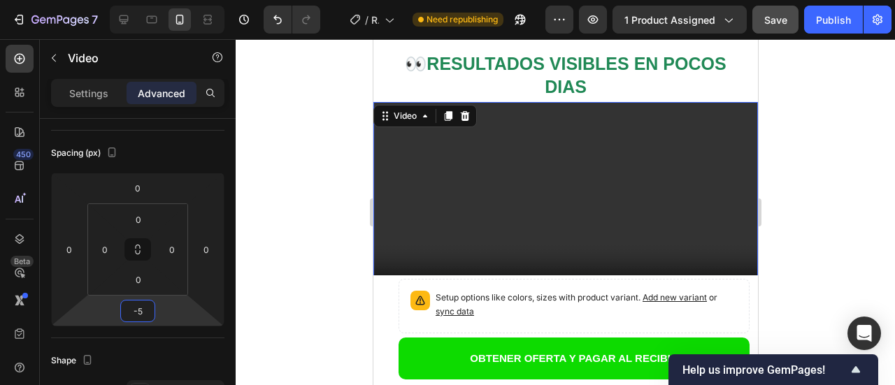
click at [572, 122] on video at bounding box center [564, 210] width 384 height 216
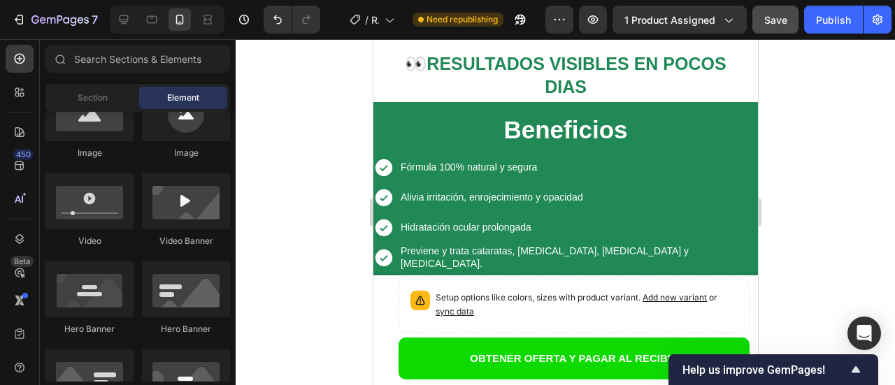
scroll to position [2912, 0]
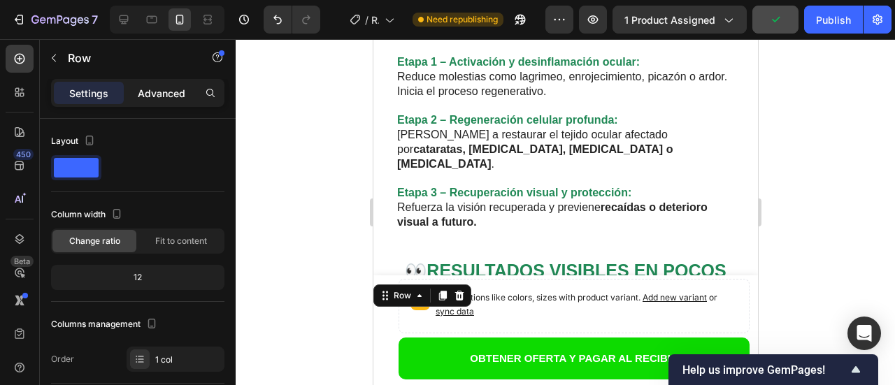
click at [151, 90] on p "Advanced" at bounding box center [162, 93] width 48 height 15
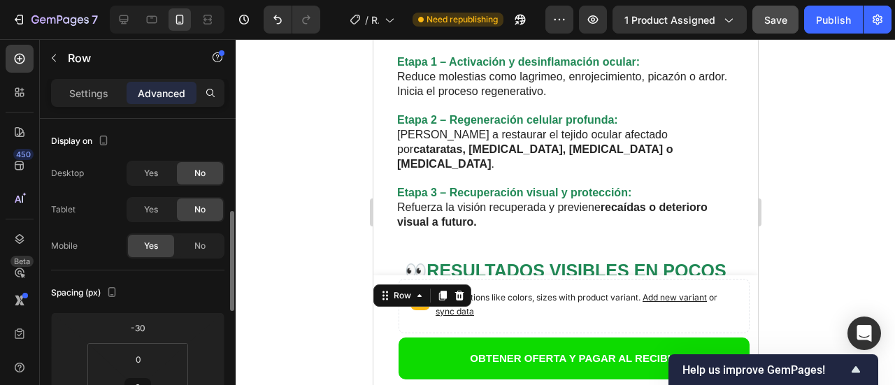
scroll to position [140, 0]
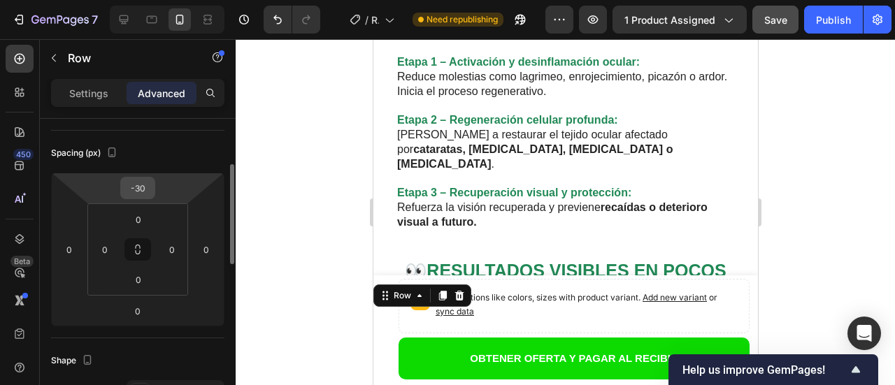
click at [140, 191] on input "-30" at bounding box center [138, 188] width 28 height 21
type input "-8"
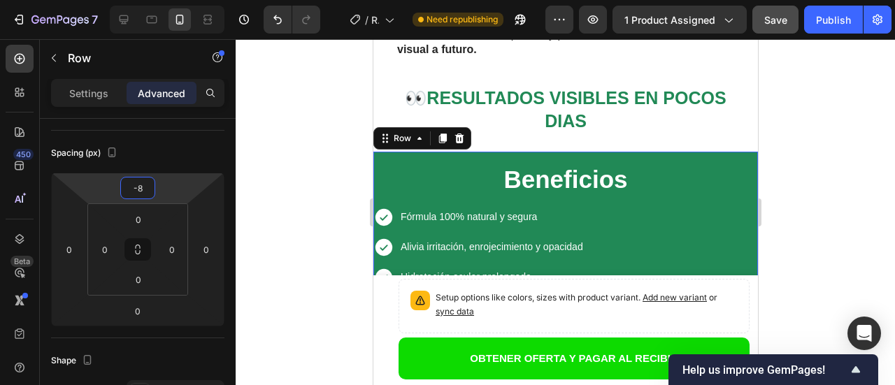
scroll to position [3051, 0]
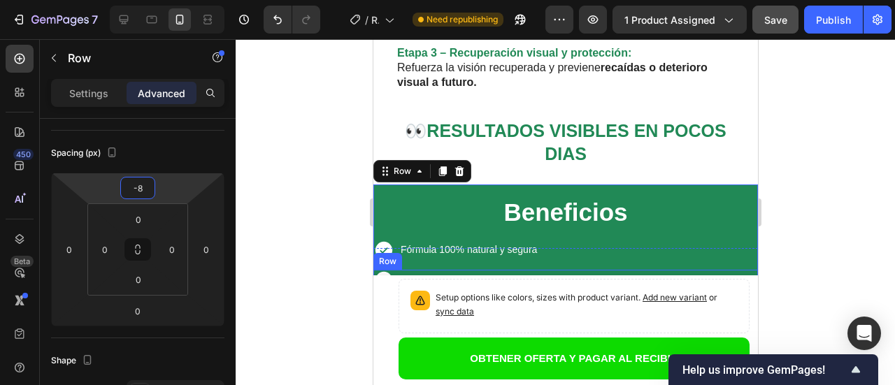
click at [310, 162] on div at bounding box center [565, 212] width 659 height 346
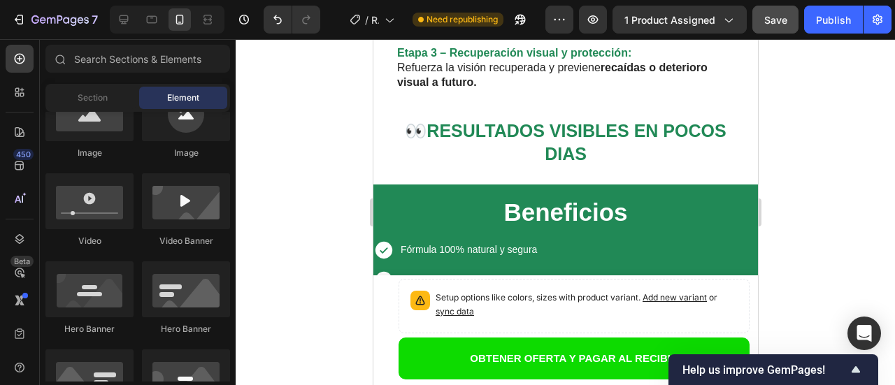
click at [807, 133] on div at bounding box center [565, 212] width 659 height 346
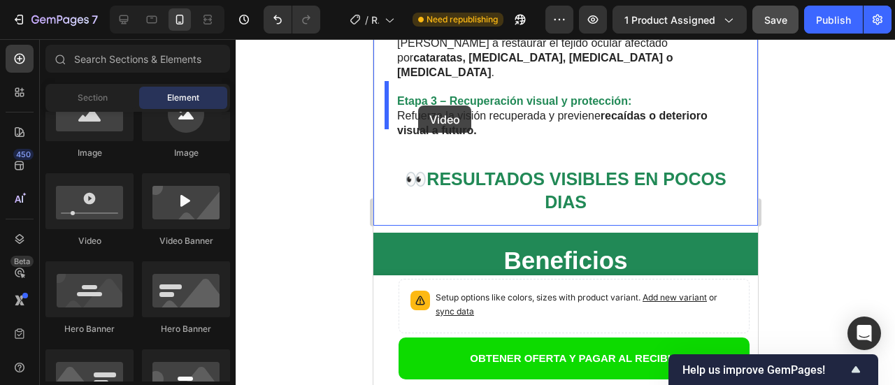
scroll to position [2990, 0]
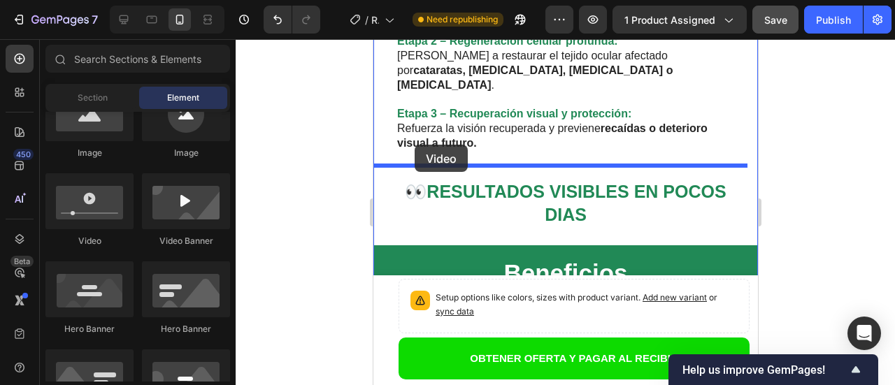
drag, startPoint x: 442, startPoint y: 249, endPoint x: 414, endPoint y: 145, distance: 108.7
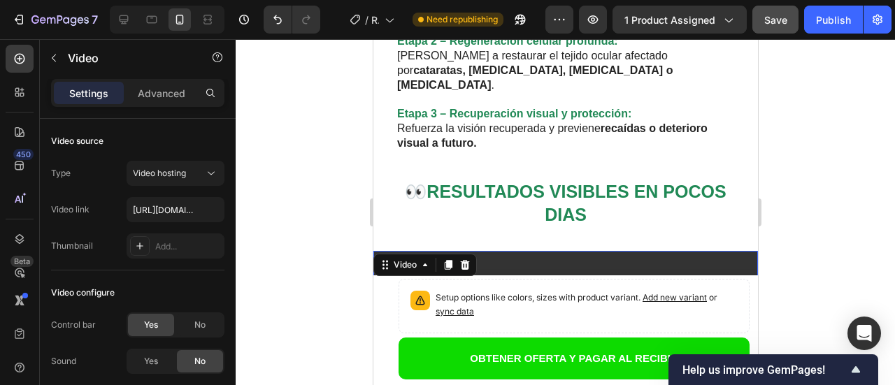
scroll to position [3200, 0]
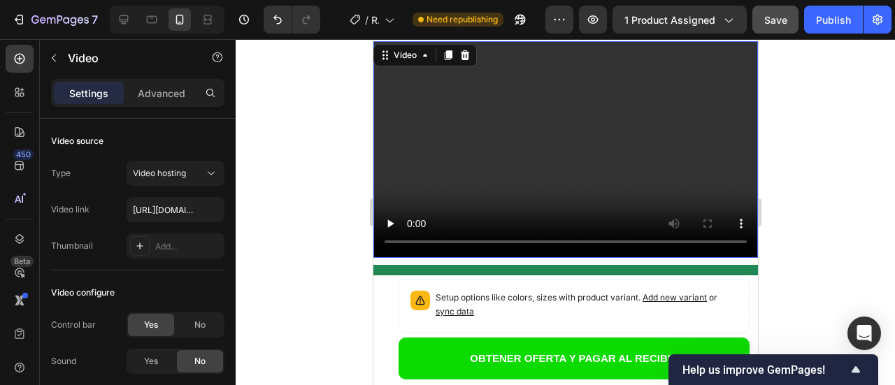
click at [832, 165] on div at bounding box center [565, 212] width 659 height 346
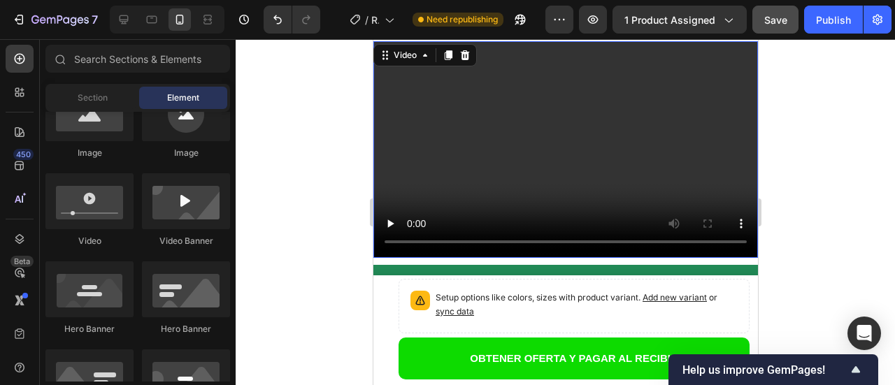
click at [526, 103] on video at bounding box center [564, 149] width 384 height 216
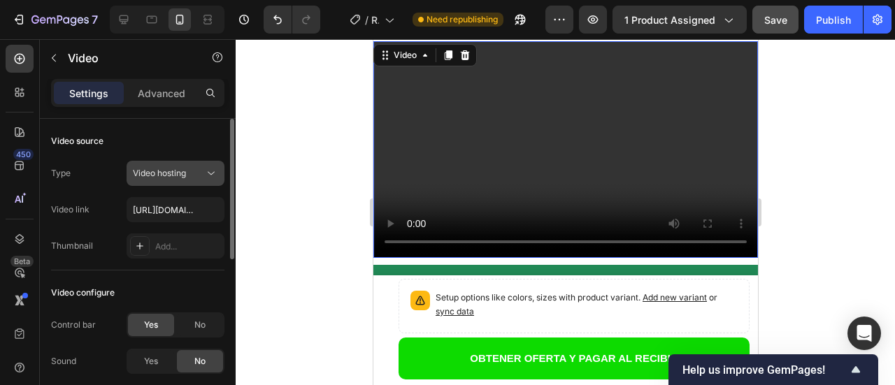
click at [205, 175] on icon at bounding box center [211, 173] width 14 height 14
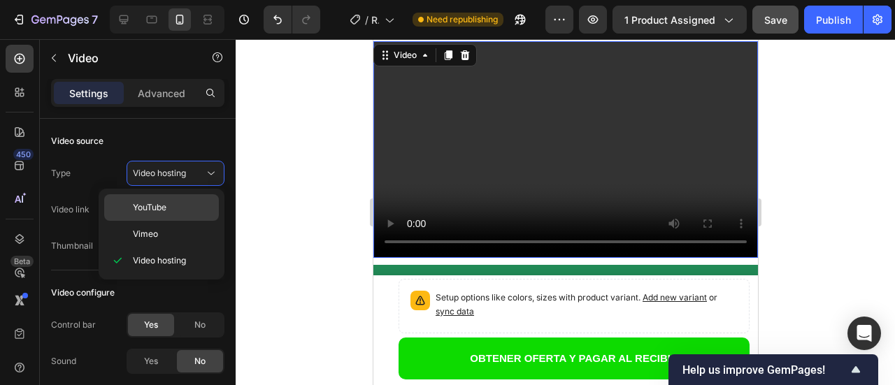
click at [163, 209] on span "YouTube" at bounding box center [150, 207] width 34 height 13
type input "[URL][DOMAIN_NAME]"
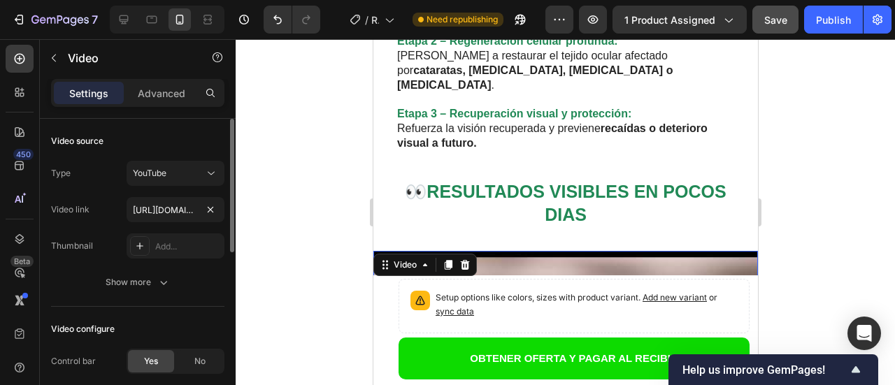
scroll to position [70, 0]
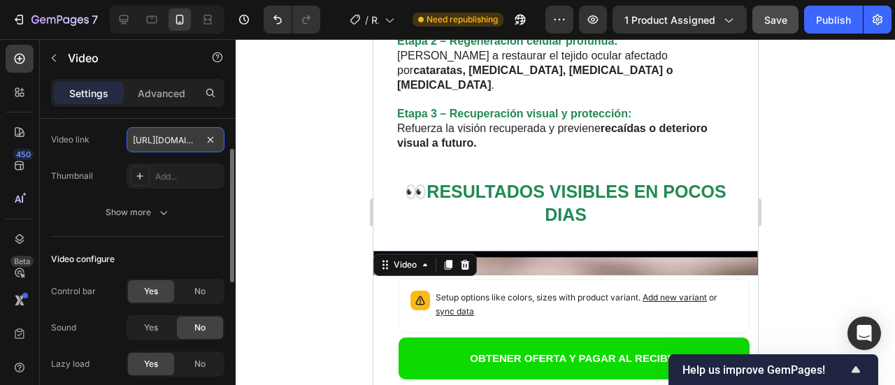
click at [177, 149] on input "[URL][DOMAIN_NAME]" at bounding box center [175, 139] width 98 height 25
paste input "[URL][DOMAIN_NAME]"
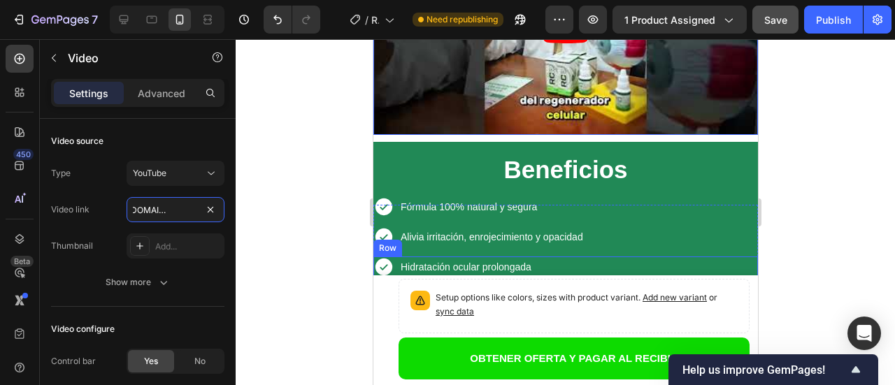
scroll to position [3340, 0]
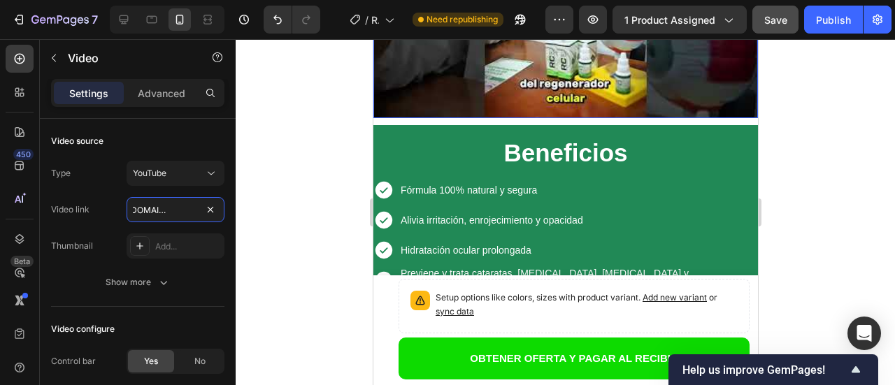
type input "[URL][DOMAIN_NAME]"
click at [307, 189] on div at bounding box center [565, 212] width 659 height 346
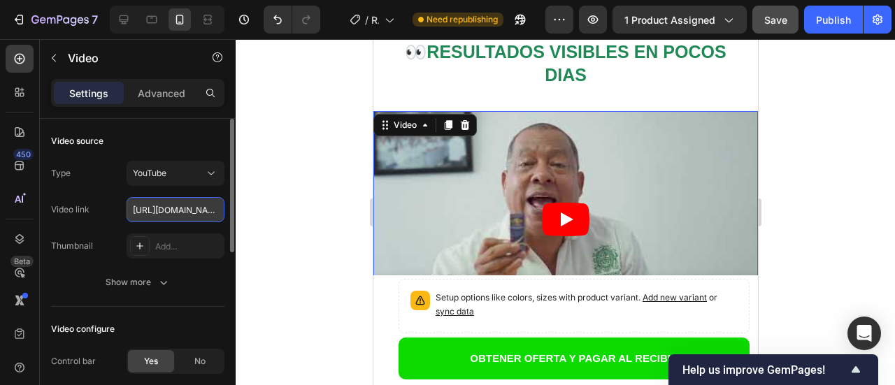
scroll to position [0, 59]
type input "[URL][DOMAIN_NAME]"
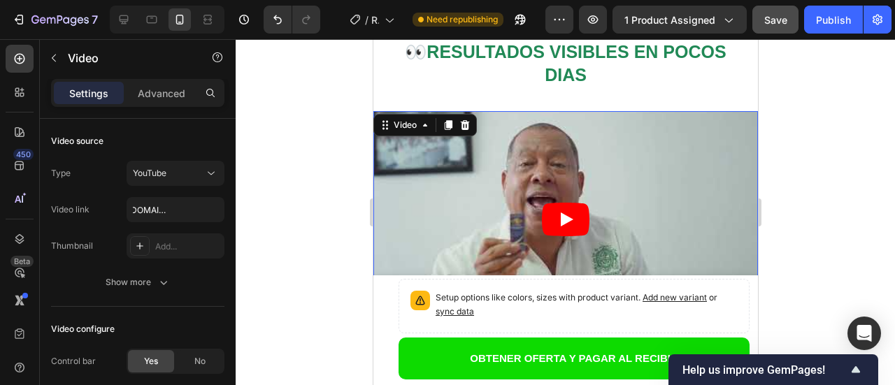
click at [562, 212] on icon "Play" at bounding box center [566, 219] width 13 height 14
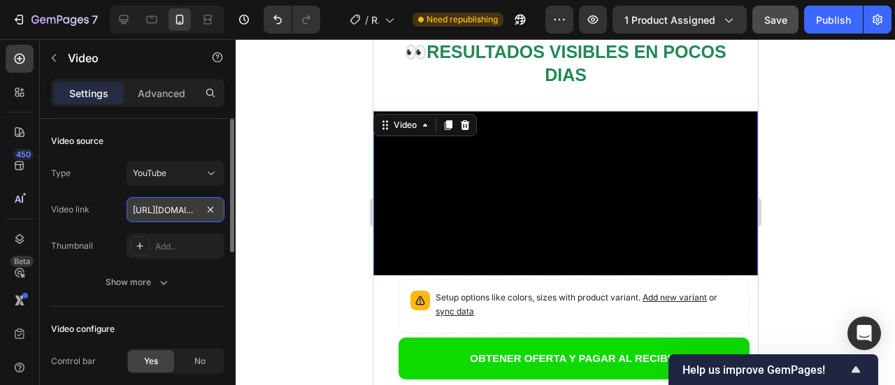
scroll to position [0, 164]
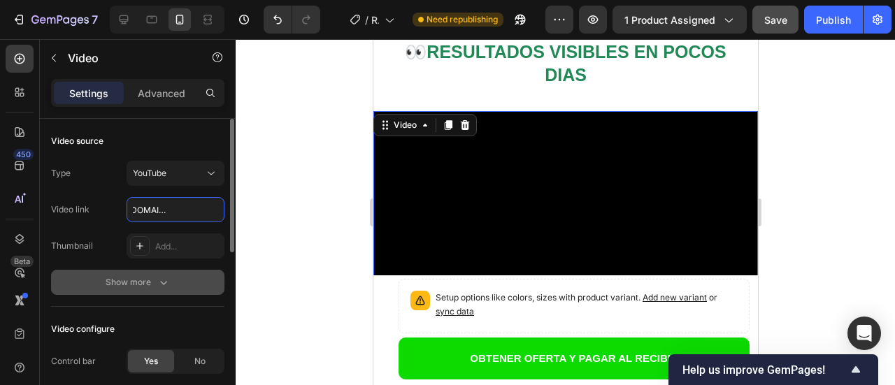
type input "[URL][DOMAIN_NAME]"
click at [164, 287] on icon "button" at bounding box center [164, 282] width 14 height 14
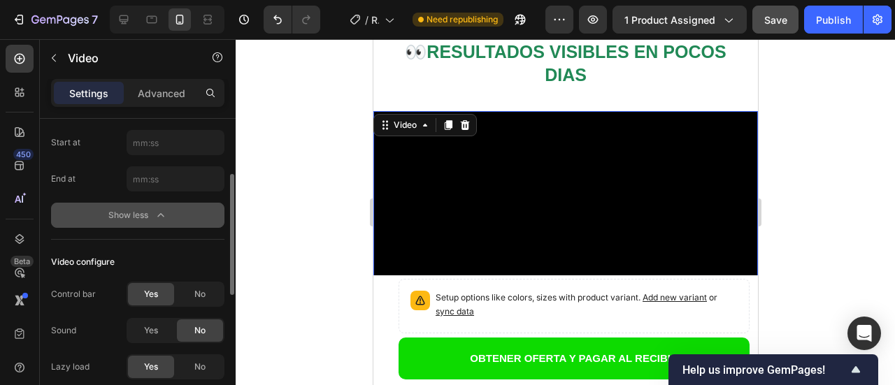
scroll to position [210, 0]
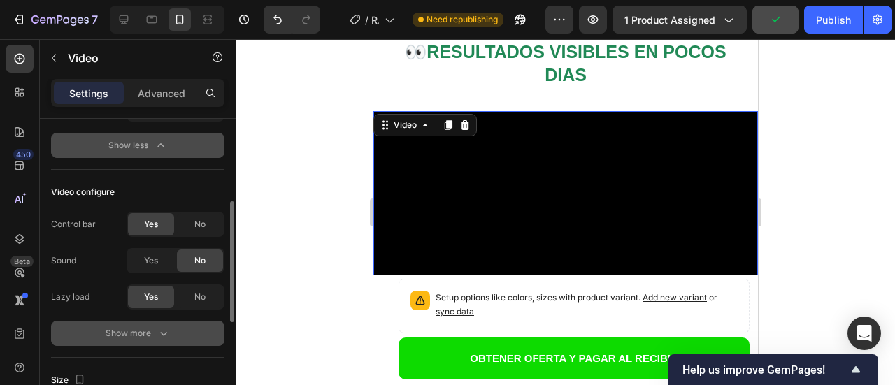
click at [162, 335] on icon "button" at bounding box center [163, 334] width 7 height 4
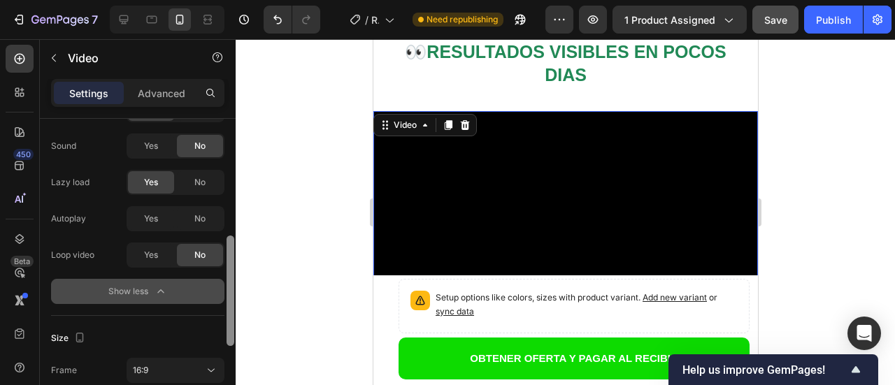
scroll to position [326, 0]
drag, startPoint x: 231, startPoint y: 140, endPoint x: 226, endPoint y: 258, distance: 118.2
click at [226, 258] on div at bounding box center [230, 291] width 8 height 110
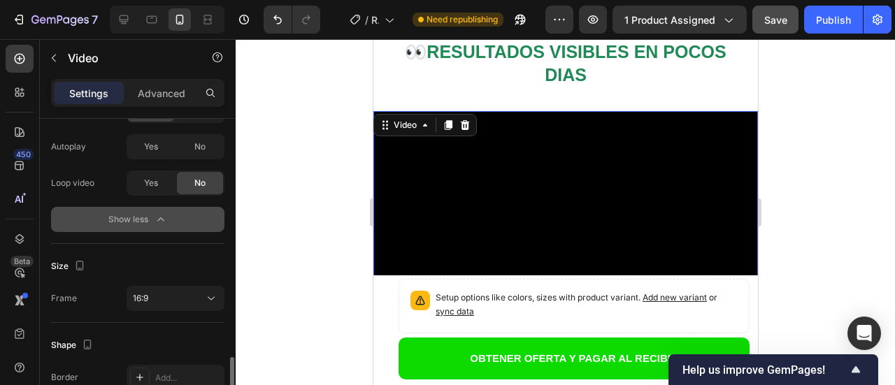
scroll to position [466, 0]
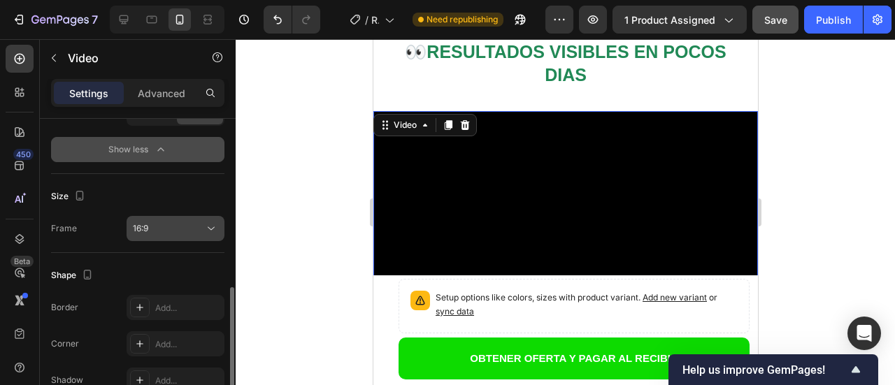
click at [209, 222] on icon at bounding box center [211, 229] width 14 height 14
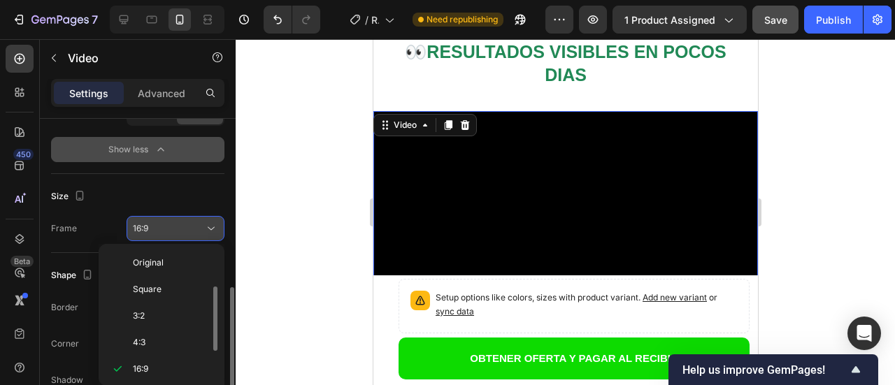
scroll to position [25, 0]
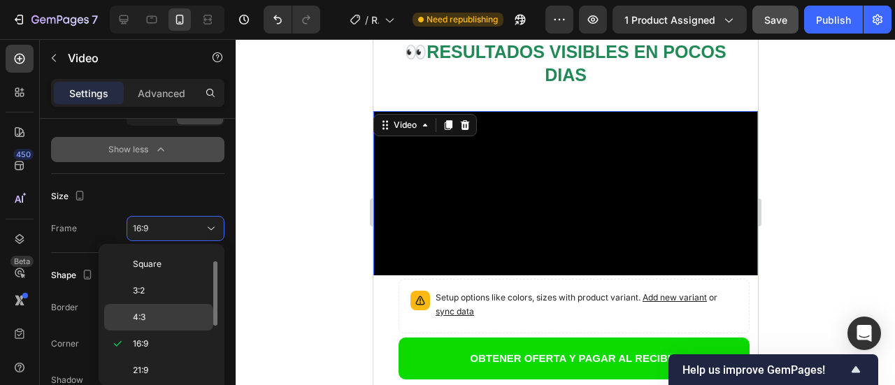
click at [155, 318] on p "4:3" at bounding box center [170, 317] width 74 height 13
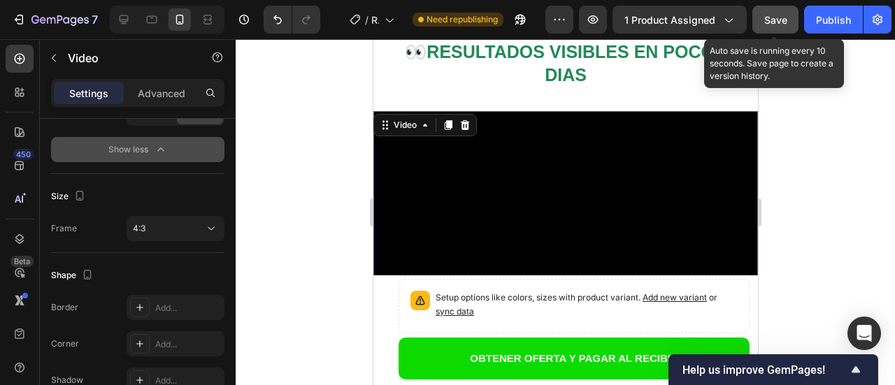
click at [777, 21] on span "Save" at bounding box center [775, 20] width 23 height 12
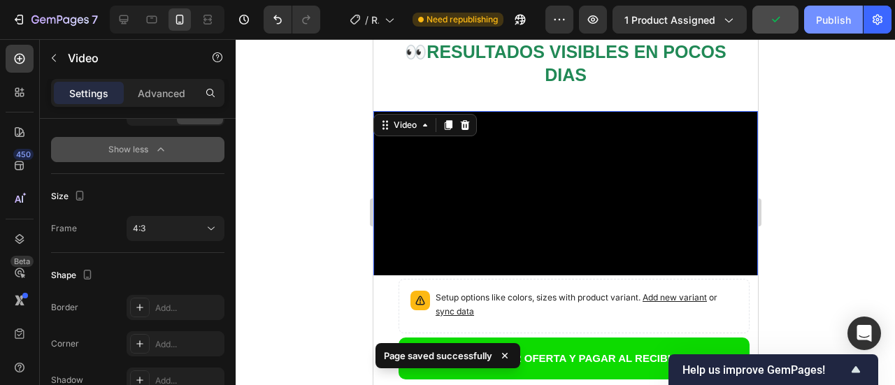
click at [835, 19] on div "Publish" at bounding box center [833, 20] width 35 height 15
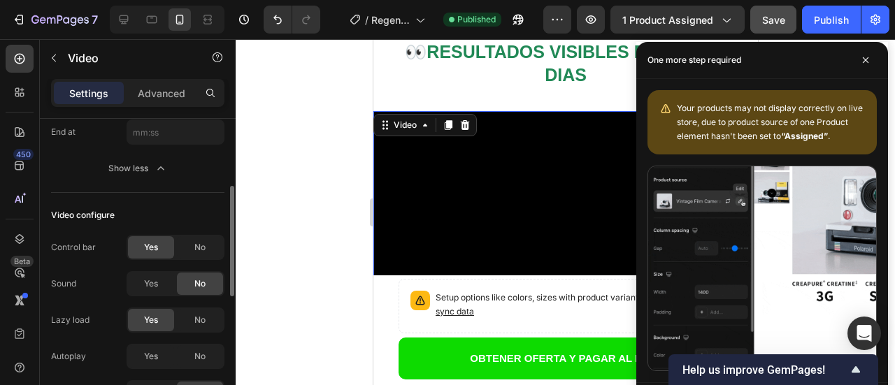
scroll to position [256, 0]
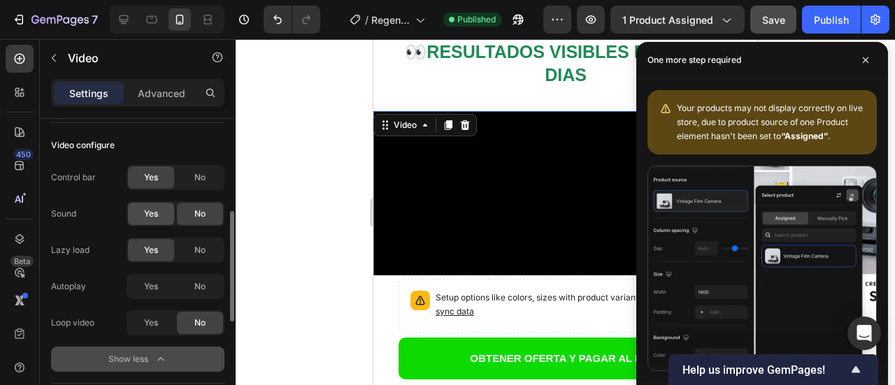
click at [158, 214] on span "Yes" at bounding box center [151, 214] width 14 height 13
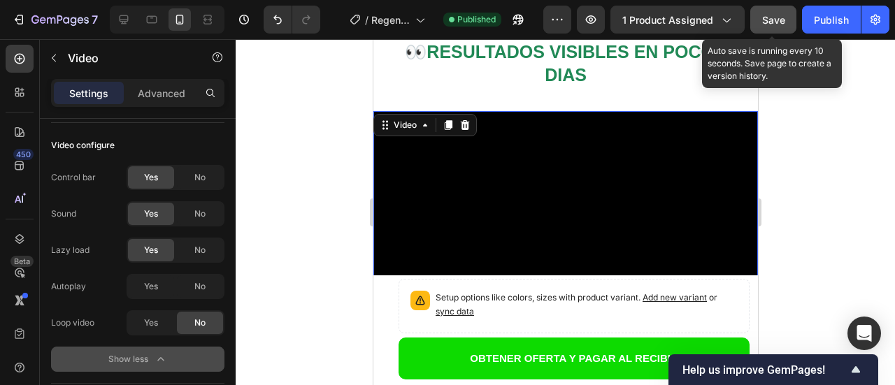
click at [772, 23] on span "Save" at bounding box center [773, 20] width 23 height 12
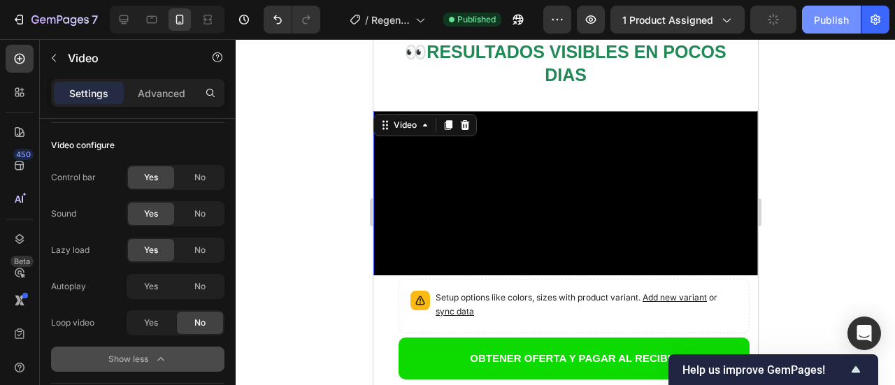
click at [823, 24] on div "Publish" at bounding box center [830, 20] width 35 height 15
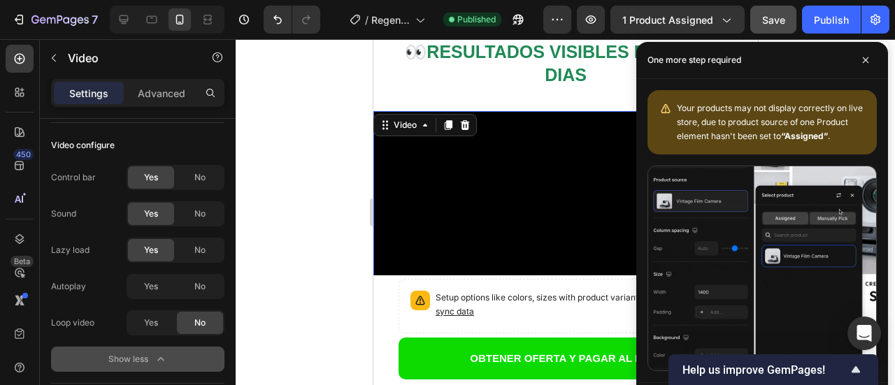
click at [279, 191] on div at bounding box center [565, 212] width 659 height 346
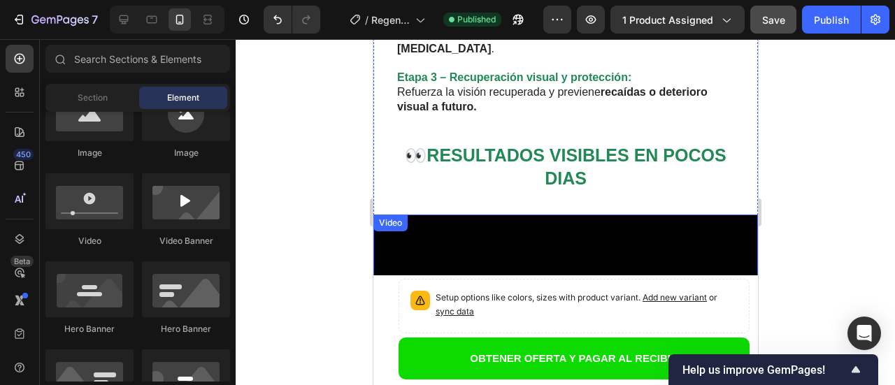
scroll to position [2990, 0]
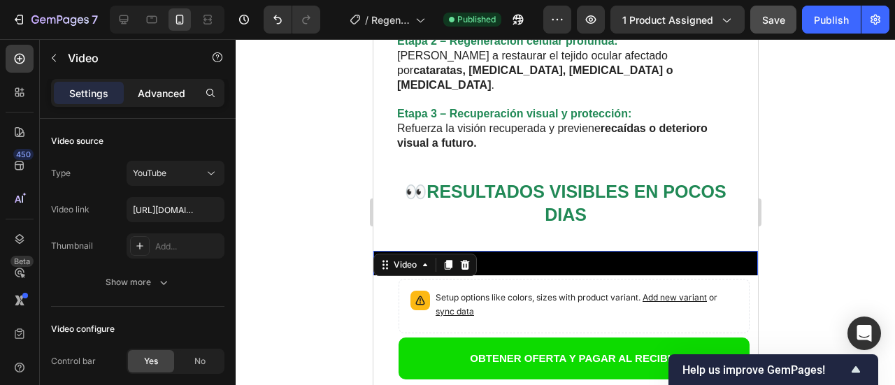
click at [167, 100] on p "Advanced" at bounding box center [162, 93] width 48 height 15
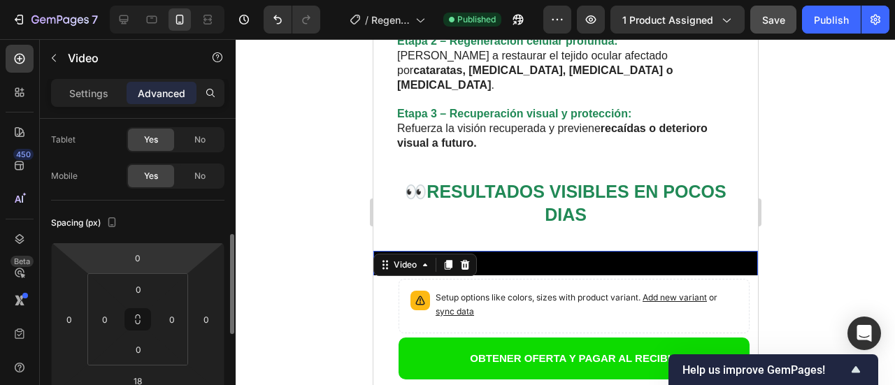
scroll to position [140, 0]
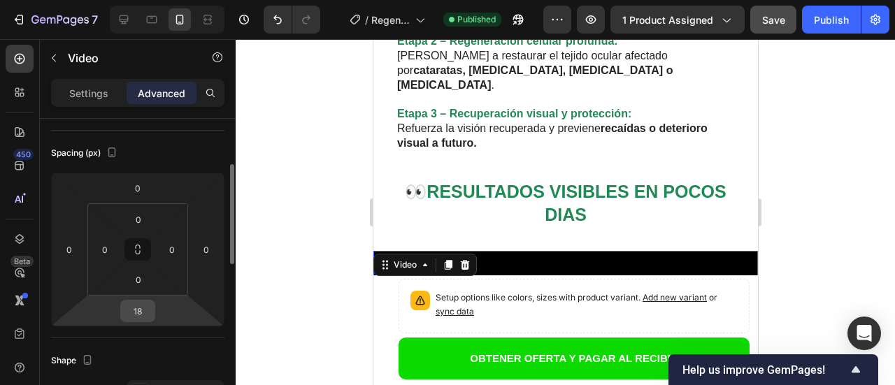
click at [140, 316] on input "18" at bounding box center [138, 311] width 28 height 21
type input "20"
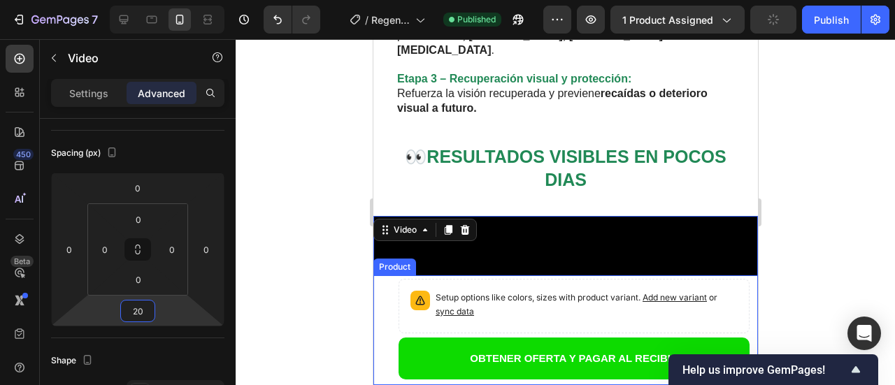
scroll to position [3060, 0]
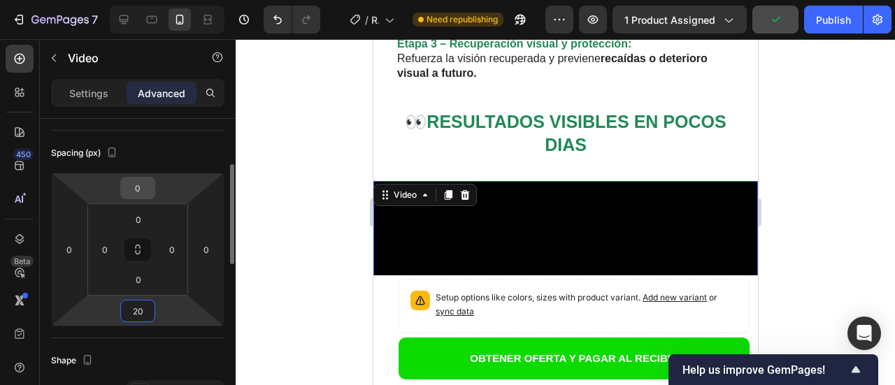
click at [140, 188] on input "0" at bounding box center [138, 188] width 28 height 21
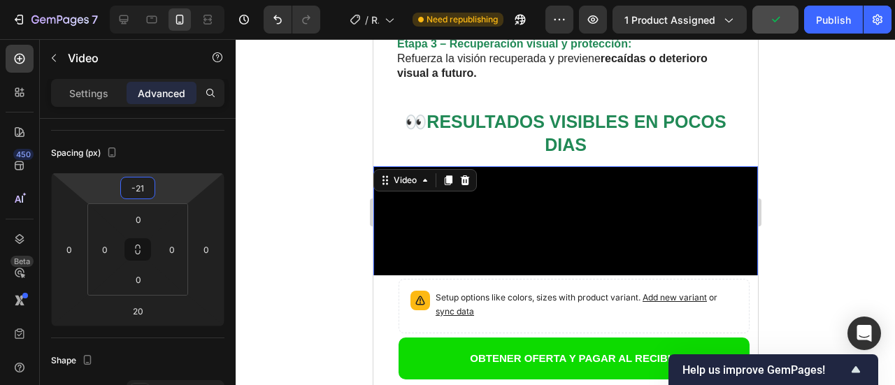
type input "-20"
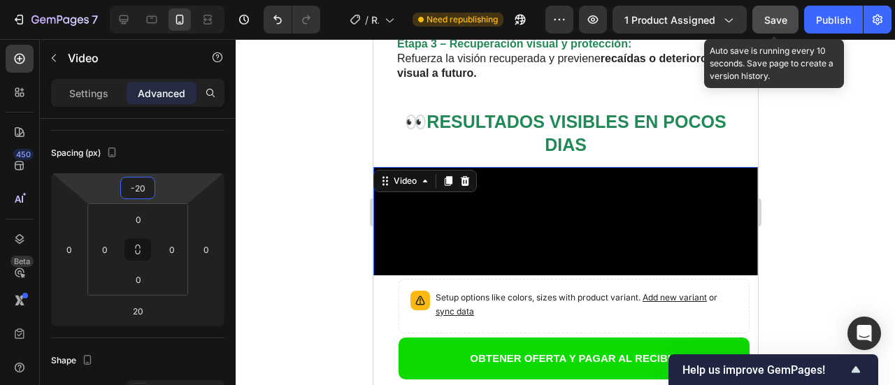
drag, startPoint x: 780, startPoint y: 22, endPoint x: 801, endPoint y: 19, distance: 21.2
click at [780, 22] on span "Save" at bounding box center [775, 20] width 23 height 12
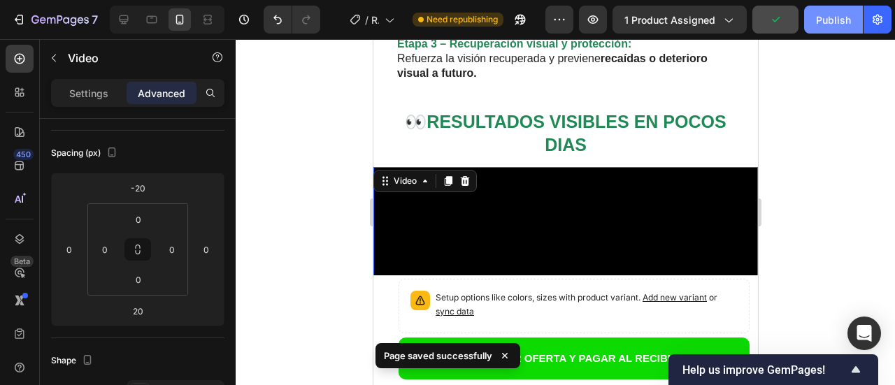
click at [833, 27] on div "Publish" at bounding box center [833, 20] width 35 height 15
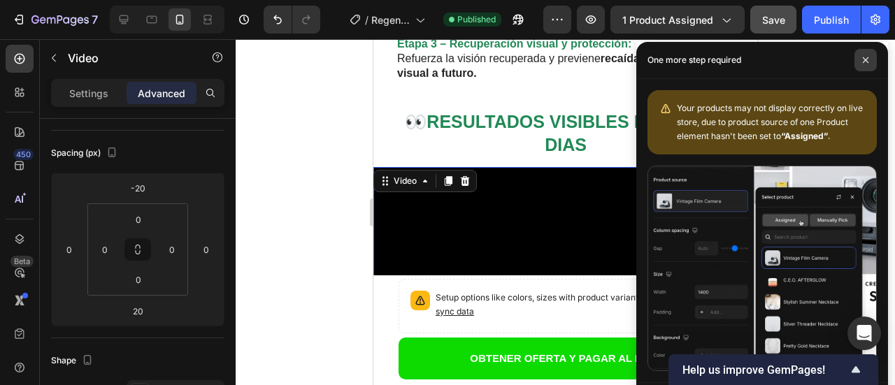
click at [864, 60] on icon at bounding box center [865, 60] width 7 height 7
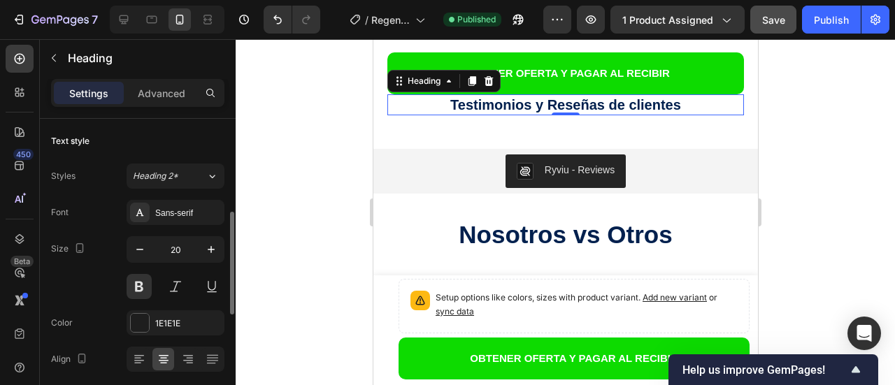
scroll to position [140, 0]
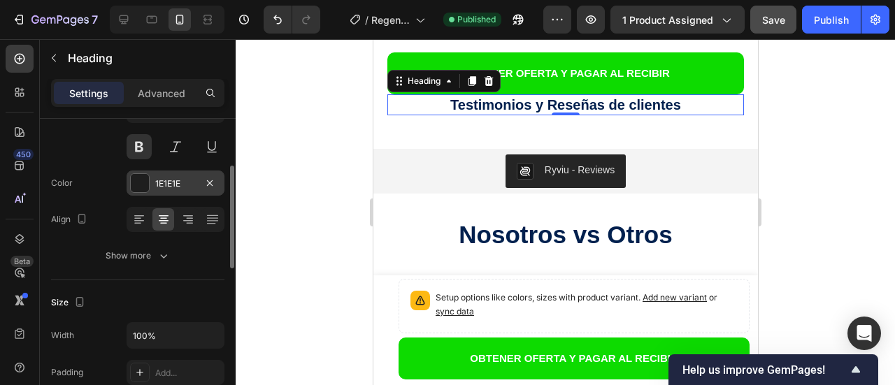
click at [138, 188] on div at bounding box center [140, 183] width 18 height 18
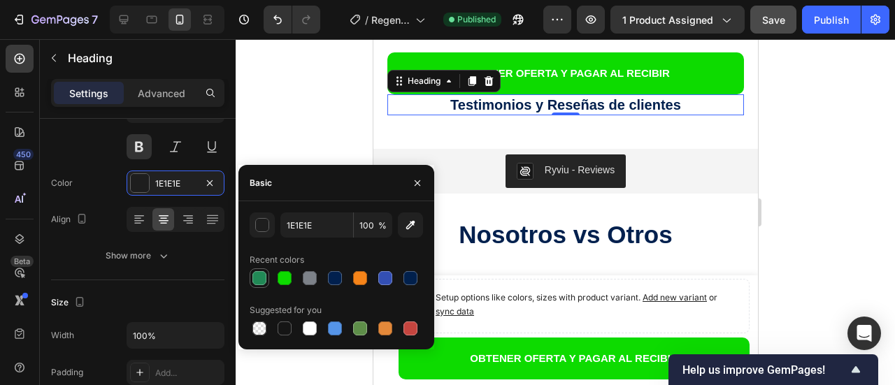
click at [261, 282] on div at bounding box center [259, 278] width 14 height 14
type input "218956"
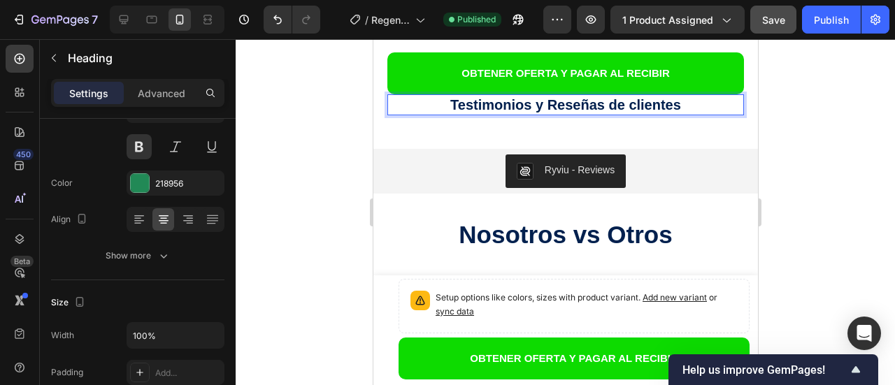
click at [672, 106] on strong "Testimonios y Reseñas de clientes" at bounding box center [564, 104] width 231 height 15
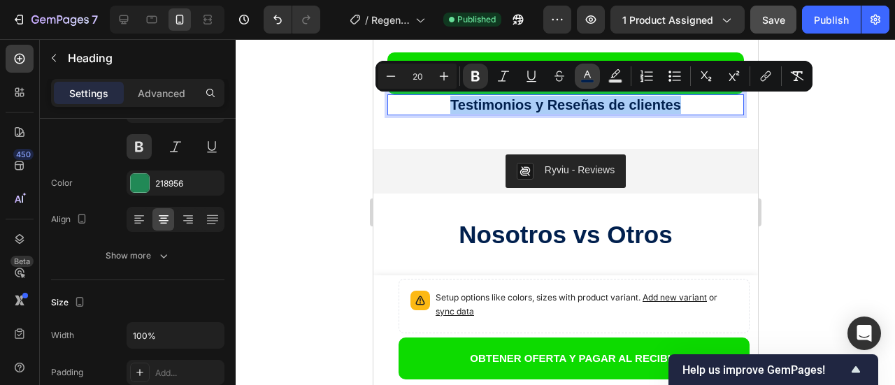
click at [588, 76] on icon "Editor contextual toolbar" at bounding box center [587, 76] width 14 height 14
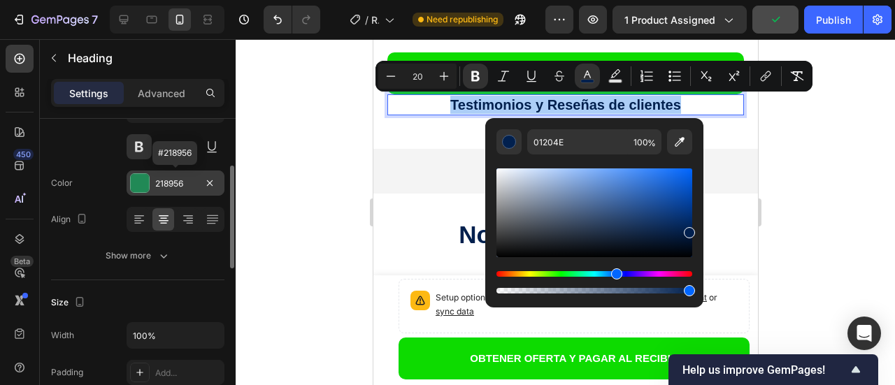
click at [187, 185] on div "218956" at bounding box center [175, 184] width 41 height 13
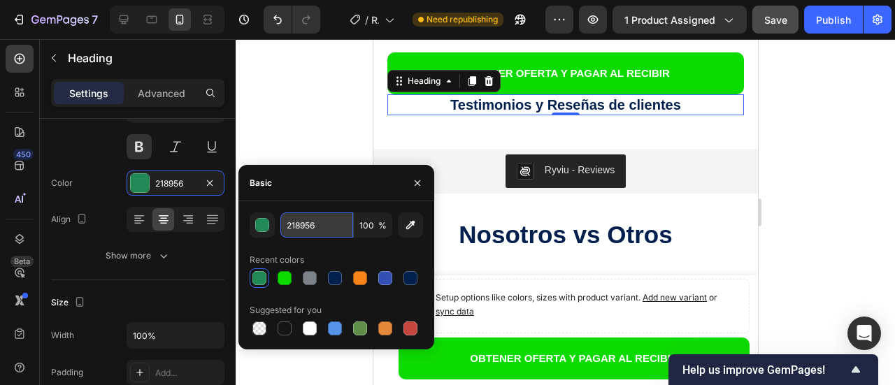
click at [322, 231] on input "218956" at bounding box center [316, 224] width 73 height 25
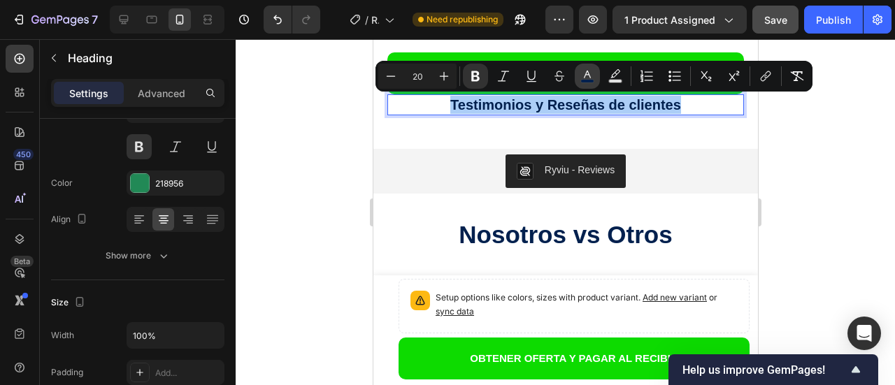
click at [586, 74] on icon "Editor contextual toolbar" at bounding box center [587, 75] width 7 height 8
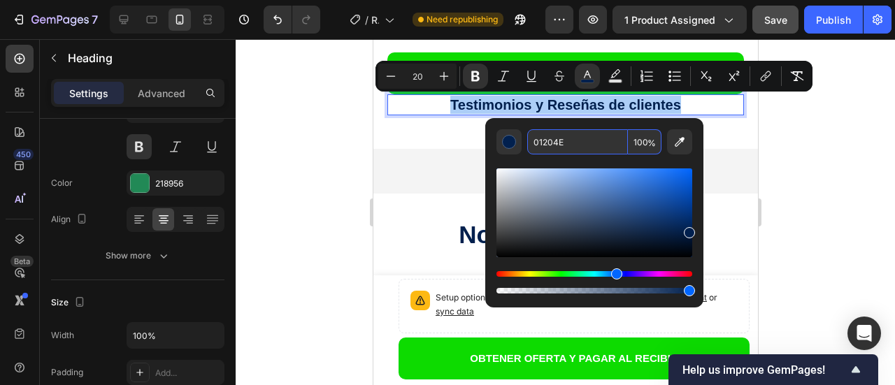
click at [578, 137] on input "01204E" at bounding box center [577, 141] width 101 height 25
paste input "218956"
type input "218956"
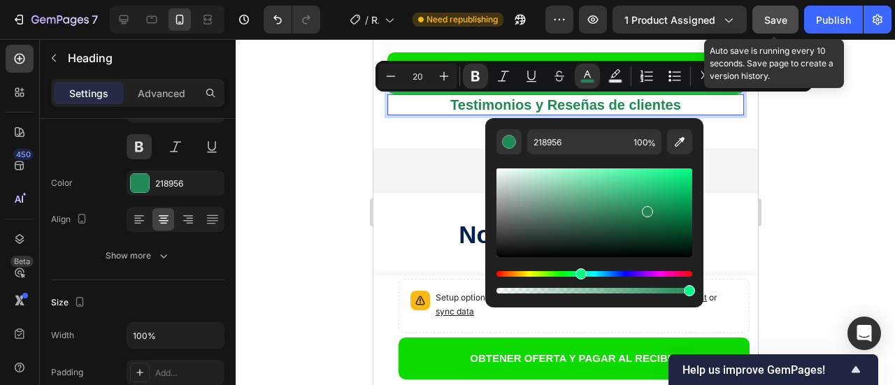
click at [767, 28] on button "Save" at bounding box center [775, 20] width 46 height 28
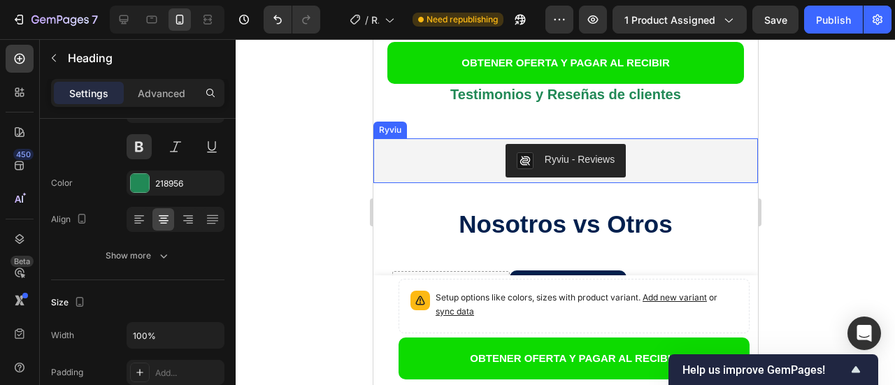
scroll to position [3759, 0]
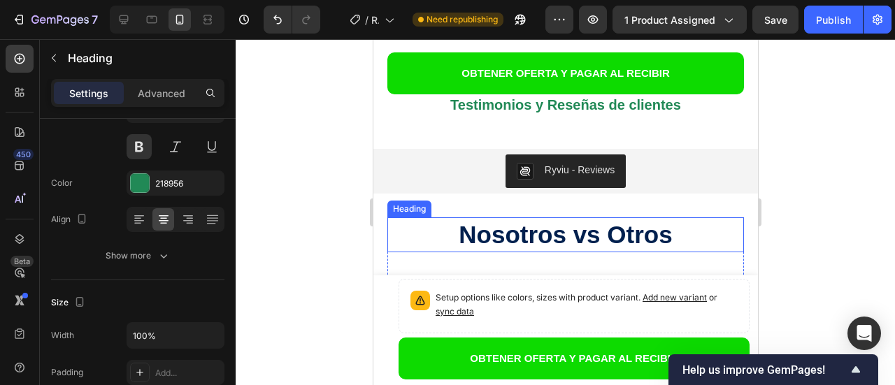
click at [615, 234] on strong "Nosotros vs Otros" at bounding box center [564, 234] width 213 height 27
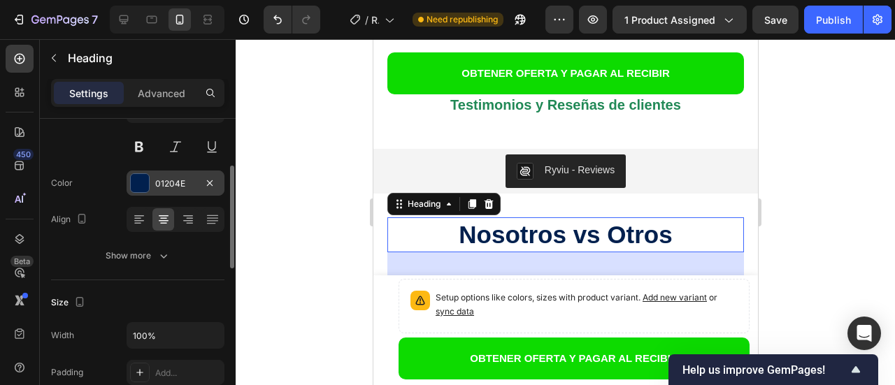
click at [146, 183] on div at bounding box center [140, 183] width 18 height 18
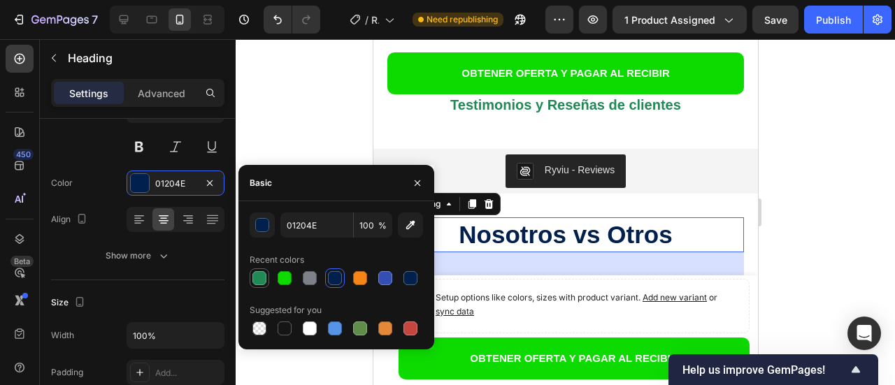
click at [257, 282] on div at bounding box center [259, 278] width 14 height 14
type input "218956"
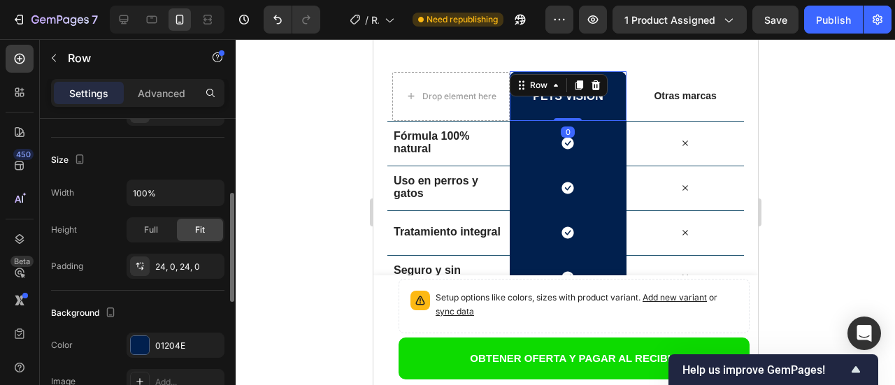
scroll to position [280, 0]
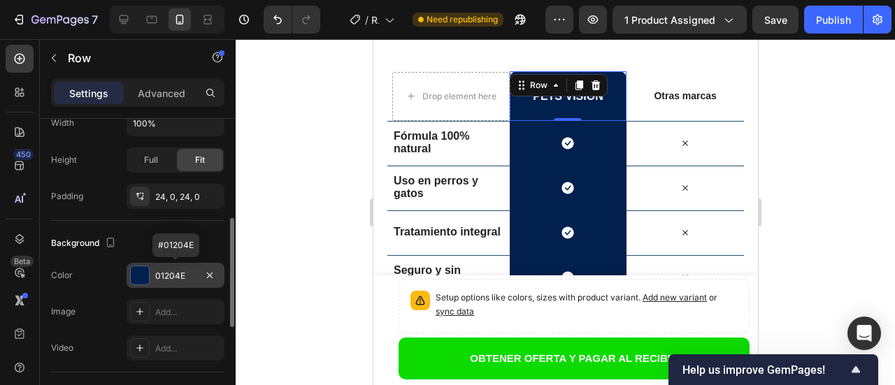
click at [139, 275] on div at bounding box center [140, 275] width 18 height 18
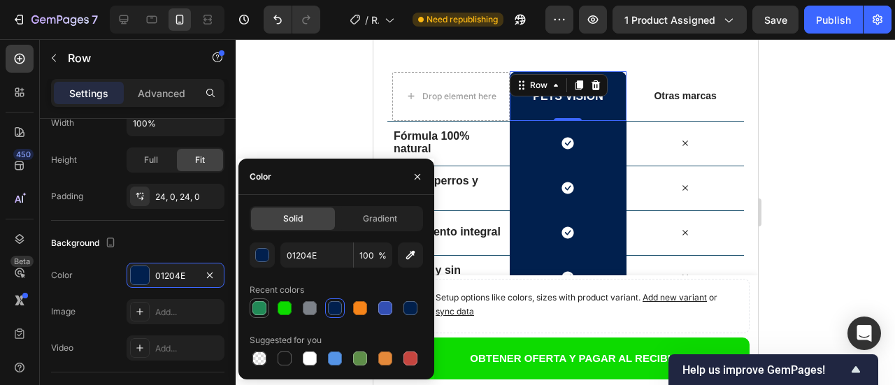
click at [259, 310] on div at bounding box center [259, 308] width 14 height 14
type input "218956"
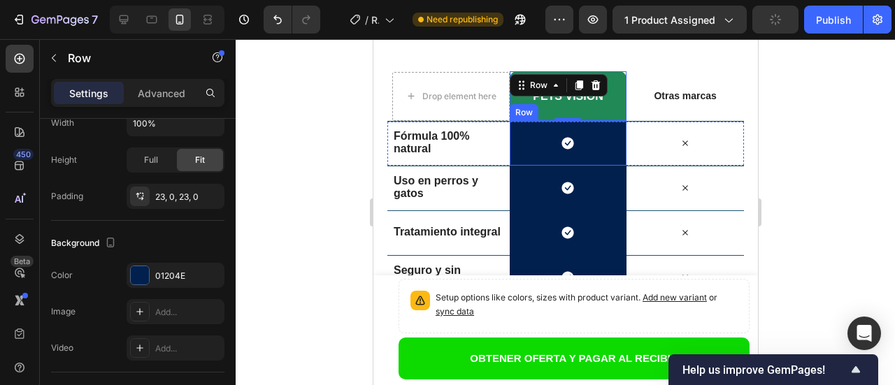
click at [530, 139] on div "Icon Row" at bounding box center [567, 143] width 117 height 45
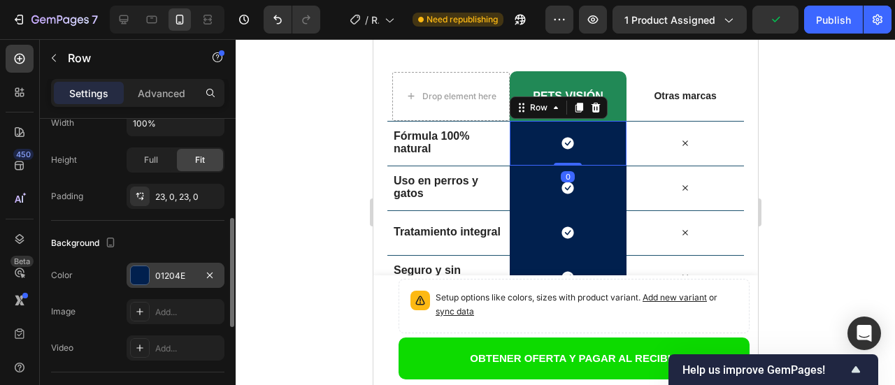
click at [143, 279] on div at bounding box center [140, 275] width 18 height 18
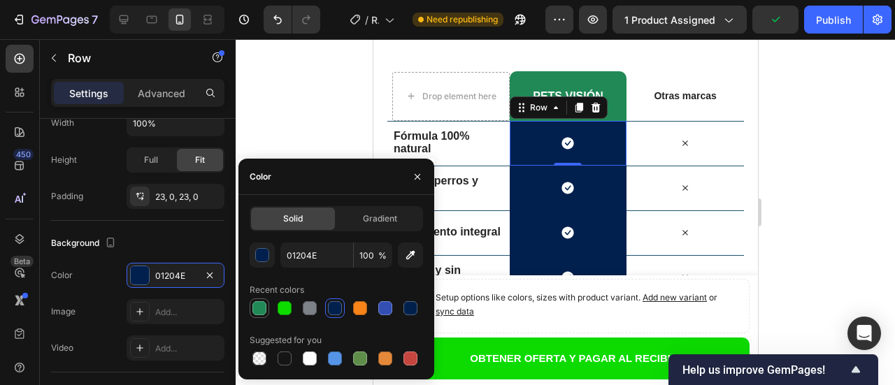
click at [258, 310] on div at bounding box center [259, 308] width 14 height 14
type input "218956"
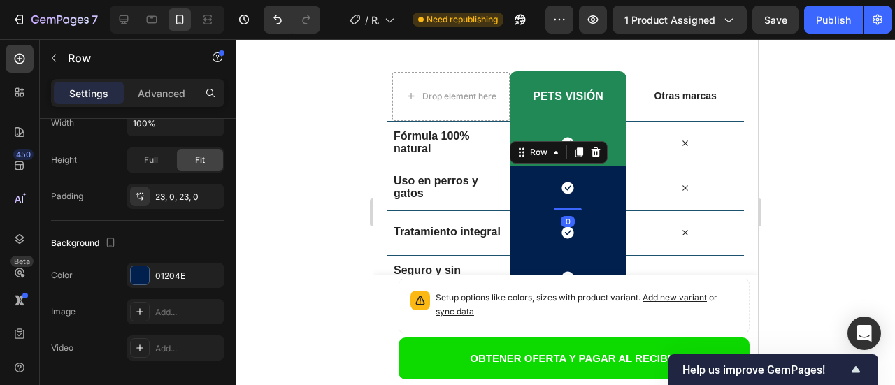
click at [526, 190] on div "Icon Row 0" at bounding box center [567, 188] width 117 height 45
click at [140, 276] on div at bounding box center [140, 275] width 18 height 18
click at [521, 190] on div "Icon Row 0" at bounding box center [567, 188] width 117 height 45
click at [143, 282] on div at bounding box center [140, 275] width 18 height 18
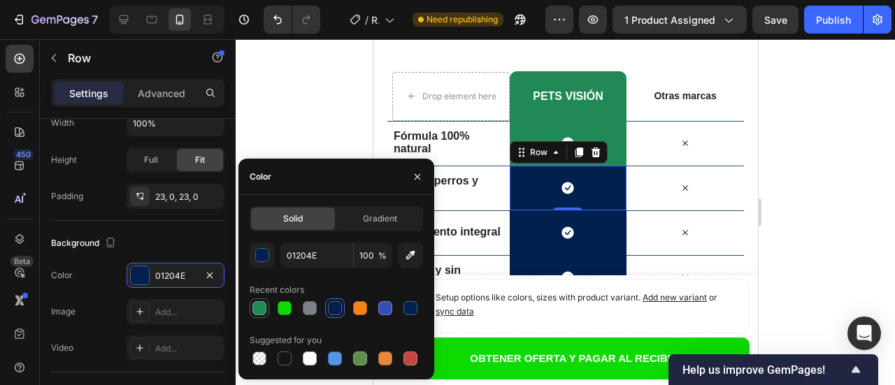
click at [257, 311] on div at bounding box center [259, 308] width 14 height 14
type input "218956"
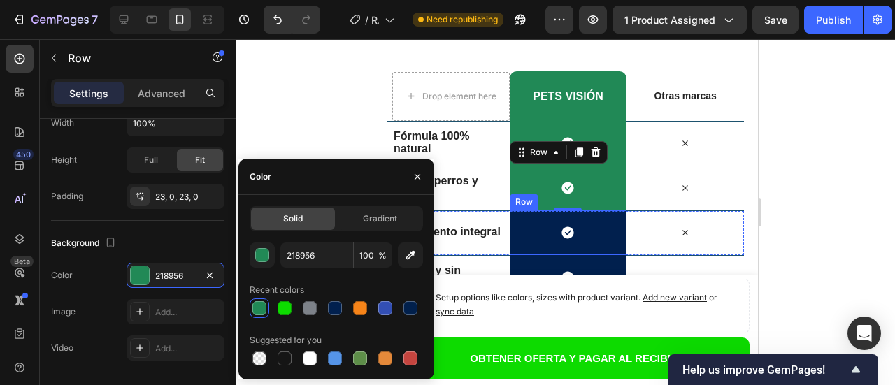
scroll to position [4039, 0]
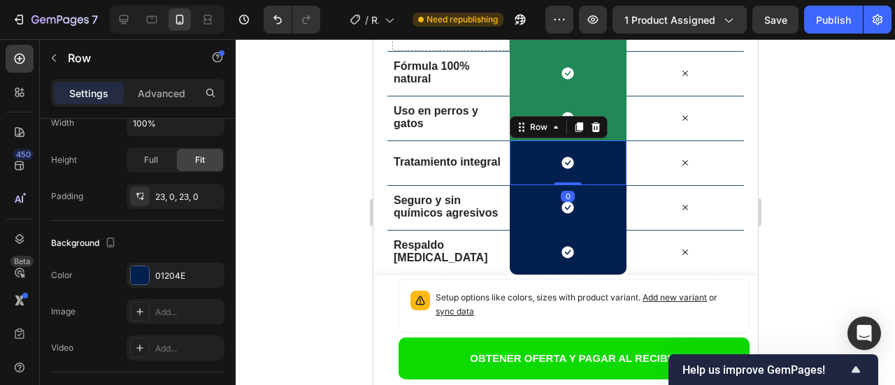
click at [519, 170] on div "Icon Row 0" at bounding box center [567, 162] width 117 height 45
click at [136, 277] on div at bounding box center [140, 275] width 18 height 18
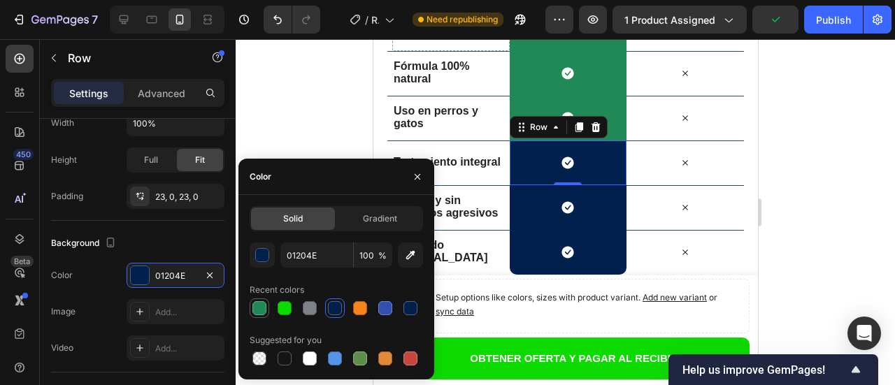
click at [261, 306] on div at bounding box center [259, 308] width 14 height 14
type input "218956"
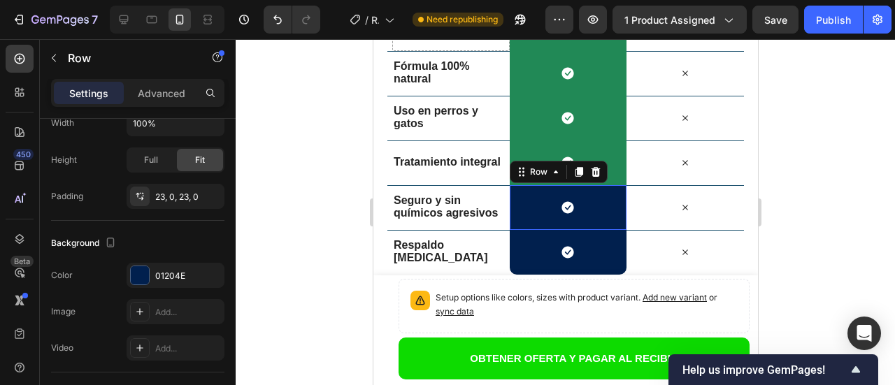
click at [522, 215] on div "Icon Row 0" at bounding box center [567, 207] width 117 height 45
click at [140, 280] on div at bounding box center [140, 275] width 18 height 18
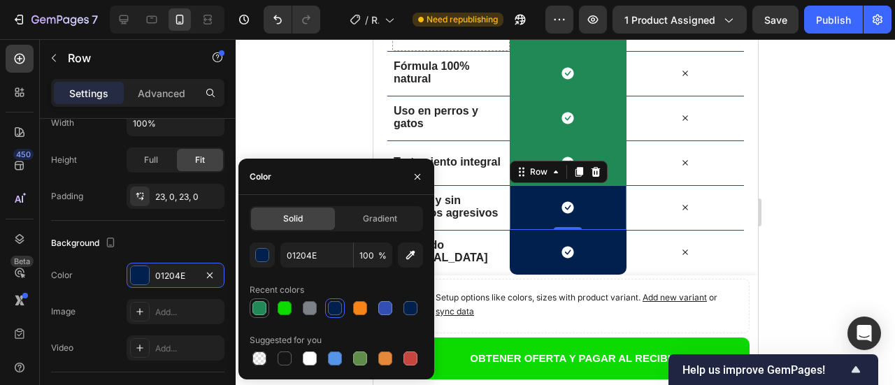
click at [258, 312] on div at bounding box center [259, 308] width 14 height 14
type input "218956"
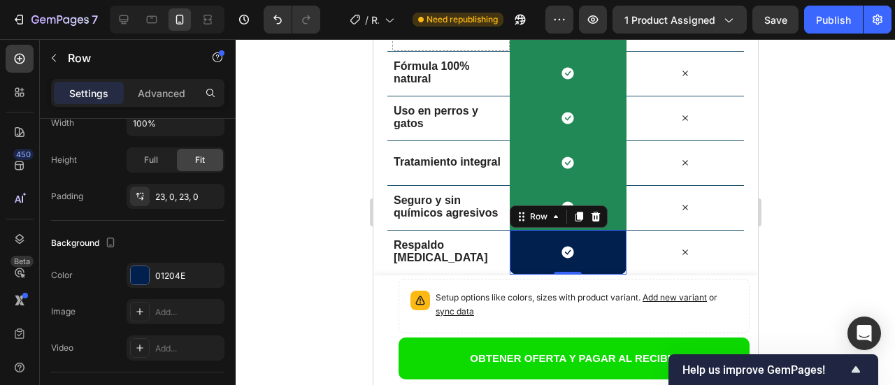
click at [521, 254] on div "Icon Row 0" at bounding box center [567, 252] width 117 height 45
click at [143, 275] on div at bounding box center [140, 275] width 18 height 18
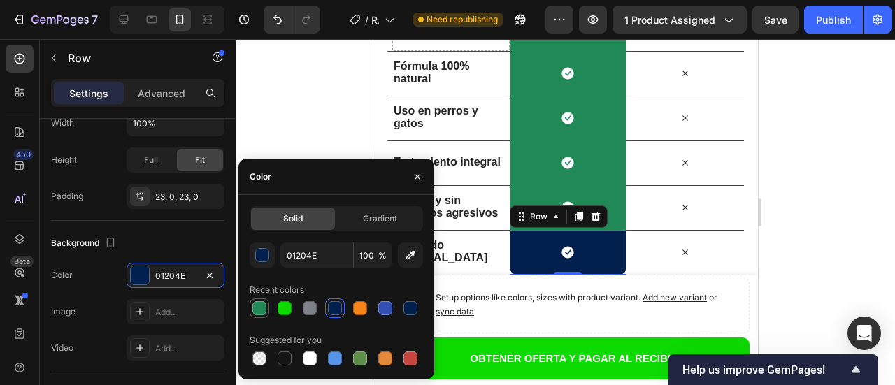
click at [261, 309] on div at bounding box center [259, 308] width 14 height 14
type input "218956"
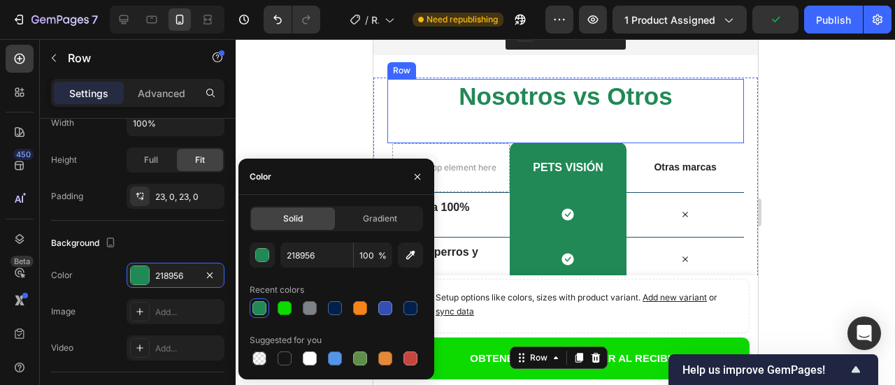
scroll to position [3899, 0]
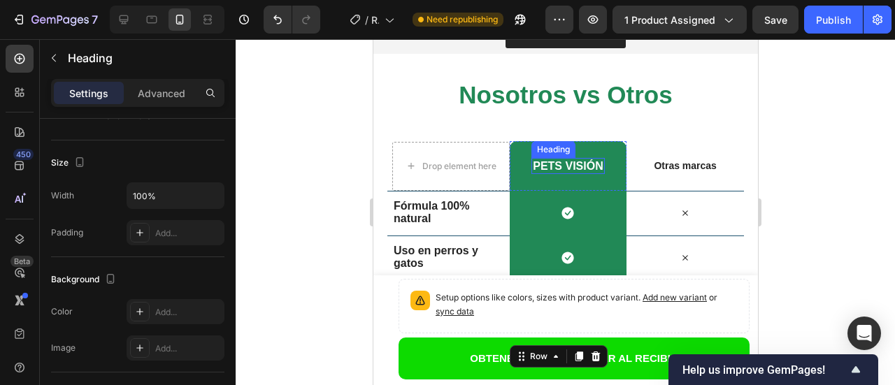
click at [592, 168] on span "pets visión" at bounding box center [567, 166] width 70 height 12
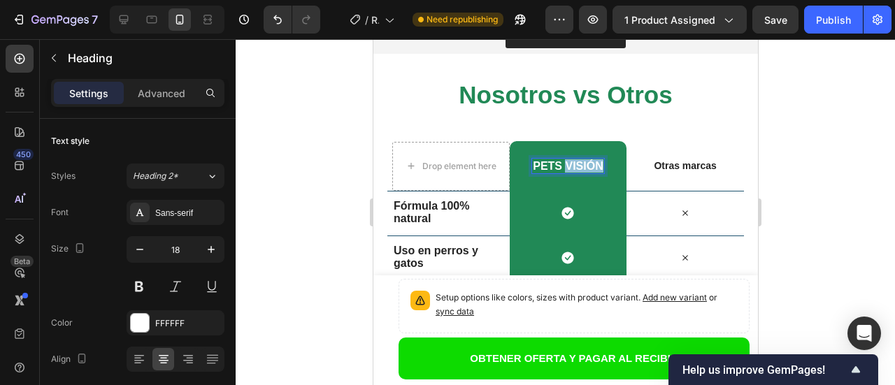
click at [585, 165] on span "pets visión" at bounding box center [567, 166] width 70 height 12
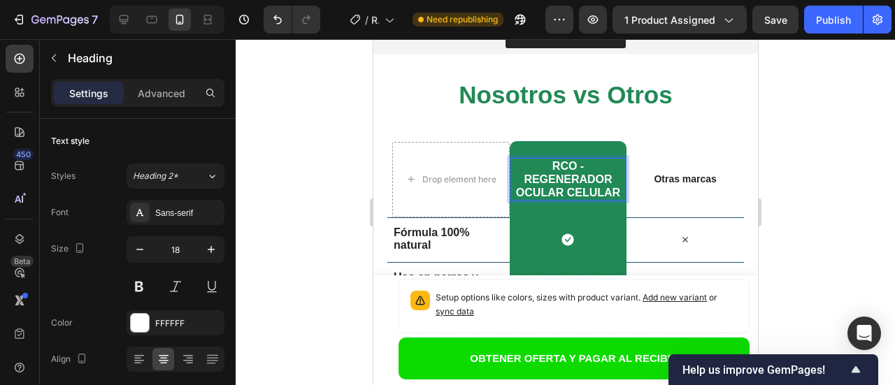
click at [815, 142] on div at bounding box center [565, 212] width 659 height 346
click at [574, 193] on span "RCO - REGENERADOR OCULAR CELULAR" at bounding box center [567, 179] width 104 height 38
click at [614, 194] on p "RCO - REGENERADOR OCULAR CELULAR" at bounding box center [567, 179] width 115 height 40
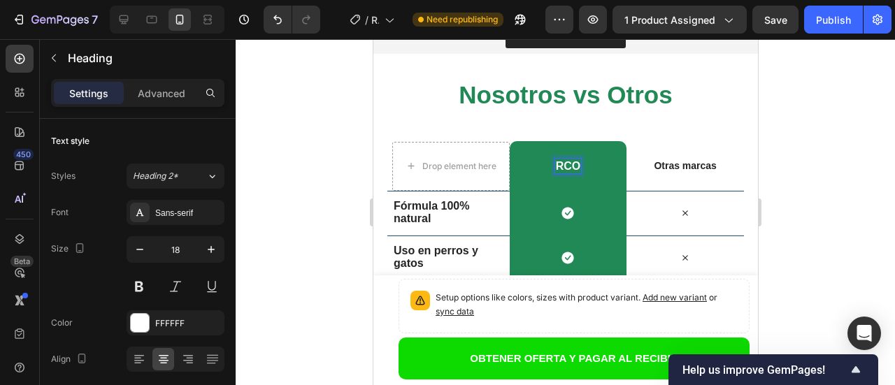
click at [804, 143] on div at bounding box center [565, 212] width 659 height 346
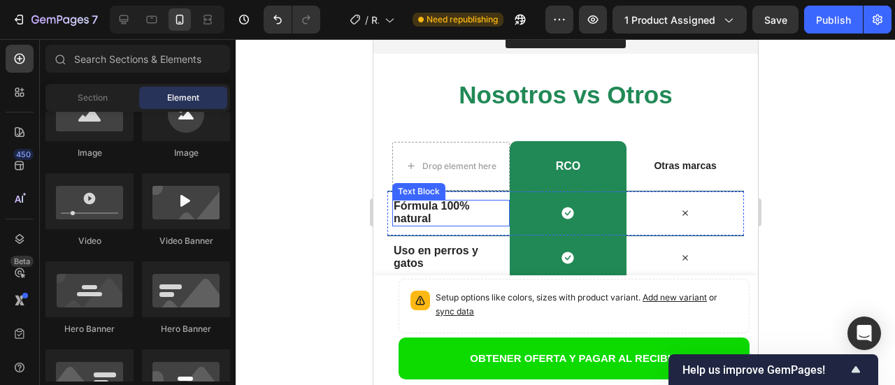
click at [436, 207] on span "Fórmula 100% natural" at bounding box center [430, 212] width 75 height 24
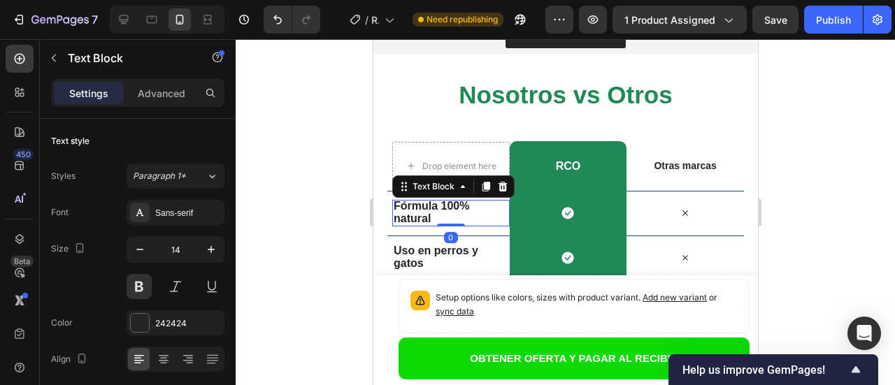
click at [436, 207] on span "Fórmula 100% natural" at bounding box center [430, 212] width 75 height 24
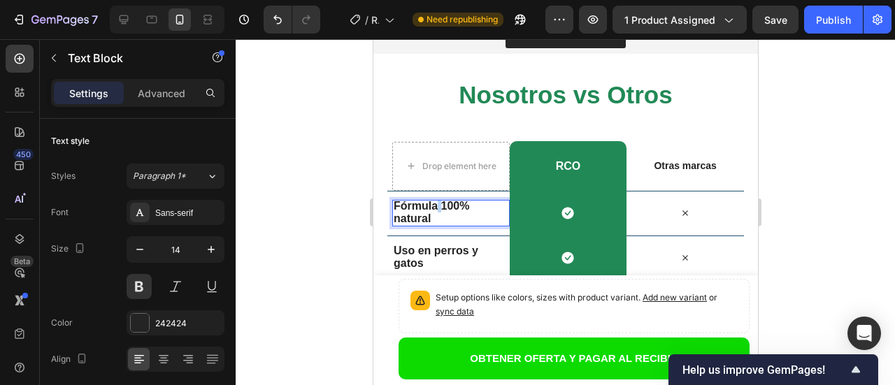
click at [436, 207] on span "Fórmula 100% natural" at bounding box center [430, 212] width 75 height 24
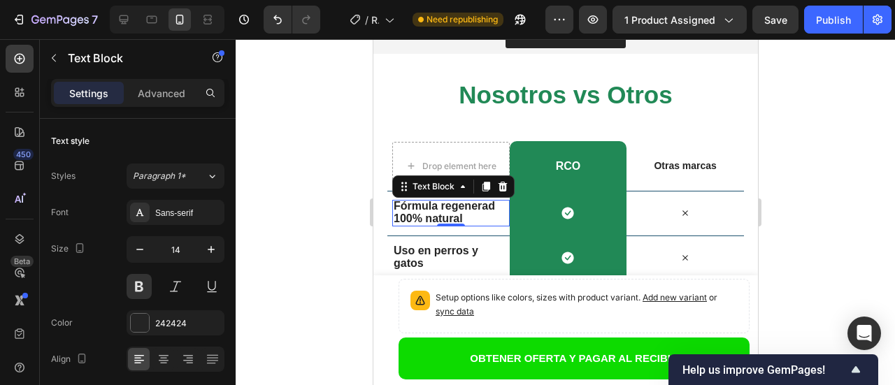
click at [496, 208] on p "Fórmula regenerad 100% natural" at bounding box center [448, 212] width 110 height 25
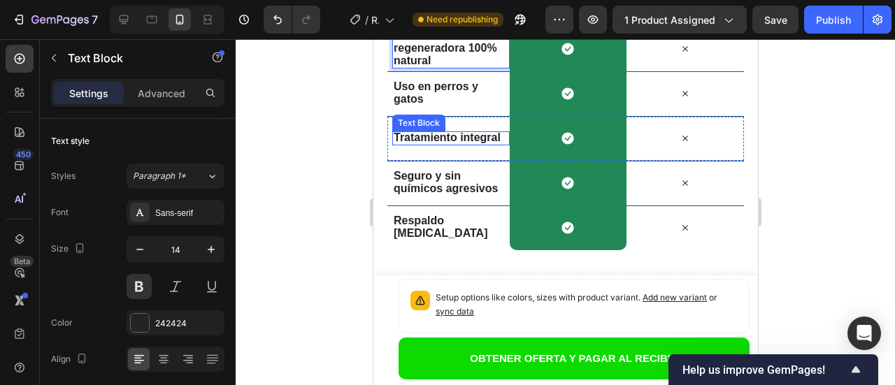
scroll to position [4039, 0]
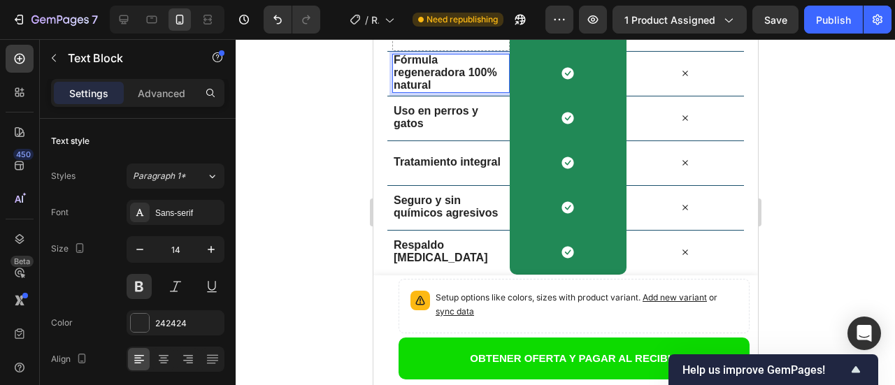
click at [434, 86] on p "Fórmula regeneradora 100% natural" at bounding box center [448, 73] width 110 height 38
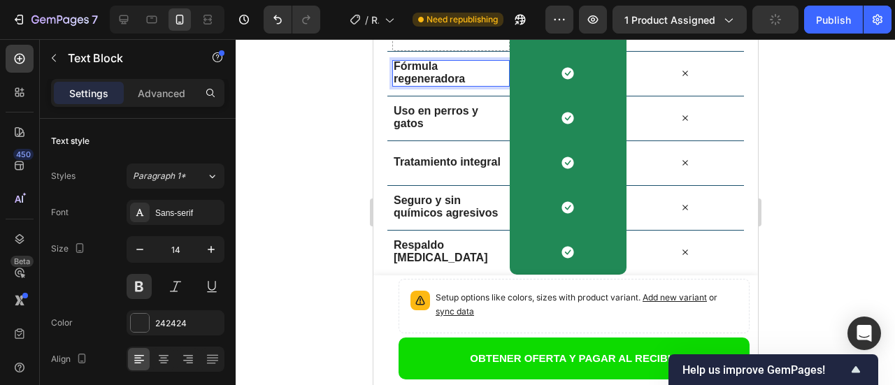
click at [396, 82] on span "Fórmula regeneradora" at bounding box center [428, 72] width 71 height 24
click at [468, 79] on p "Fórmula 100% regeneradora" at bounding box center [448, 72] width 110 height 25
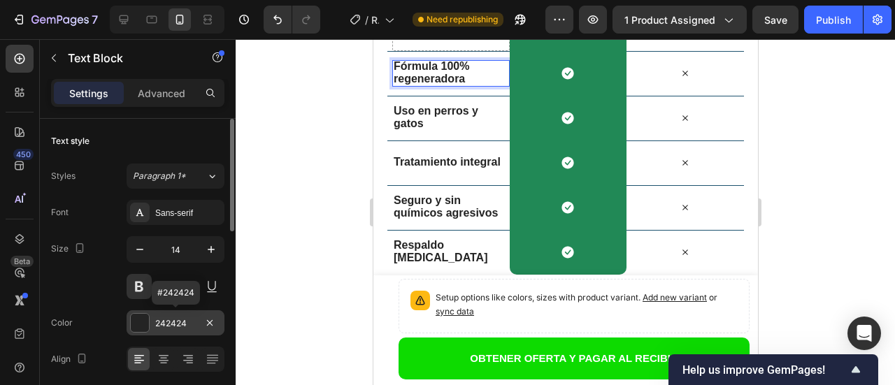
click at [179, 326] on div "242424" at bounding box center [175, 323] width 41 height 13
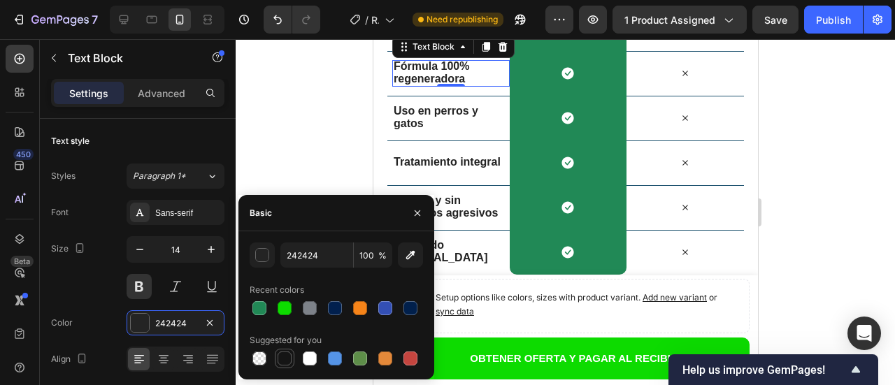
click at [288, 361] on div at bounding box center [284, 359] width 14 height 14
type input "151515"
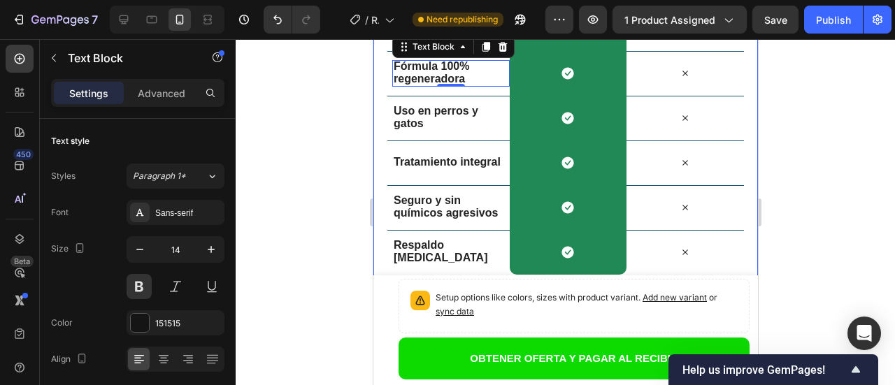
click at [289, 138] on div at bounding box center [565, 212] width 659 height 346
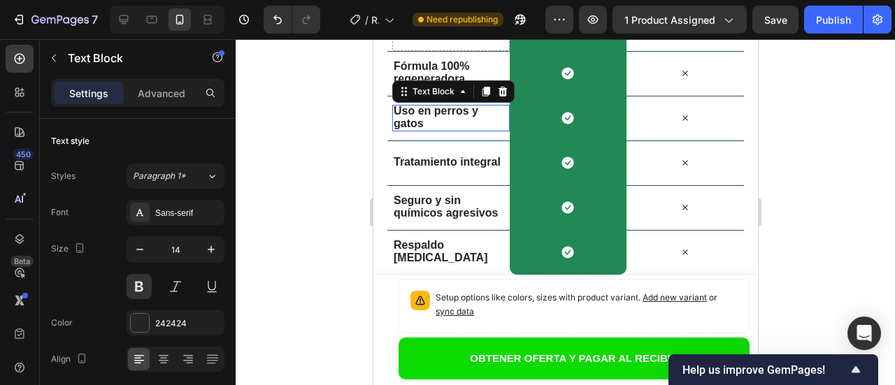
click at [421, 123] on span "Uso en perros y gatos" at bounding box center [435, 117] width 85 height 24
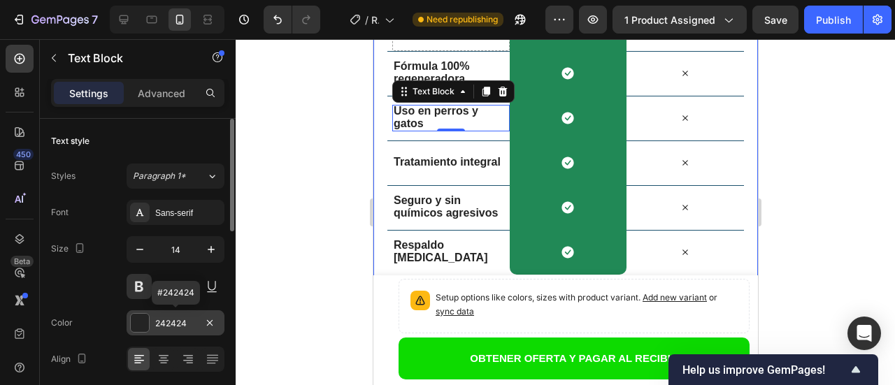
click at [144, 325] on div at bounding box center [140, 323] width 18 height 18
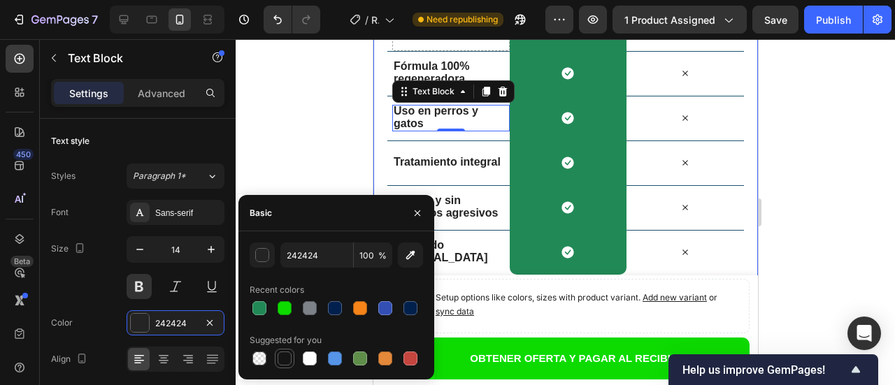
click at [282, 358] on div at bounding box center [284, 359] width 14 height 14
type input "151515"
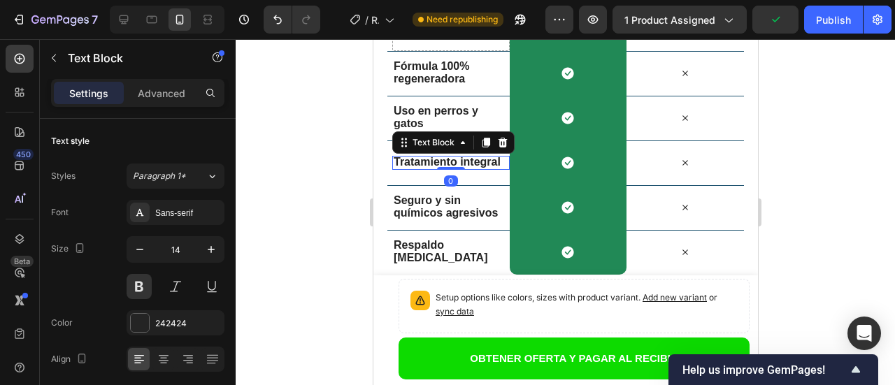
click at [426, 163] on span "Tratamiento integral" at bounding box center [446, 162] width 107 height 12
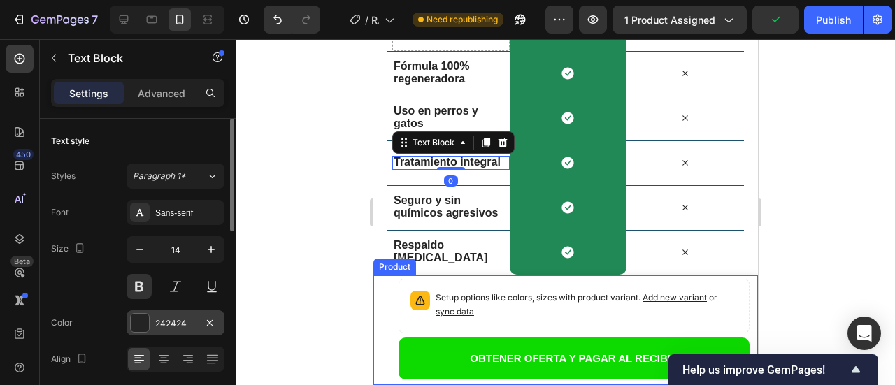
click at [145, 325] on div at bounding box center [140, 323] width 18 height 18
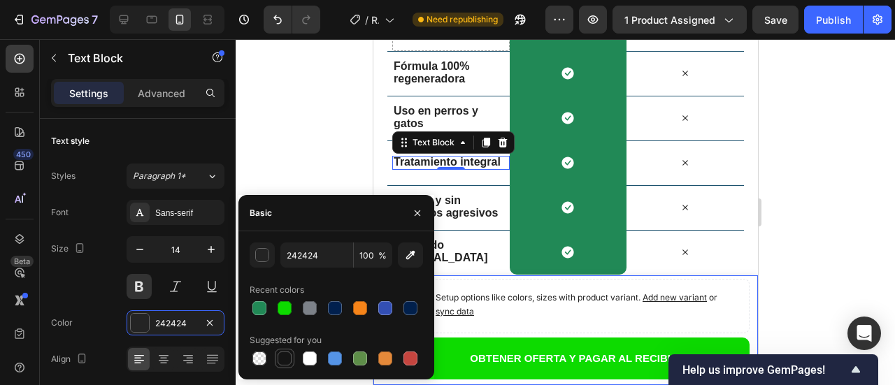
drag, startPoint x: 288, startPoint y: 361, endPoint x: 52, endPoint y: 134, distance: 327.2
click at [288, 361] on div at bounding box center [284, 359] width 14 height 14
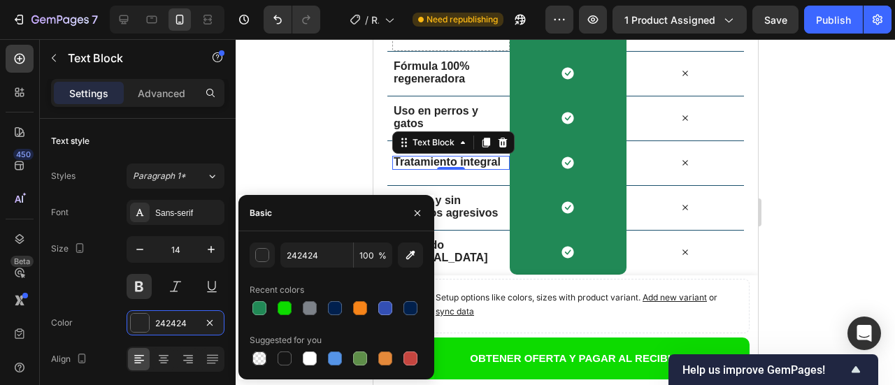
type input "151515"
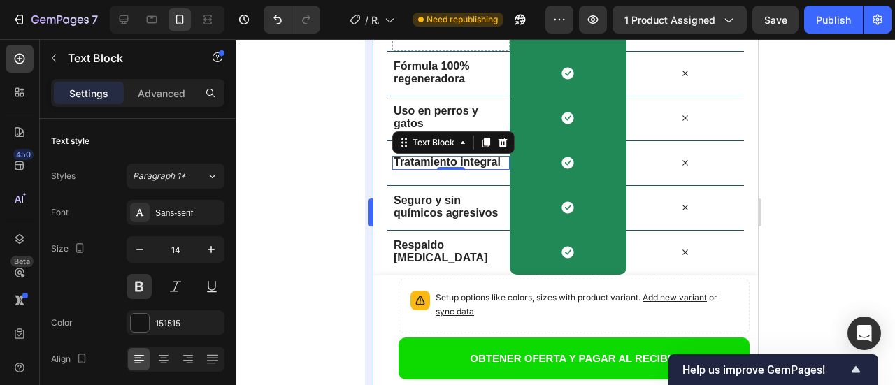
drag, startPoint x: 323, startPoint y: 149, endPoint x: 365, endPoint y: 192, distance: 60.3
click at [321, 150] on div at bounding box center [565, 212] width 659 height 346
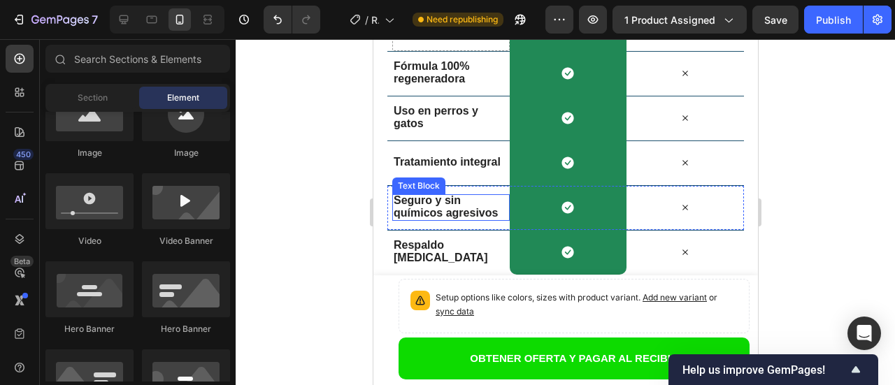
click at [449, 214] on span "Seguro y sin químicos agresivos" at bounding box center [445, 206] width 104 height 24
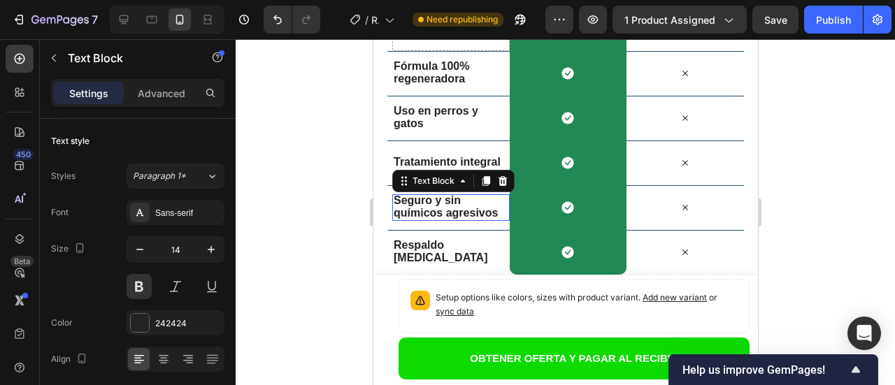
click at [449, 214] on span "Seguro y sin químicos agresivos" at bounding box center [445, 206] width 104 height 24
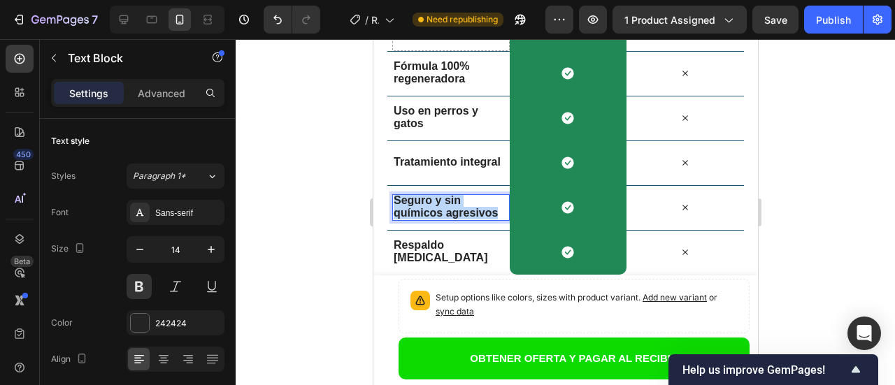
click at [449, 214] on span "Seguro y sin químicos agresivos" at bounding box center [445, 206] width 104 height 24
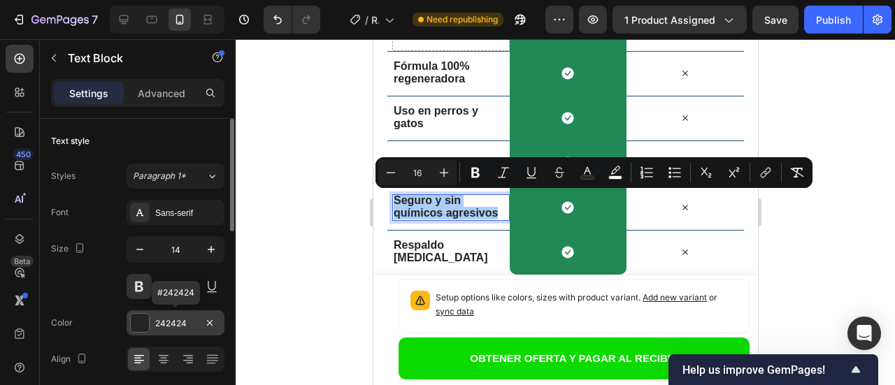
click at [143, 324] on div at bounding box center [140, 323] width 18 height 18
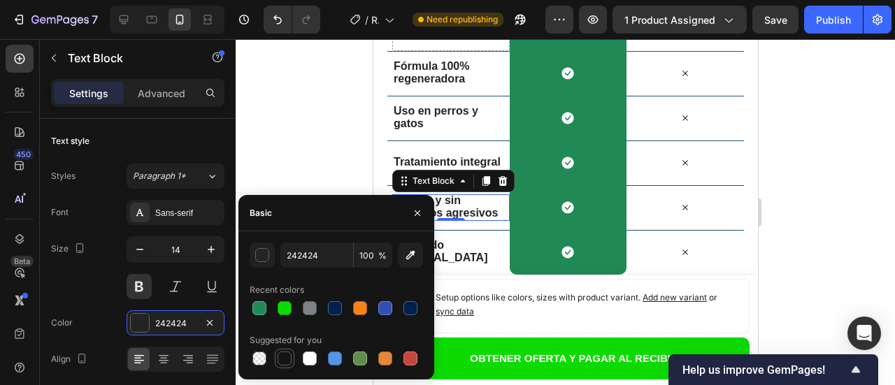
click at [284, 361] on div at bounding box center [284, 359] width 14 height 14
type input "151515"
click at [291, 157] on div at bounding box center [565, 212] width 659 height 346
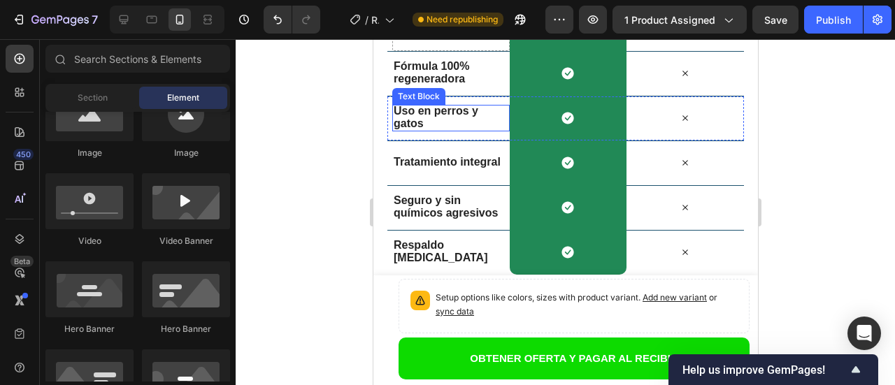
click at [440, 124] on p "Uso en perros y gatos" at bounding box center [448, 117] width 110 height 25
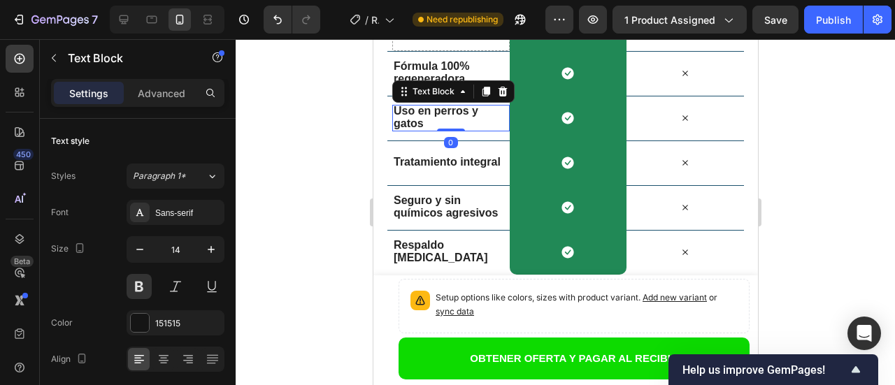
click at [440, 124] on p "Uso en perros y gatos" at bounding box center [448, 117] width 110 height 25
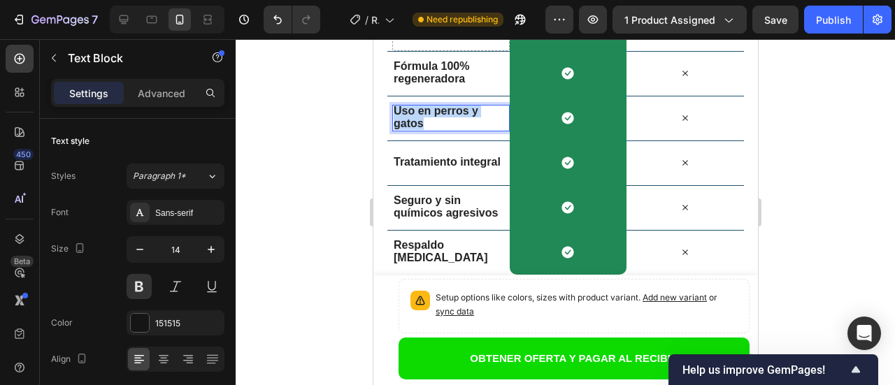
click at [440, 124] on p "Uso en perros y gatos" at bounding box center [448, 117] width 110 height 25
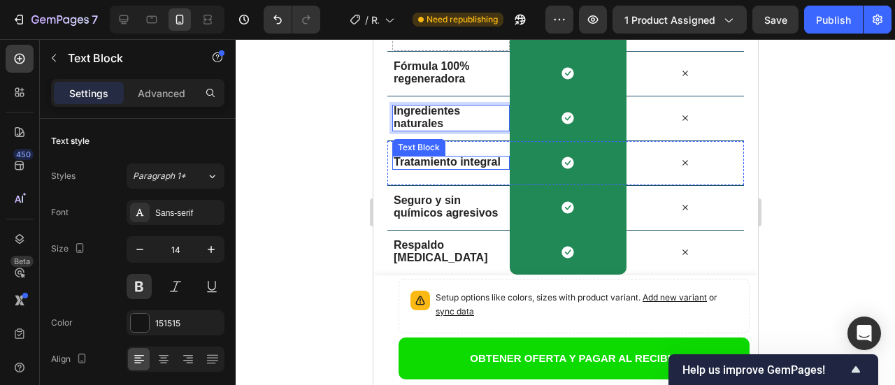
click at [411, 164] on span "Tratamiento integral" at bounding box center [446, 162] width 107 height 12
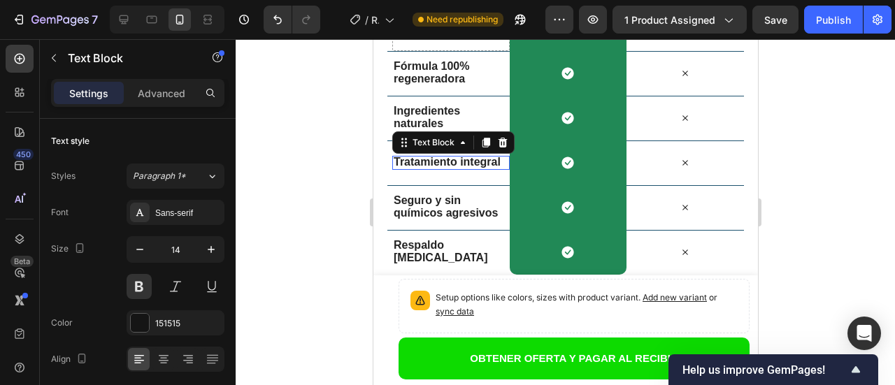
click at [411, 164] on span "Tratamiento integral" at bounding box center [446, 162] width 107 height 12
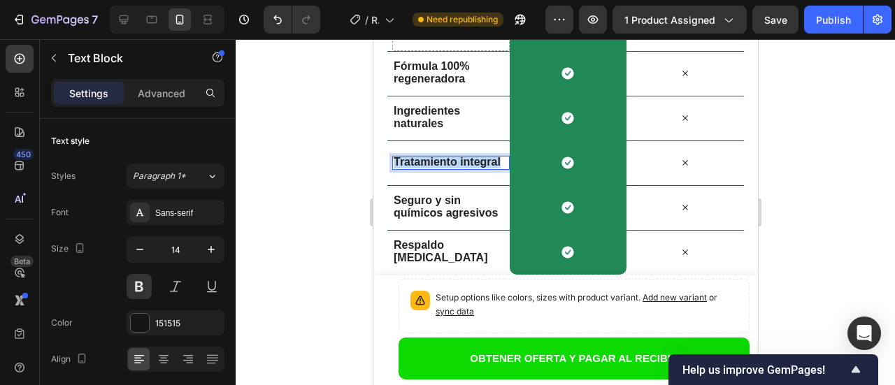
click at [411, 164] on span "Tratamiento integral" at bounding box center [446, 162] width 107 height 12
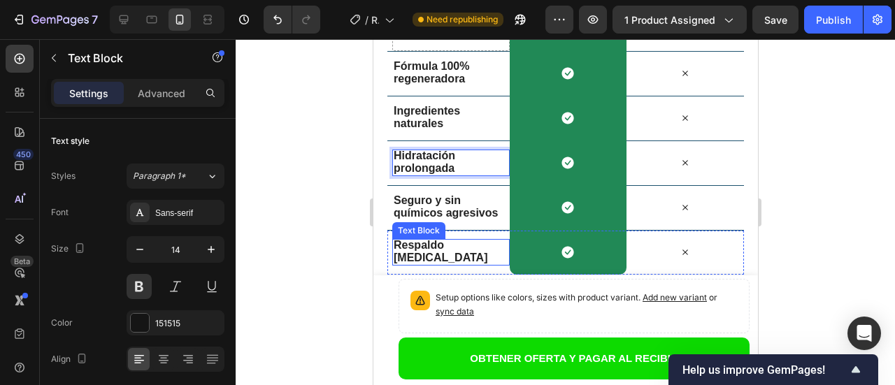
click at [459, 259] on p "Respaldo [MEDICAL_DATA]" at bounding box center [448, 251] width 110 height 25
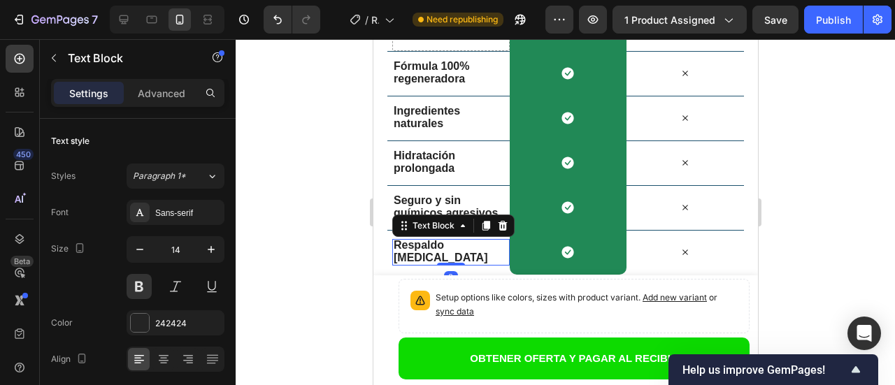
click at [461, 256] on p "Respaldo [MEDICAL_DATA]" at bounding box center [448, 251] width 110 height 25
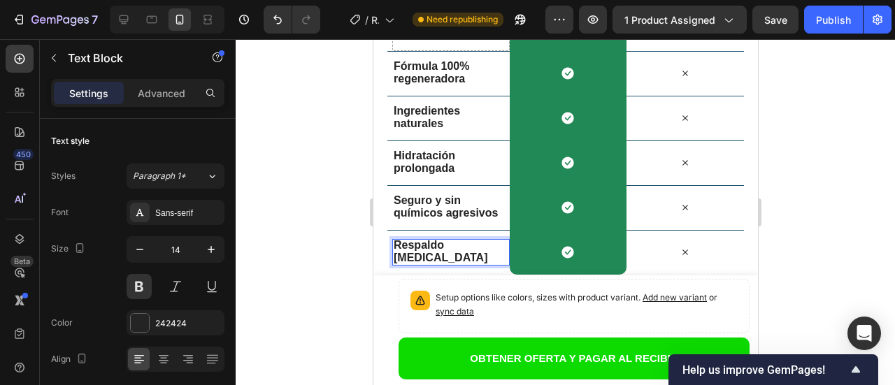
click at [461, 256] on p "Respaldo [MEDICAL_DATA]" at bounding box center [448, 251] width 110 height 25
click at [323, 215] on div at bounding box center [565, 212] width 659 height 346
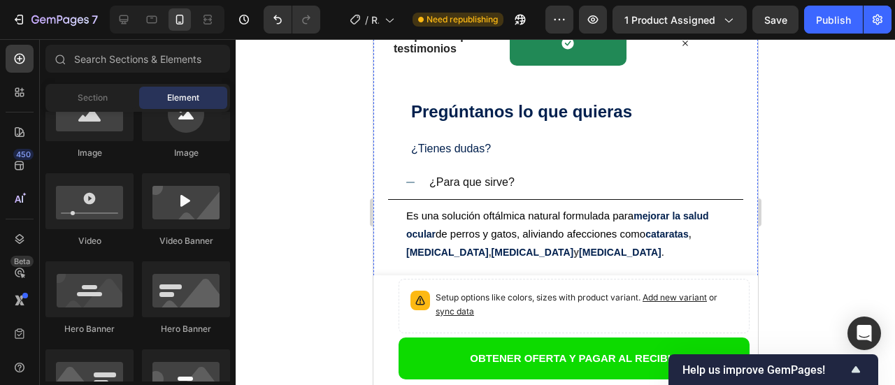
scroll to position [4248, 0]
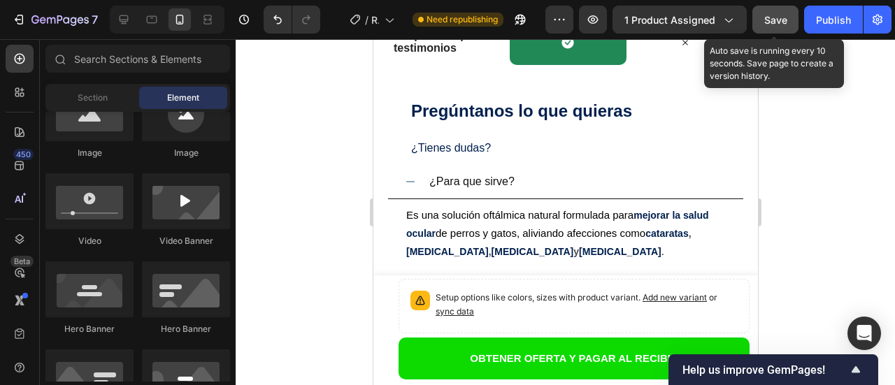
click at [777, 28] on button "Save" at bounding box center [775, 20] width 46 height 28
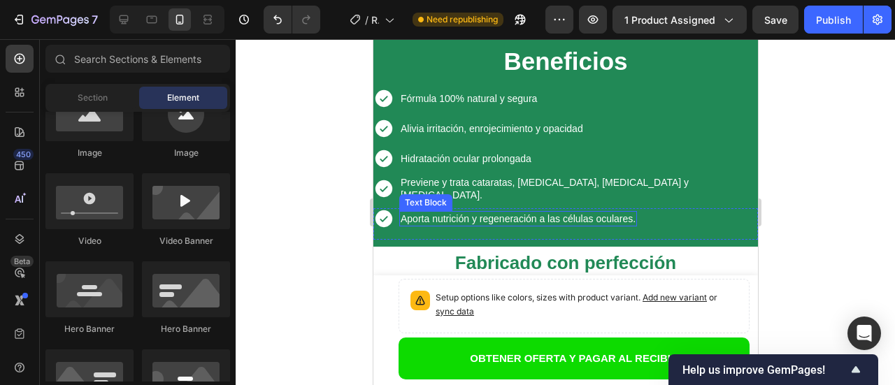
scroll to position [3480, 0]
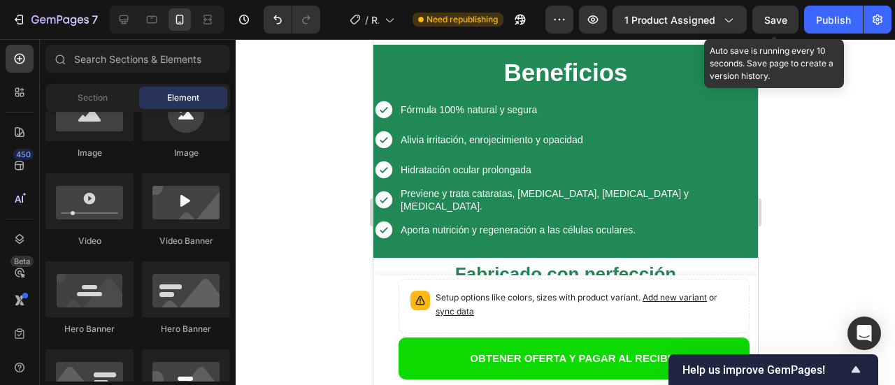
click at [775, 18] on span "Save" at bounding box center [775, 20] width 23 height 12
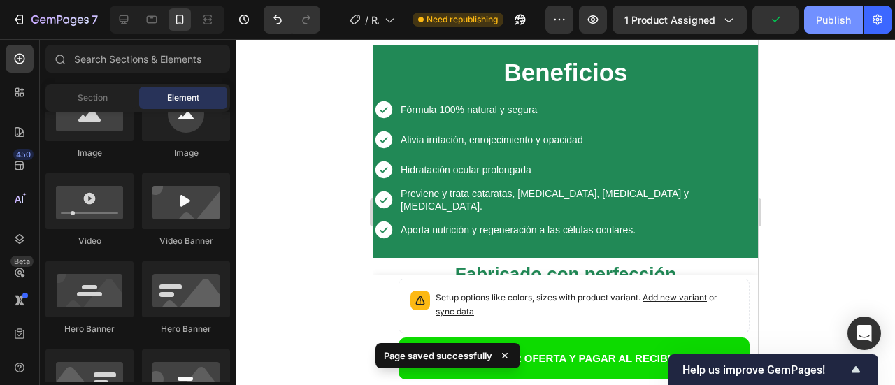
click at [830, 19] on div "Publish" at bounding box center [833, 20] width 35 height 15
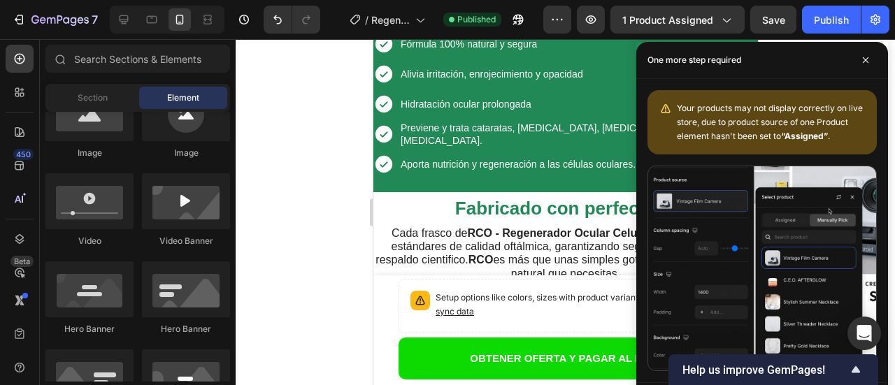
scroll to position [3550, 0]
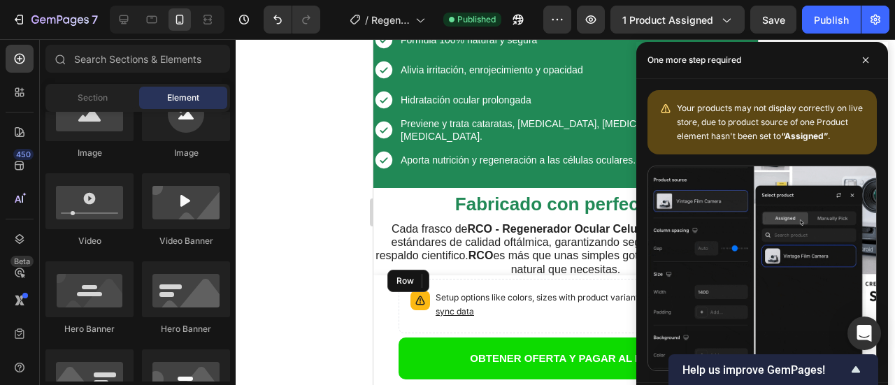
click at [403, 294] on div "Drop element here" at bounding box center [564, 315] width 356 height 42
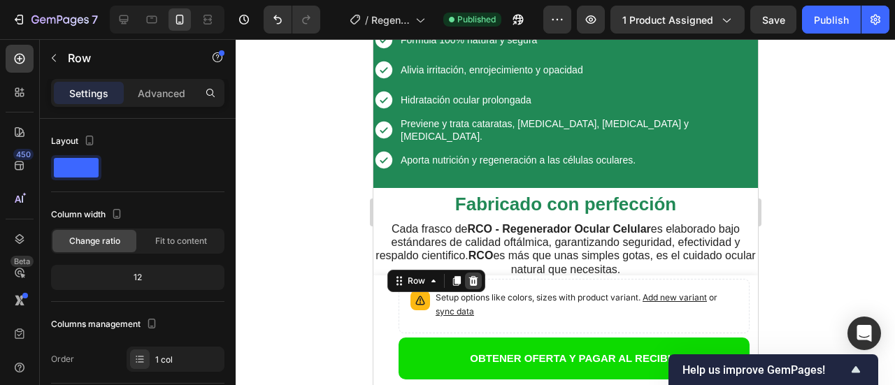
click at [475, 276] on icon at bounding box center [472, 281] width 9 height 10
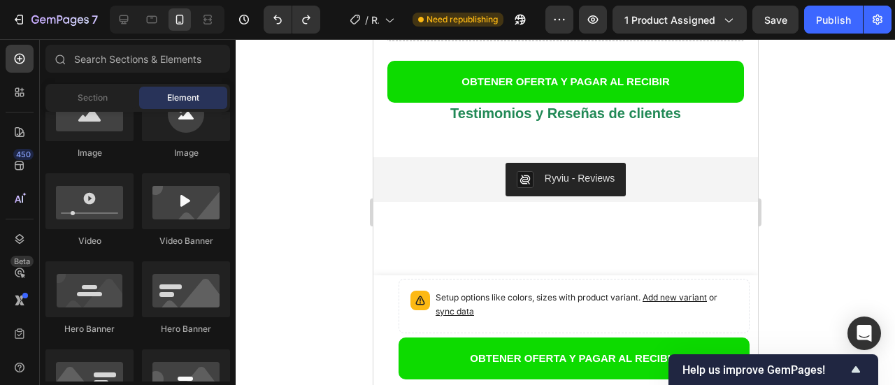
scroll to position [3580, 0]
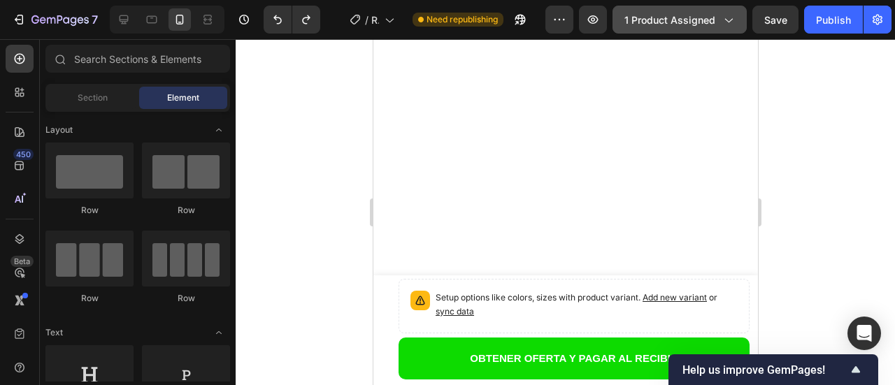
scroll to position [489, 0]
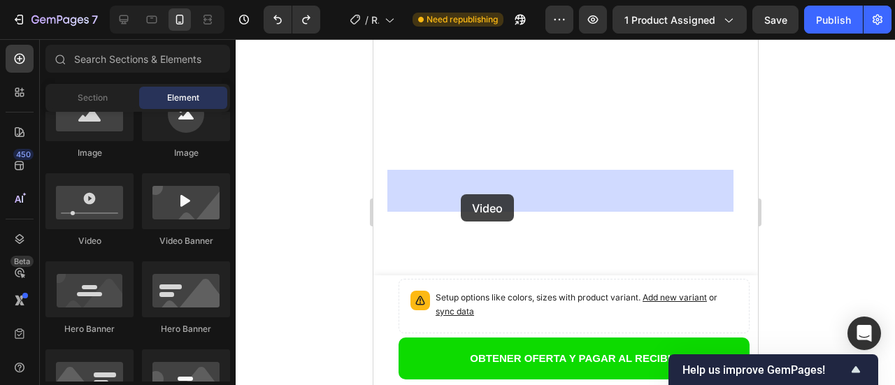
drag, startPoint x: 458, startPoint y: 253, endPoint x: 460, endPoint y: 194, distance: 58.7
